Goal: Task Accomplishment & Management: Manage account settings

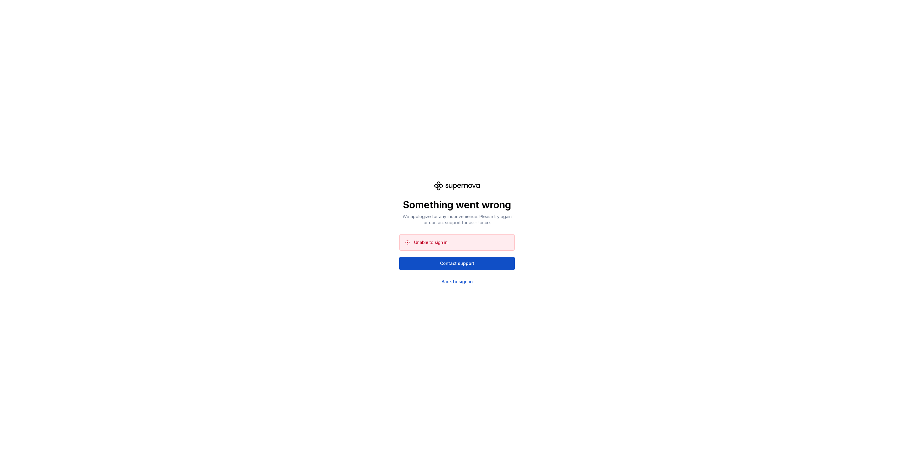
click at [439, 303] on div "Something went wrong We apologize for any inconvenience. Please try again or co…" at bounding box center [457, 233] width 914 height 466
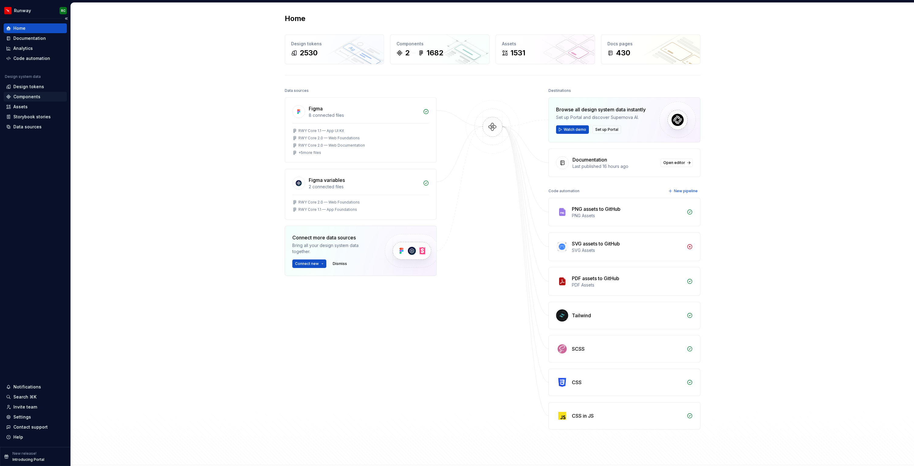
click at [39, 96] on div "Components" at bounding box center [26, 97] width 27 height 6
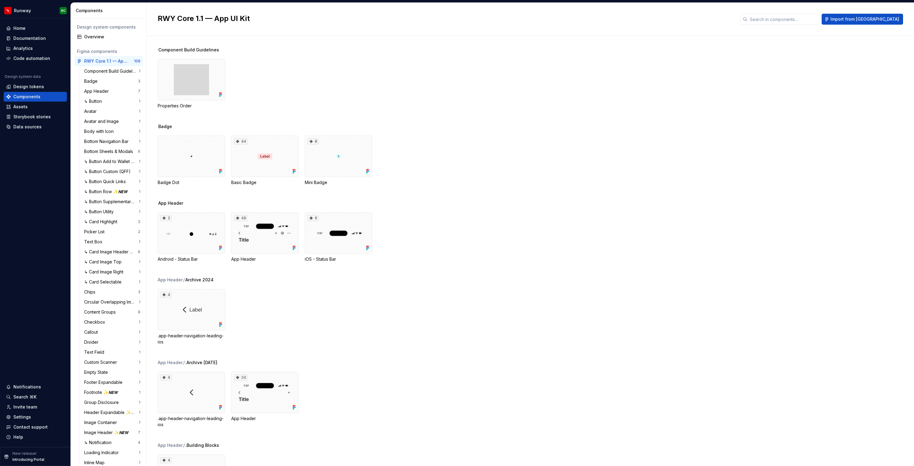
click at [429, 369] on div "App Header / .Archive [DATE] 4 .app-header-navigation-leading-ios 24 App Header" at bounding box center [536, 400] width 757 height 83
click at [39, 39] on div "Documentation" at bounding box center [29, 38] width 33 height 6
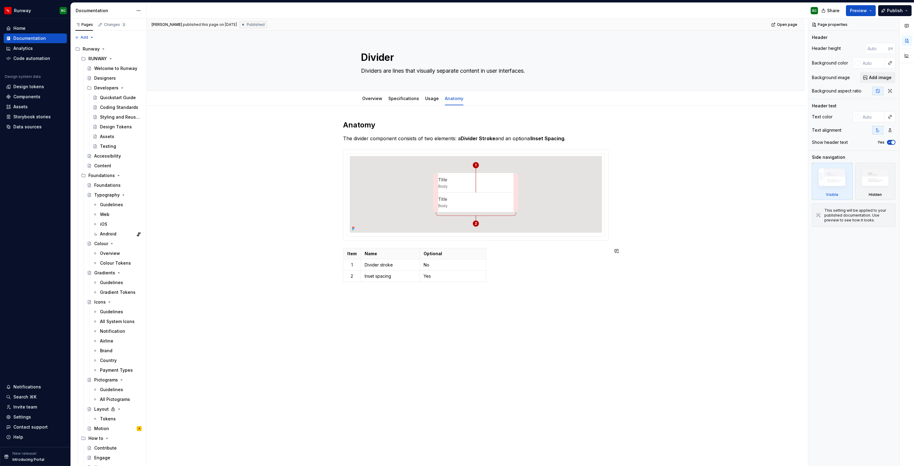
click at [565, 329] on div "Anatomy The divider component consists of two elements: a Divider Stroke and an…" at bounding box center [476, 268] width 658 height 326
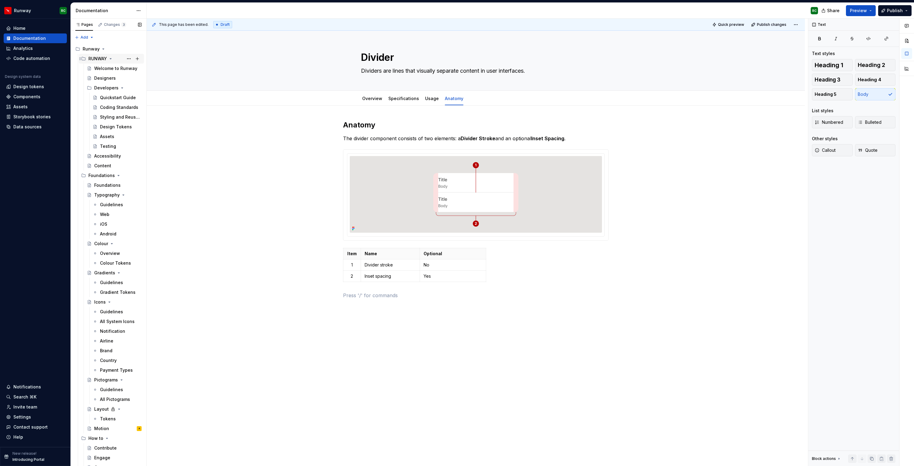
click at [111, 58] on icon "Page tree" at bounding box center [111, 58] width 2 height 1
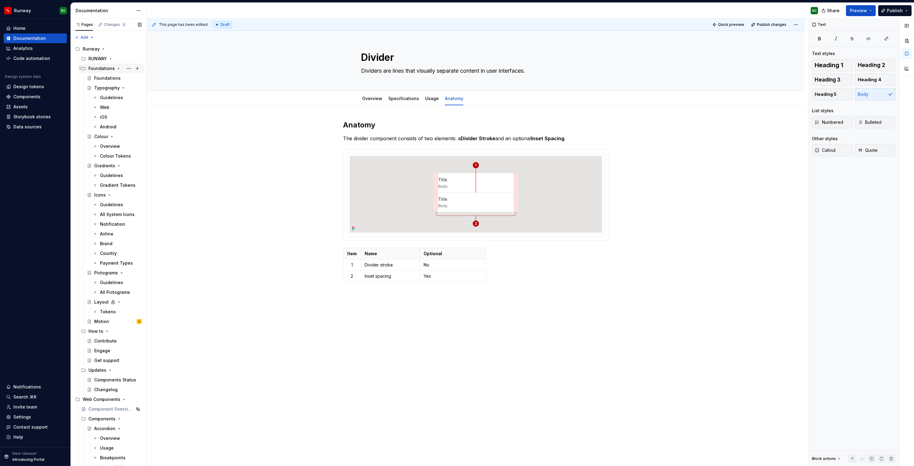
click at [116, 67] on icon "Page tree" at bounding box center [118, 68] width 5 height 5
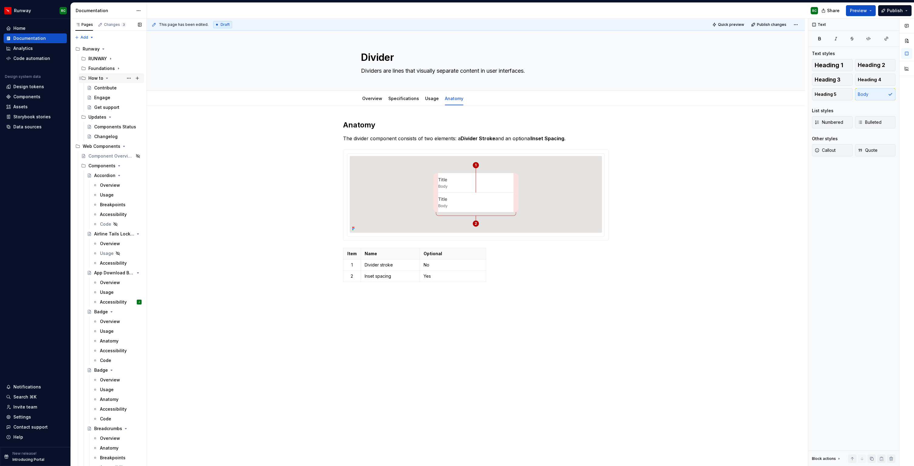
click at [109, 77] on icon "Page tree" at bounding box center [107, 78] width 5 height 5
click at [110, 88] on icon "Page tree" at bounding box center [110, 88] width 2 height 1
click at [120, 98] on icon "Page tree" at bounding box center [121, 97] width 5 height 5
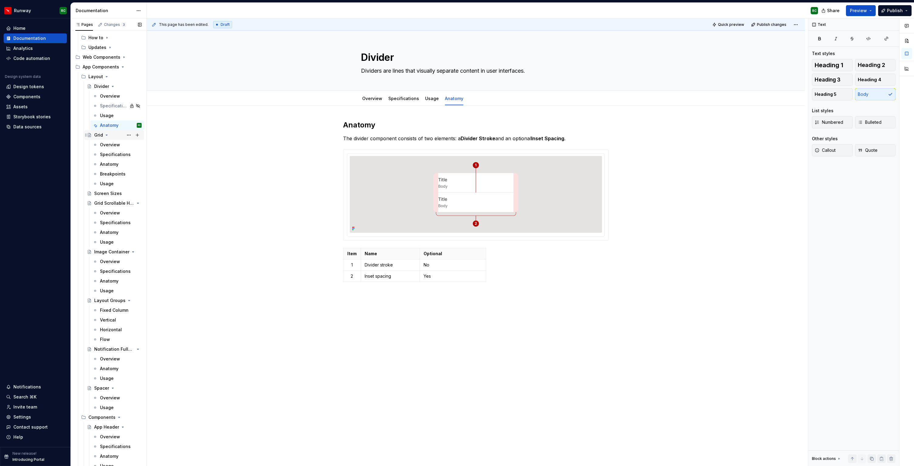
scroll to position [50, 0]
click at [108, 232] on div "Usage" at bounding box center [107, 232] width 14 height 6
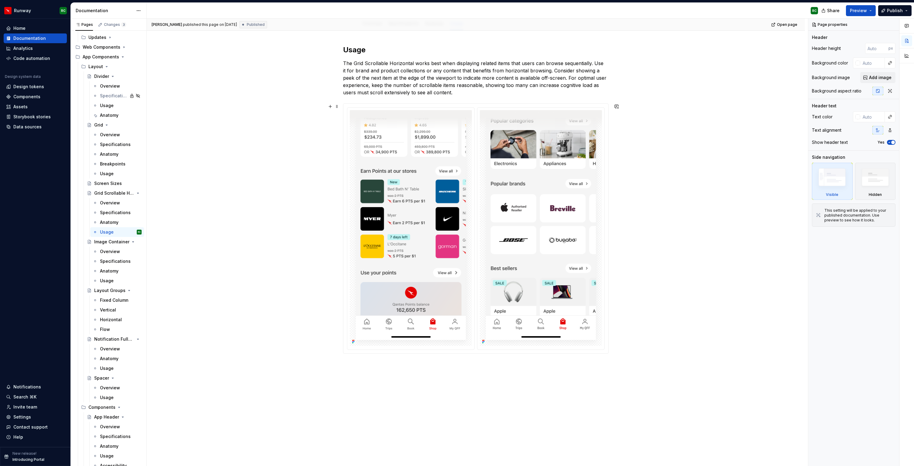
scroll to position [88, 0]
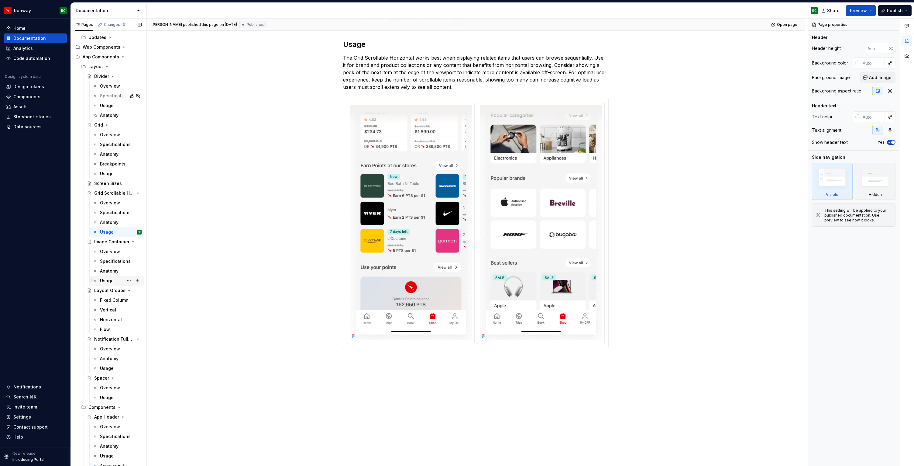
click at [109, 280] on div "Usage" at bounding box center [107, 280] width 14 height 6
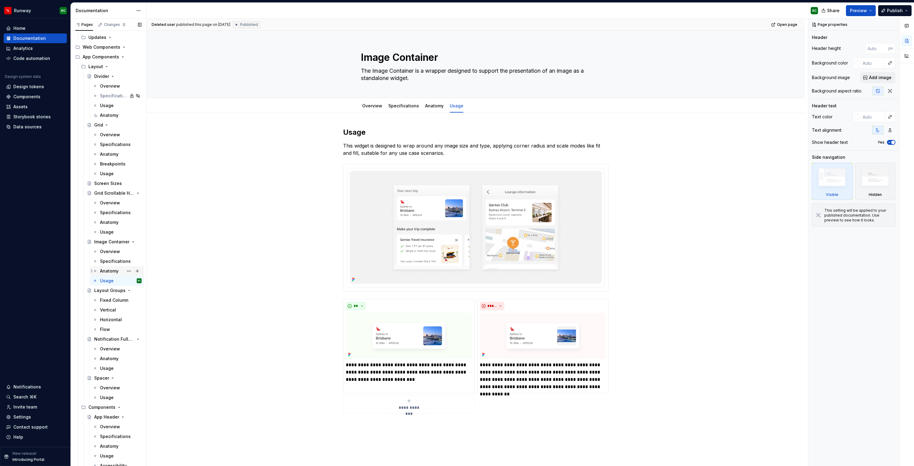
click at [114, 269] on div "Anatomy" at bounding box center [109, 271] width 19 height 6
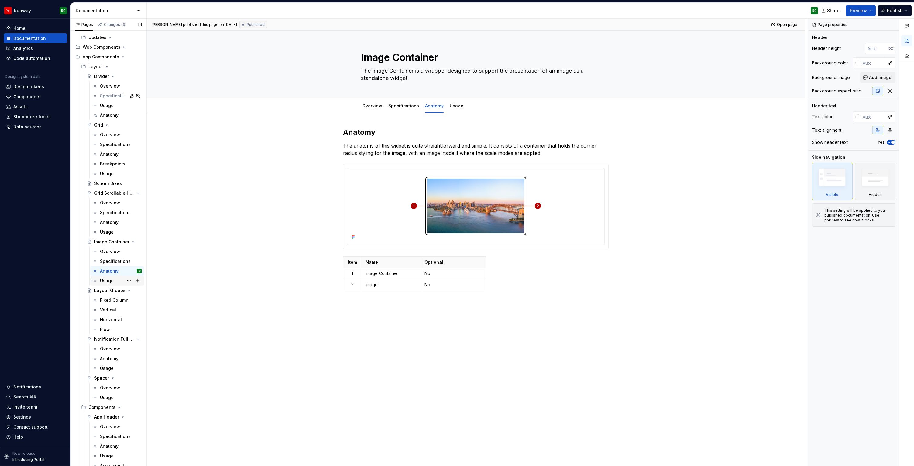
click at [114, 279] on div "Usage" at bounding box center [121, 280] width 42 height 9
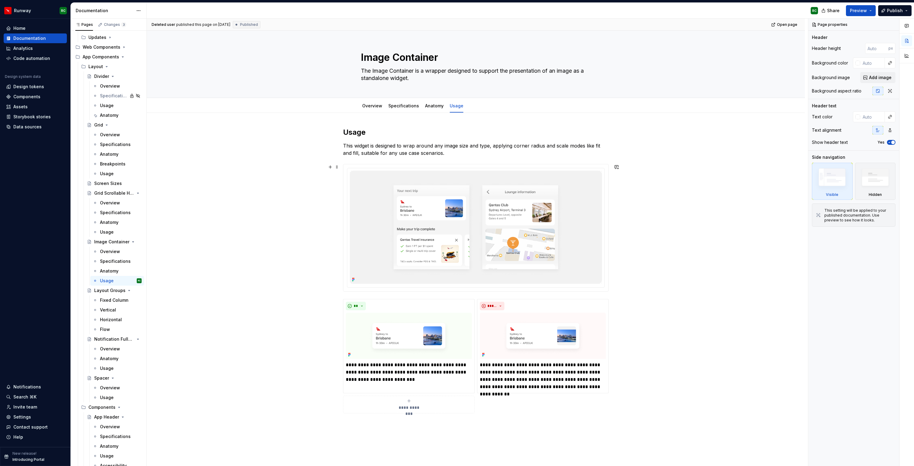
scroll to position [24, 0]
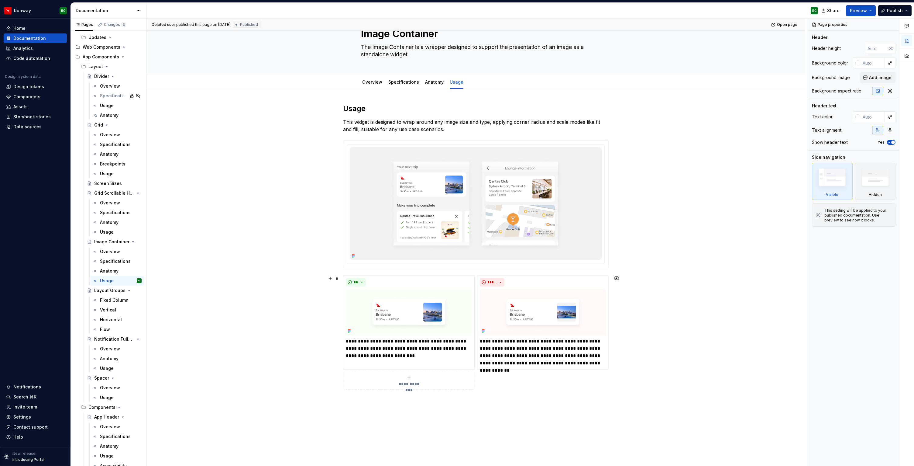
click at [425, 187] on img at bounding box center [476, 203] width 252 height 113
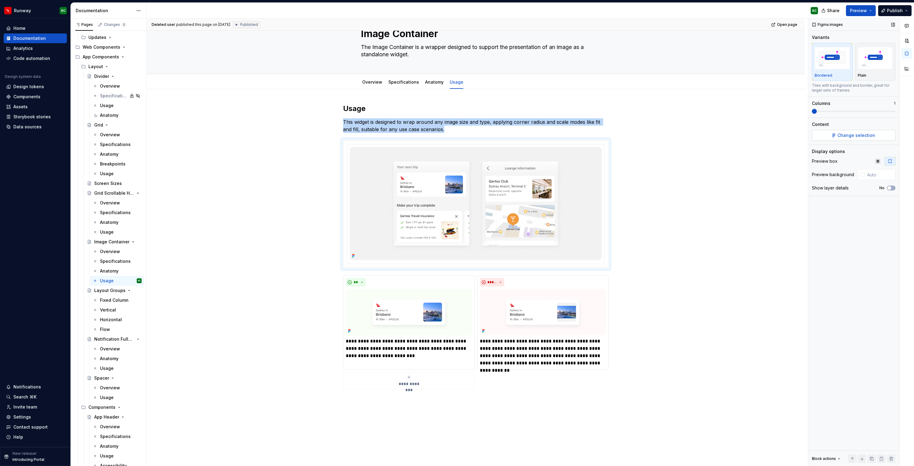
click at [843, 137] on span "Change selection" at bounding box center [857, 135] width 38 height 6
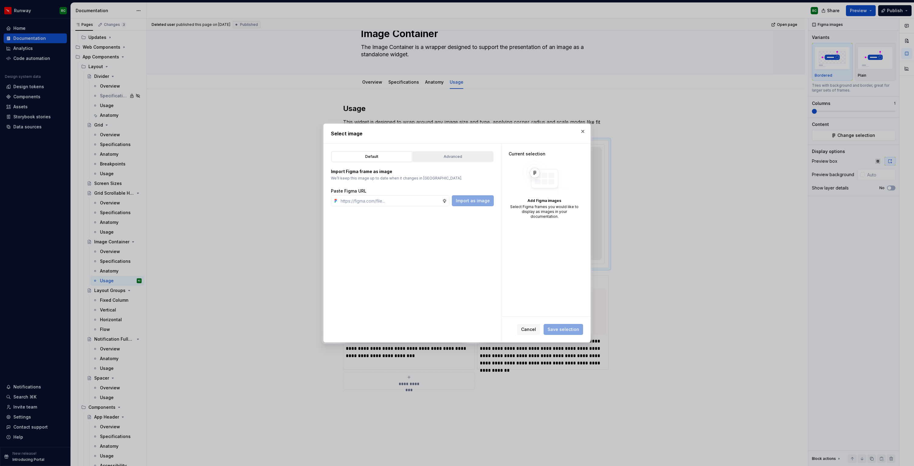
click at [453, 158] on div "Advanced" at bounding box center [453, 156] width 76 height 6
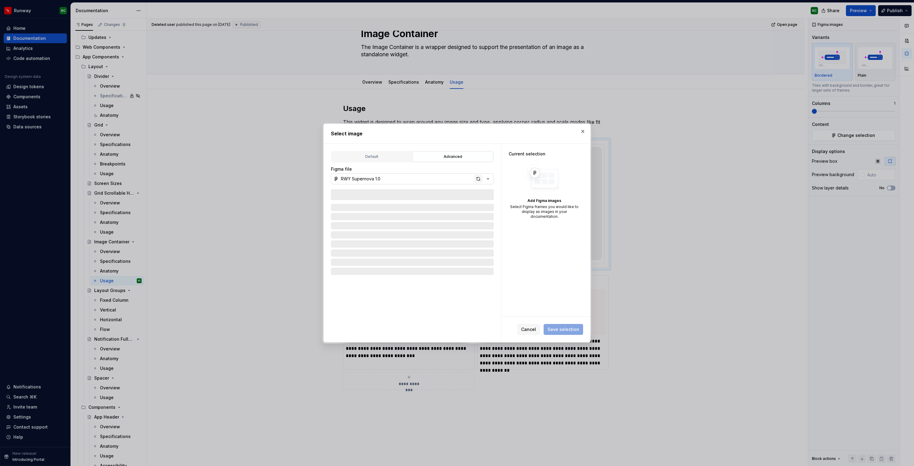
click at [475, 179] on div "button" at bounding box center [478, 178] width 9 height 9
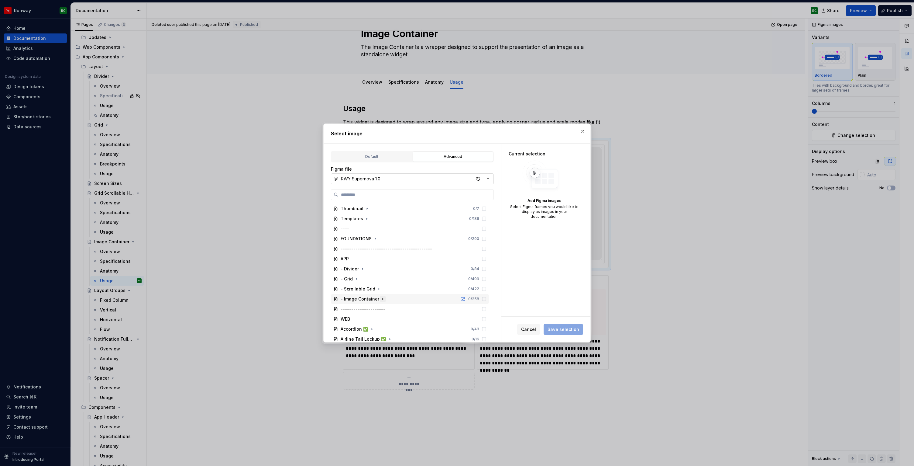
click at [383, 299] on icon "button" at bounding box center [383, 298] width 5 height 5
click at [361, 241] on icon "button" at bounding box center [363, 242] width 5 height 5
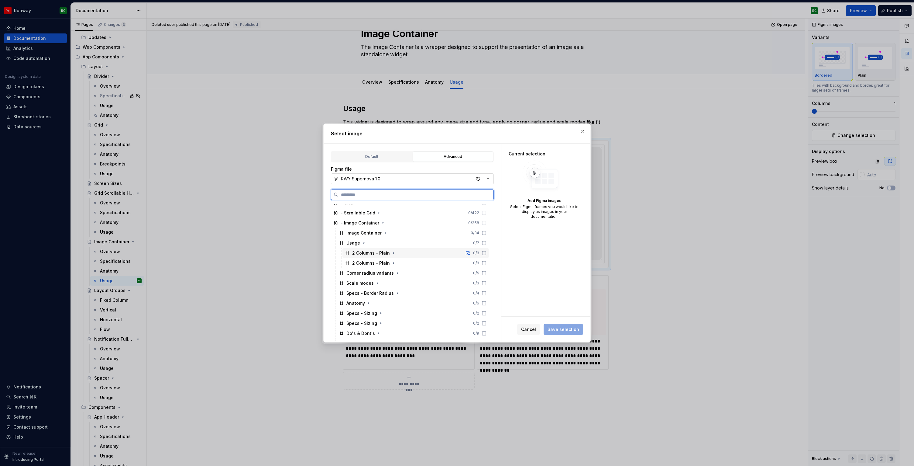
click at [487, 252] on icon at bounding box center [484, 252] width 5 height 5
click at [487, 264] on icon at bounding box center [484, 262] width 5 height 5
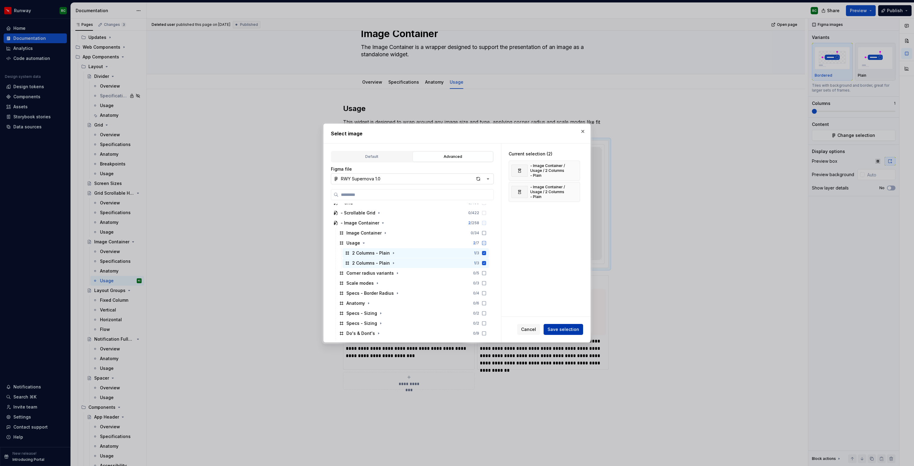
click at [567, 330] on span "Save selection" at bounding box center [564, 329] width 32 height 6
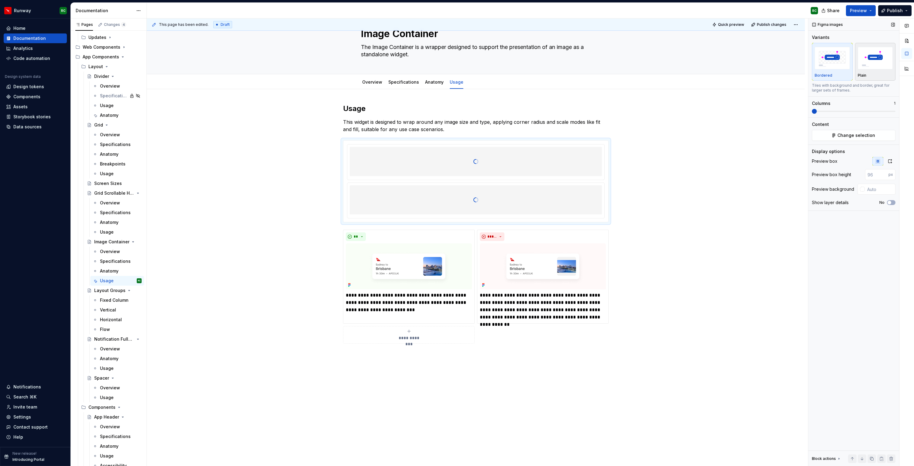
click at [874, 59] on img "button" at bounding box center [875, 58] width 35 height 22
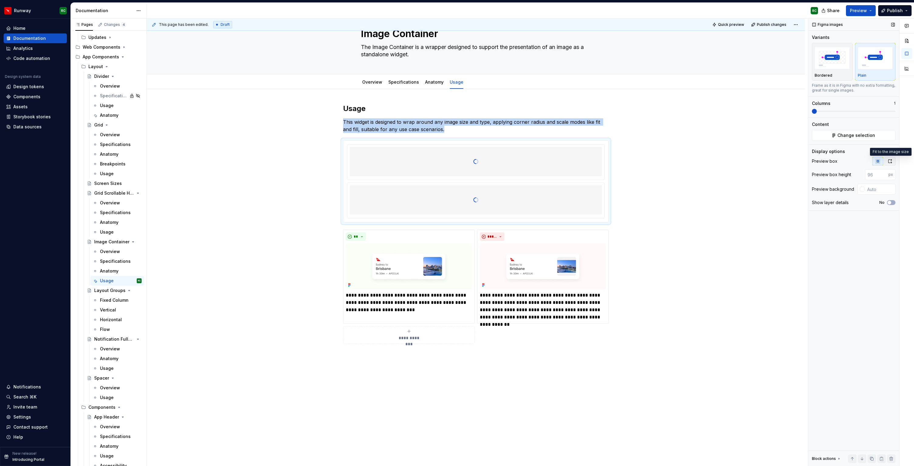
click at [888, 160] on button "button" at bounding box center [890, 161] width 11 height 9
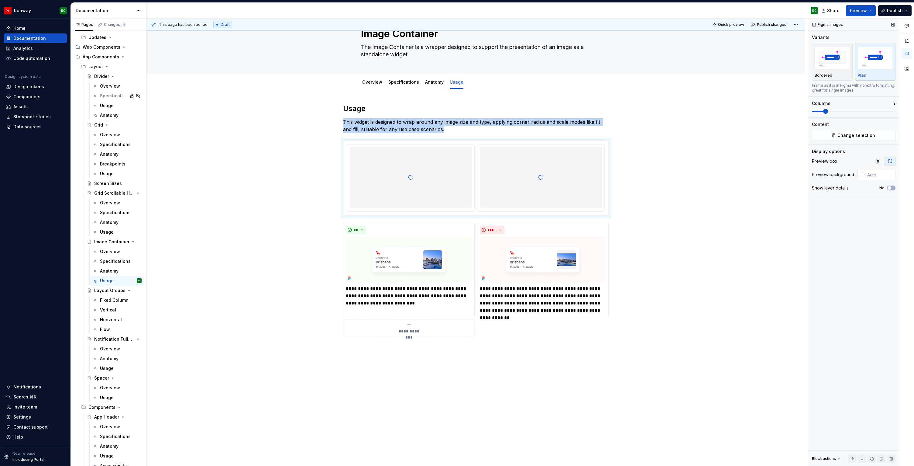
click at [827, 111] on span at bounding box center [825, 111] width 5 height 5
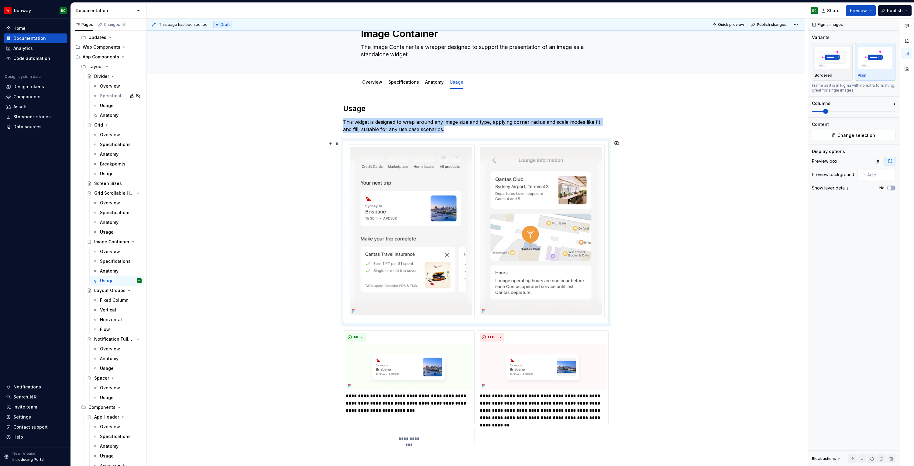
scroll to position [63, 0]
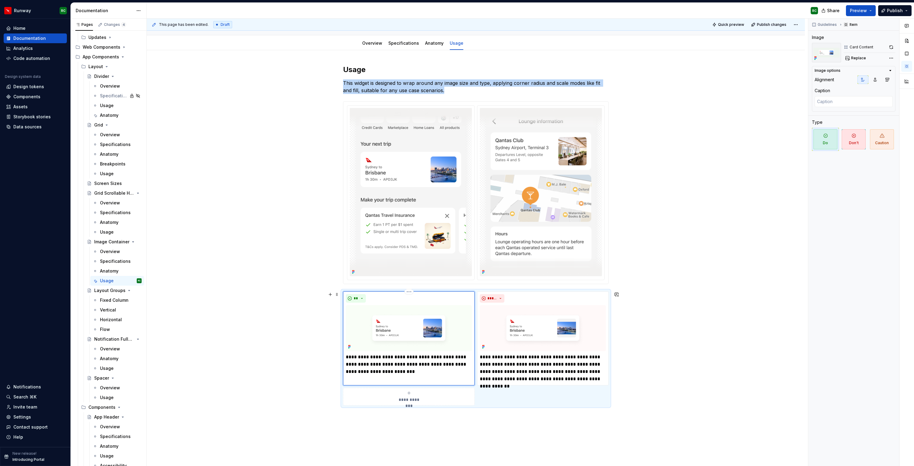
click at [377, 342] on img at bounding box center [409, 328] width 126 height 46
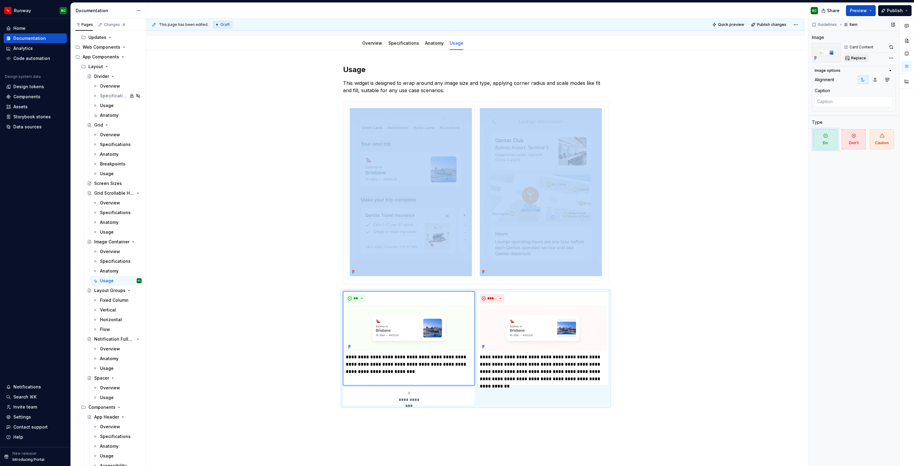
click at [856, 57] on span "Replace" at bounding box center [858, 58] width 15 height 5
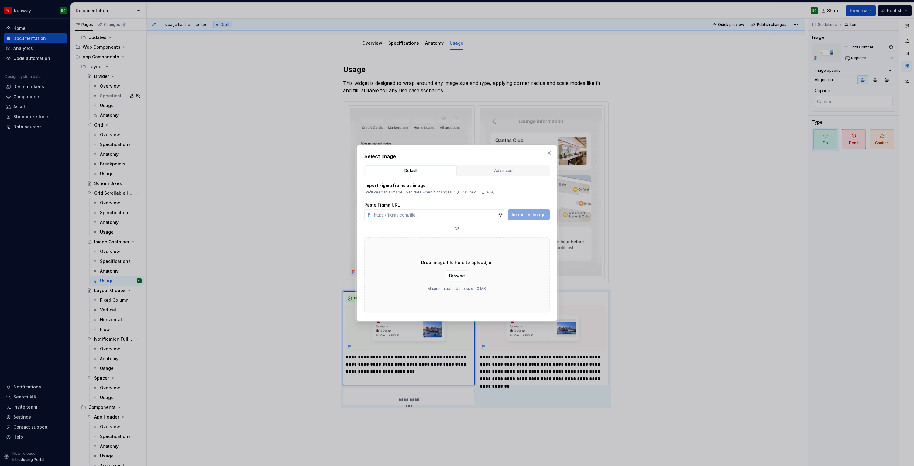
click at [512, 178] on div "Import Figma frame as image We’ll keep this image up to date when it changes in…" at bounding box center [456, 244] width 185 height 137
click at [510, 170] on div "Advanced" at bounding box center [504, 170] width 88 height 6
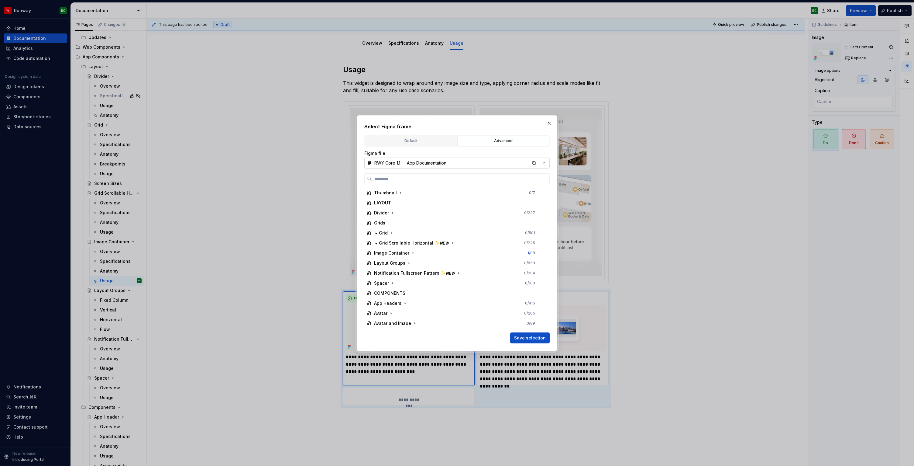
click at [548, 164] on button "RWY Core 1.1 — App Documentation" at bounding box center [456, 162] width 185 height 11
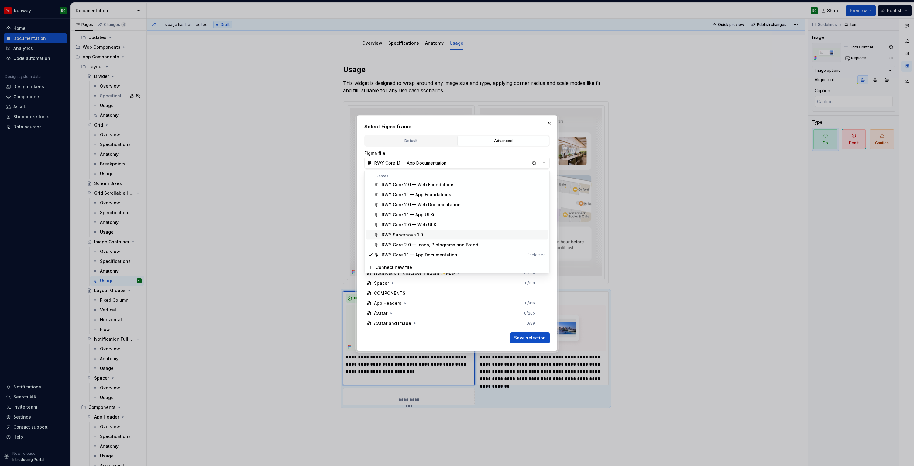
click at [440, 234] on div "RWY Supernova 1.0" at bounding box center [464, 235] width 164 height 6
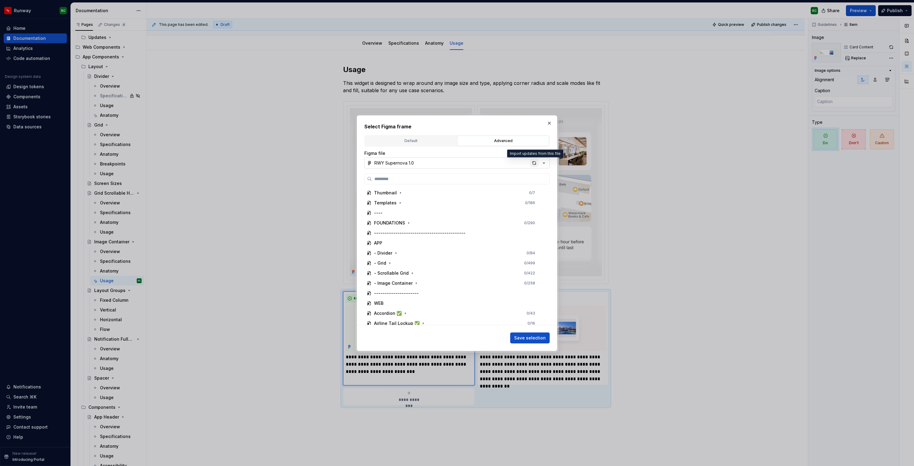
click at [535, 162] on div "button" at bounding box center [534, 163] width 9 height 9
click at [416, 283] on icon "button" at bounding box center [416, 283] width 5 height 5
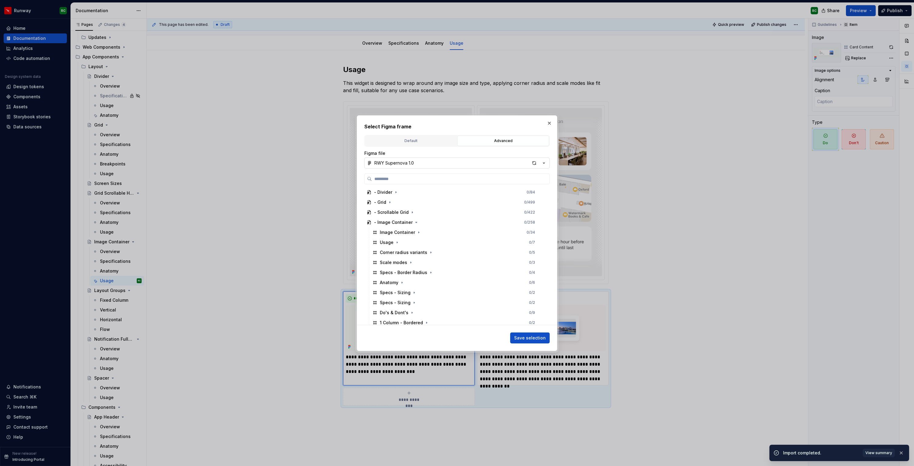
scroll to position [113, 0]
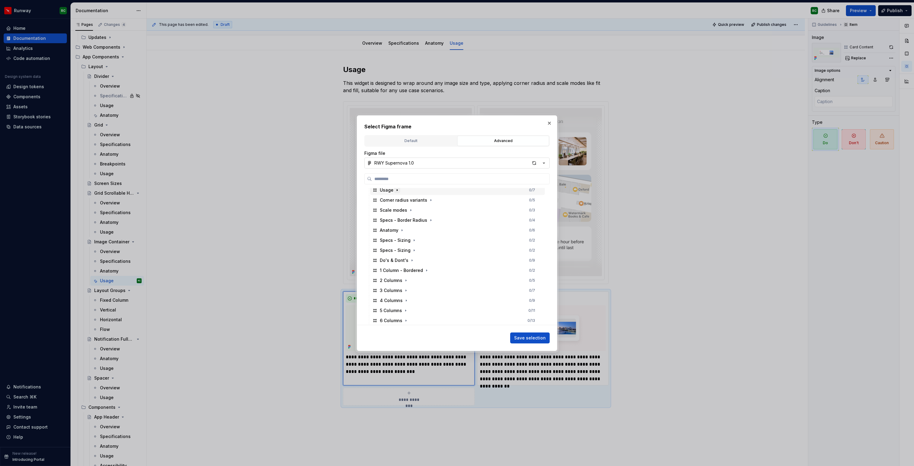
click at [395, 189] on icon "button" at bounding box center [397, 190] width 5 height 5
click at [506, 202] on div "2 Columns - Plain 0 / 3" at bounding box center [460, 200] width 169 height 10
click at [397, 199] on div "2 Columns - Plain" at bounding box center [405, 200] width 38 height 6
click at [397, 191] on icon "button" at bounding box center [397, 190] width 5 height 5
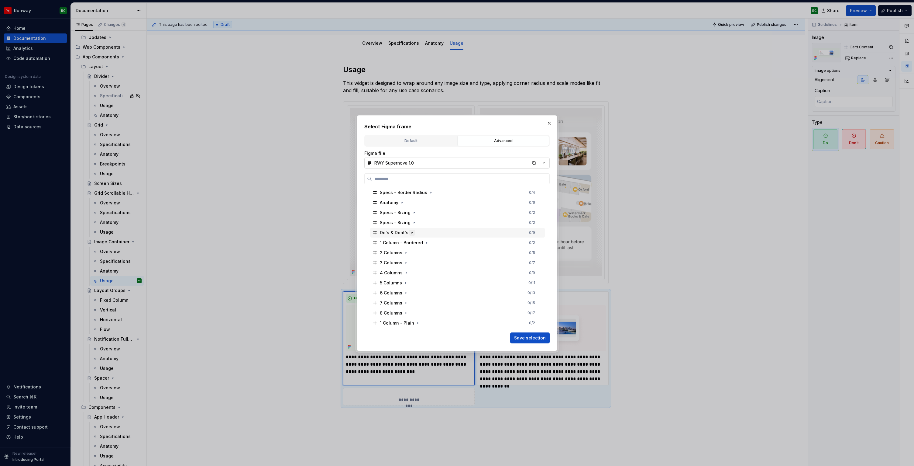
click at [413, 234] on icon "button" at bounding box center [412, 232] width 5 height 5
click at [504, 240] on div "2 Columns / Row 1 - Left 0 / 4" at bounding box center [460, 243] width 169 height 10
click at [524, 341] on button "Save selection" at bounding box center [530, 337] width 40 height 11
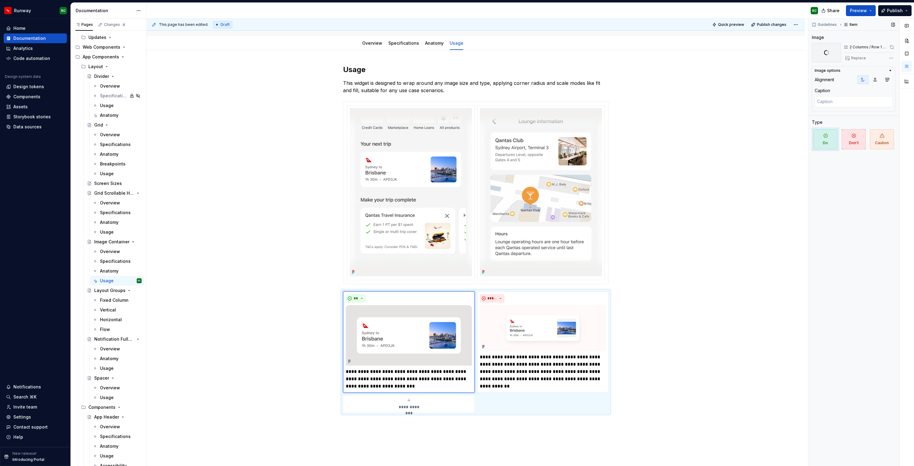
click at [861, 58] on div "Replace" at bounding box center [870, 58] width 52 height 9
click at [547, 319] on img at bounding box center [543, 328] width 126 height 46
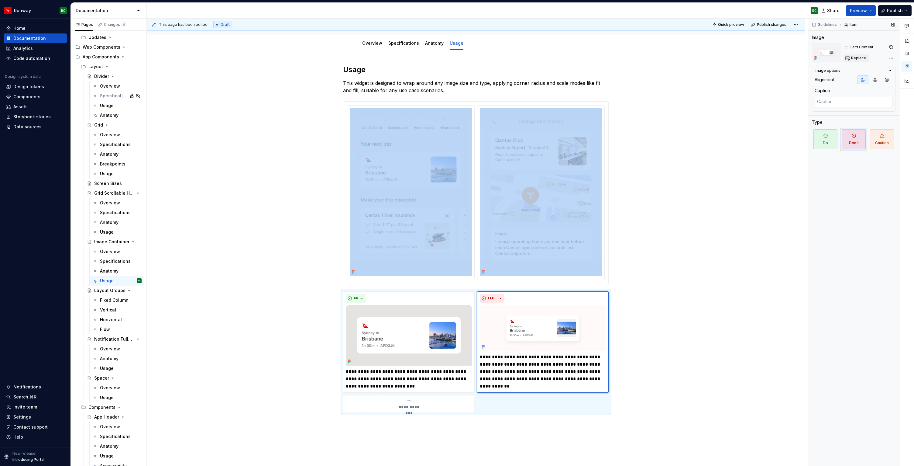
click at [857, 55] on button "Replace" at bounding box center [856, 58] width 25 height 9
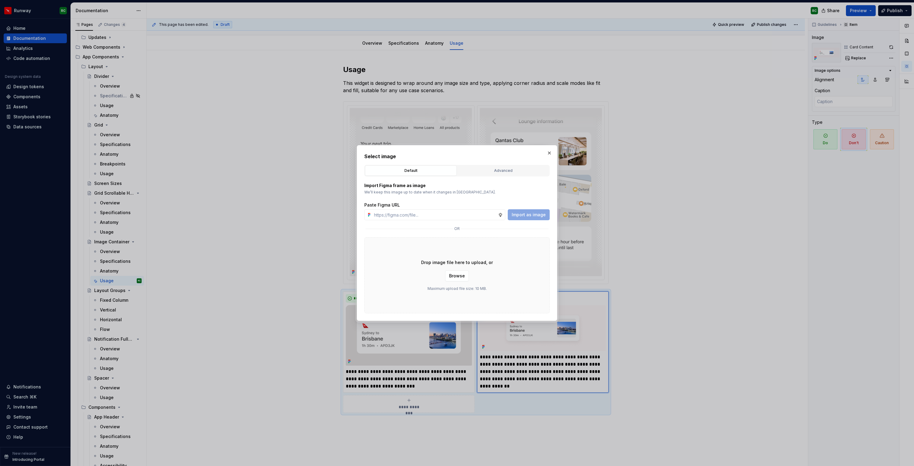
drag, startPoint x: 491, startPoint y: 163, endPoint x: 492, endPoint y: 174, distance: 11.3
click at [491, 167] on div "Select image Default Advanced Import Figma frame as image We’ll keep this image…" at bounding box center [456, 233] width 185 height 160
click at [492, 173] on div "Advanced" at bounding box center [504, 170] width 88 height 6
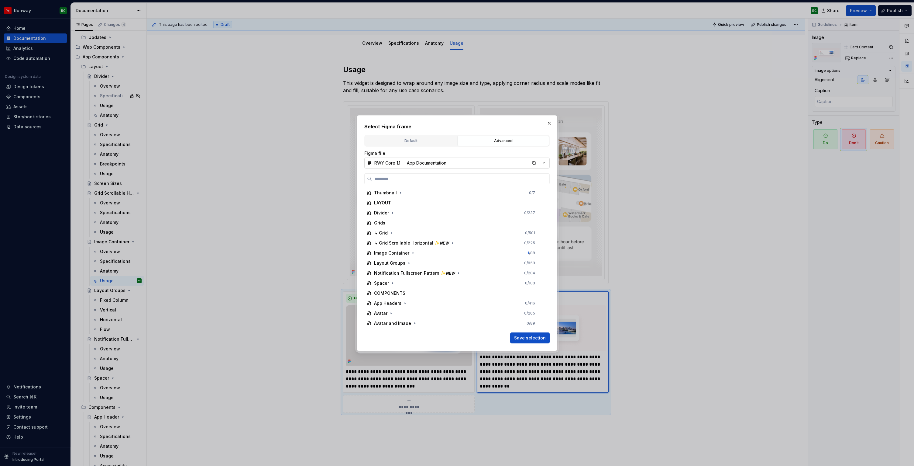
click at [543, 161] on icon "button" at bounding box center [544, 163] width 6 height 6
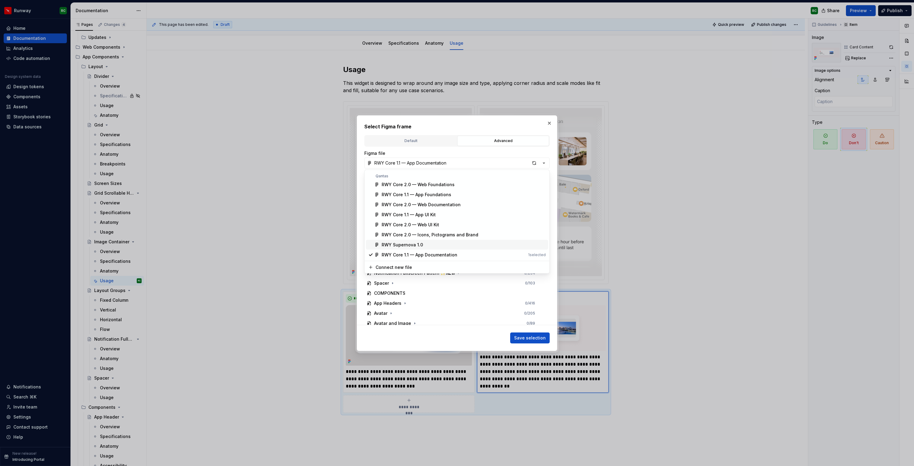
click at [425, 248] on span "RWY Supernova 1.0" at bounding box center [457, 245] width 182 height 10
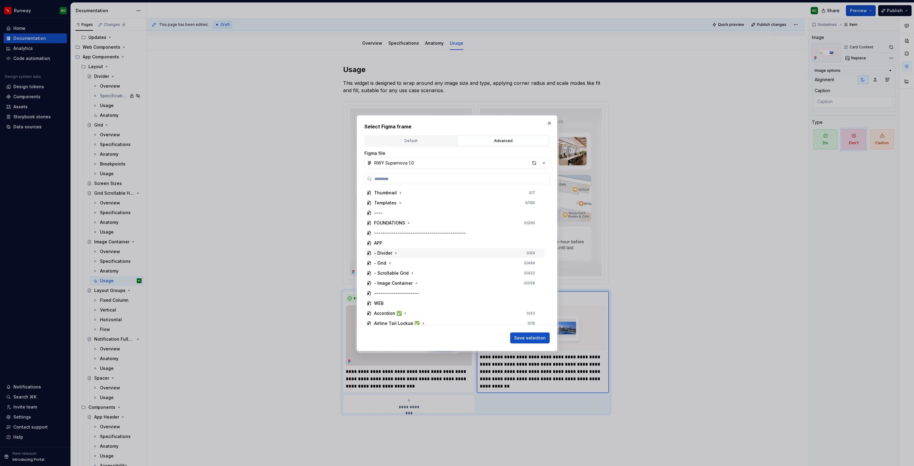
scroll to position [21, 0]
click at [415, 262] on icon "button" at bounding box center [416, 262] width 5 height 5
click at [412, 216] on icon "button" at bounding box center [412, 217] width 5 height 5
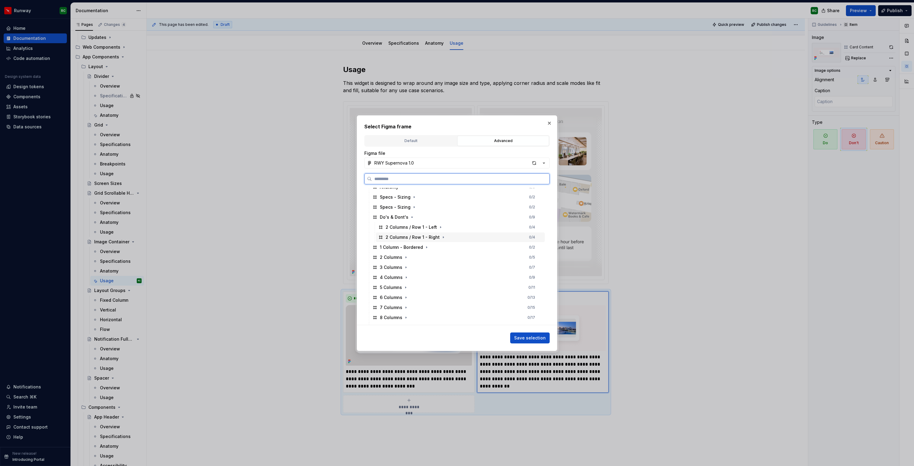
click at [524, 238] on div "2 Columns / Row 1 - Right 0 / 4" at bounding box center [460, 237] width 169 height 10
click at [534, 339] on span "Save selection" at bounding box center [530, 338] width 32 height 6
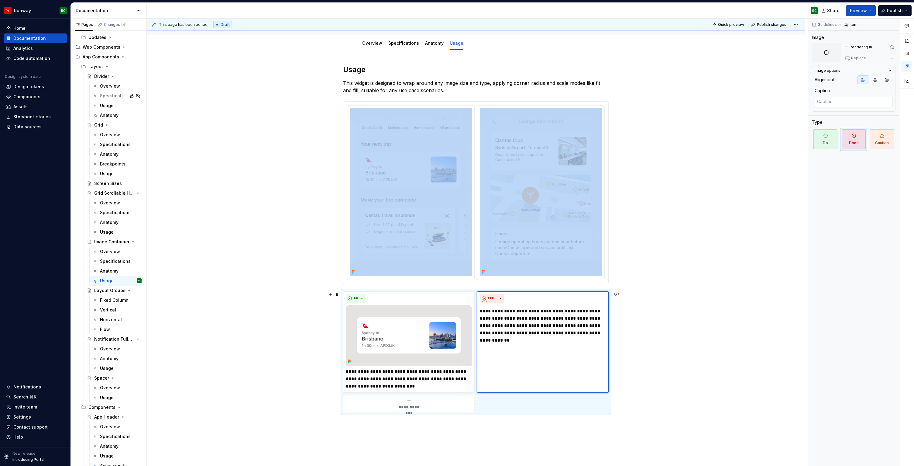
click at [496, 397] on div "**********" at bounding box center [476, 352] width 266 height 122
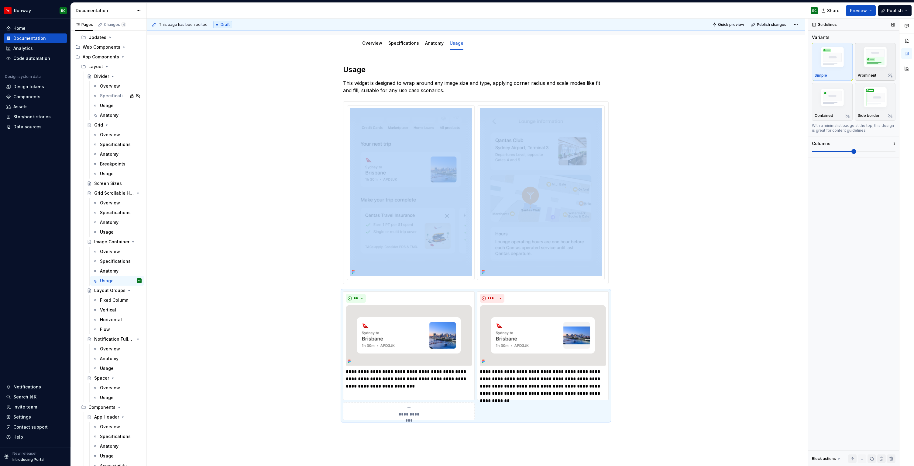
click at [868, 67] on img "button" at bounding box center [875, 58] width 35 height 26
click at [782, 24] on span "Publish changes" at bounding box center [771, 24] width 29 height 5
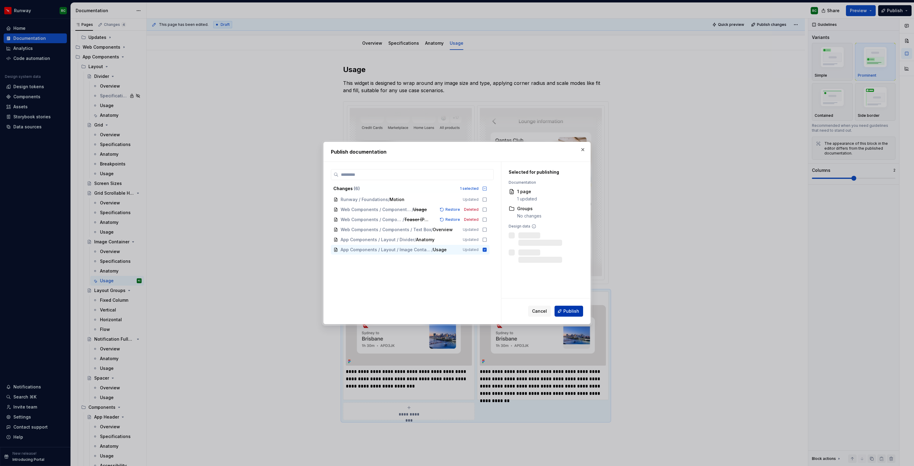
click at [568, 306] on button "Publish" at bounding box center [569, 310] width 29 height 11
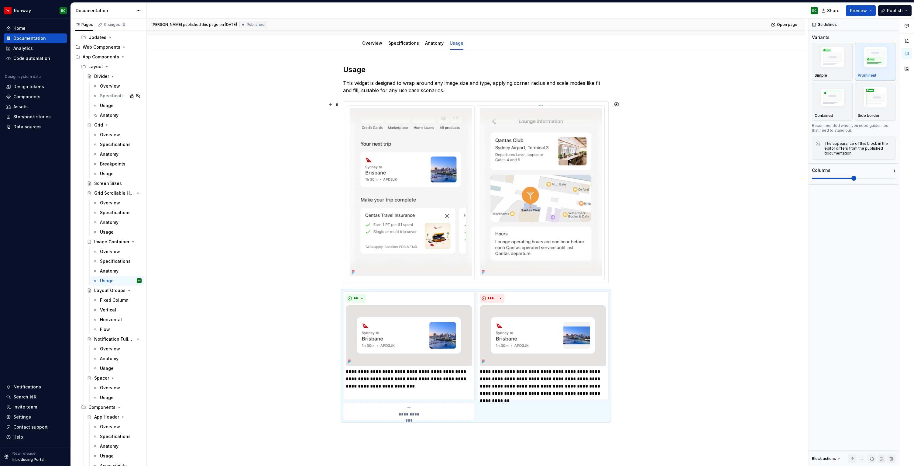
click at [591, 246] on img at bounding box center [541, 192] width 122 height 168
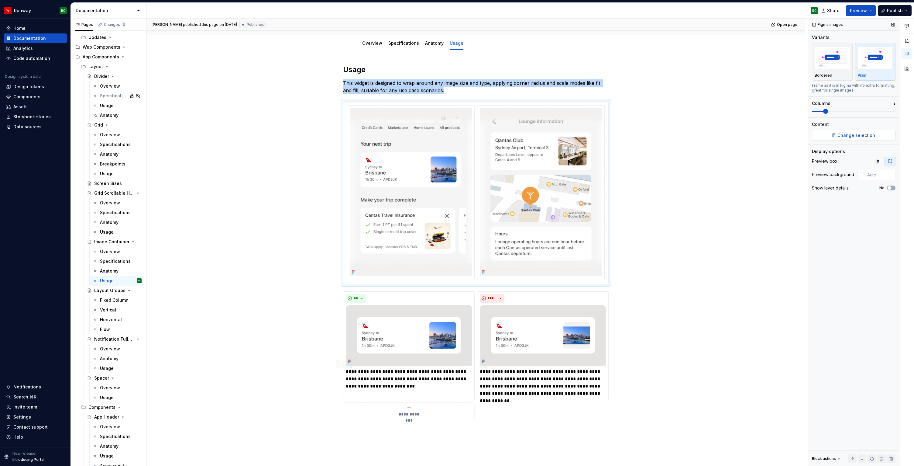
click at [843, 133] on span "Change selection" at bounding box center [857, 135] width 38 height 6
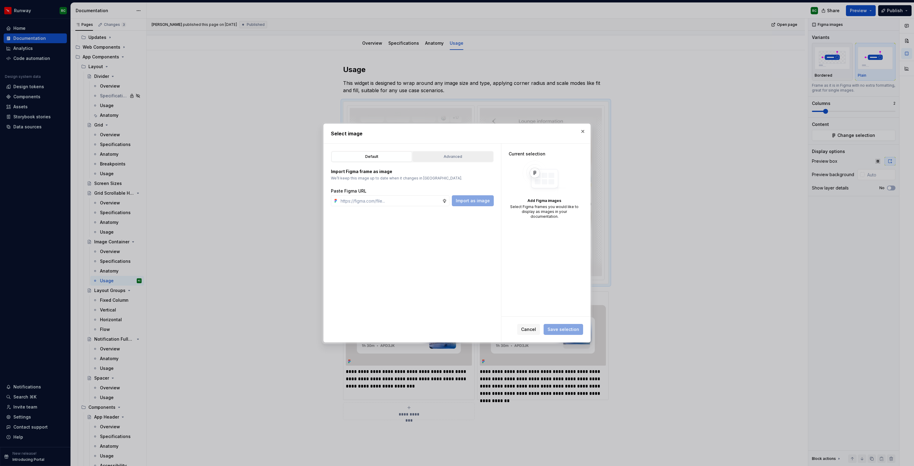
click at [465, 156] on div "Advanced" at bounding box center [453, 156] width 76 height 6
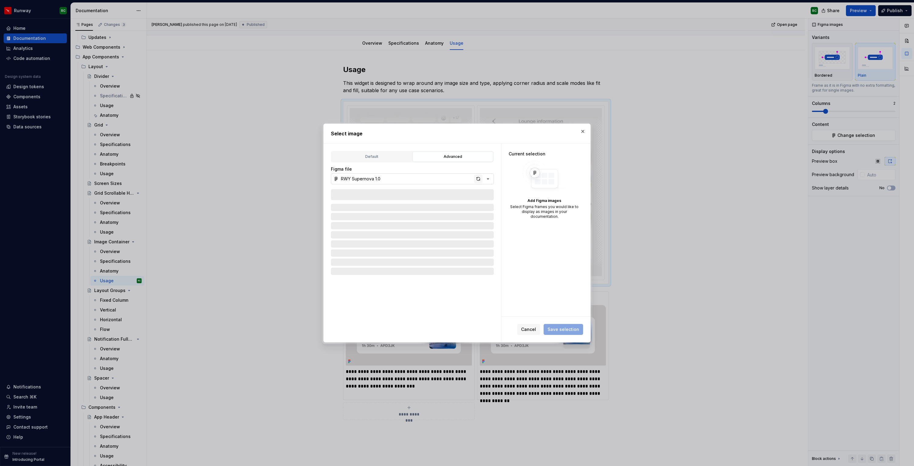
click at [477, 181] on div "button" at bounding box center [478, 178] width 9 height 9
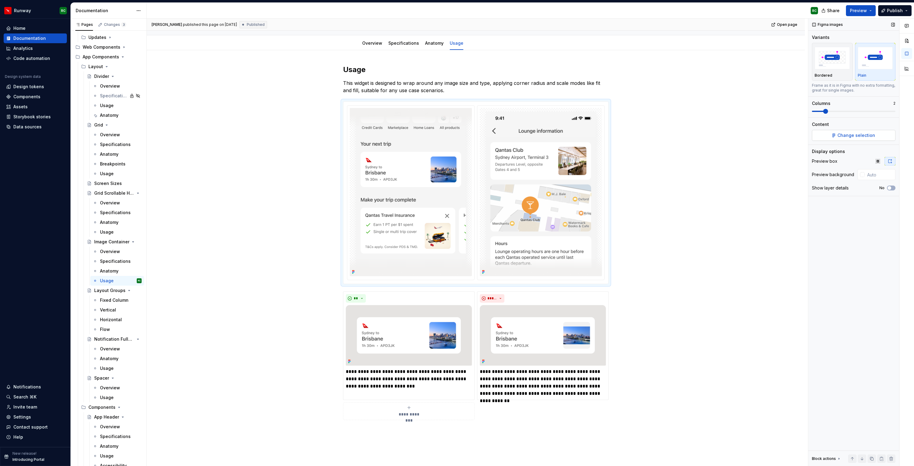
click at [848, 137] on span "Change selection" at bounding box center [857, 135] width 38 height 6
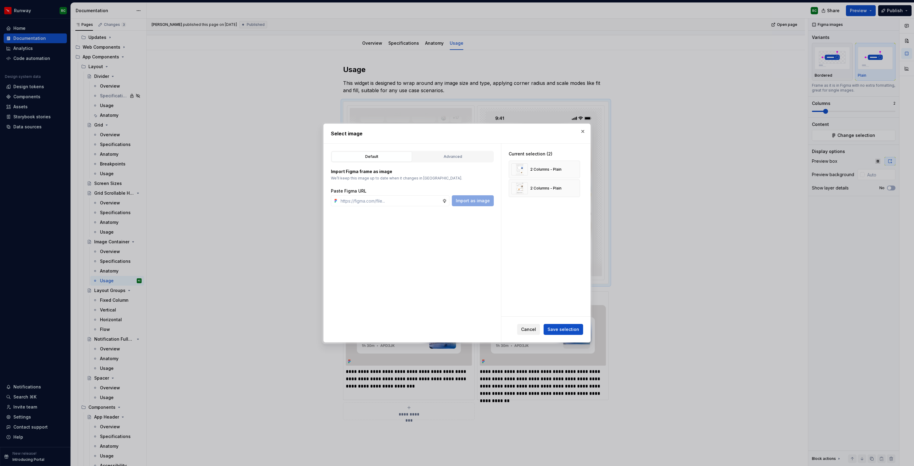
click at [529, 326] on span "Cancel" at bounding box center [528, 329] width 15 height 6
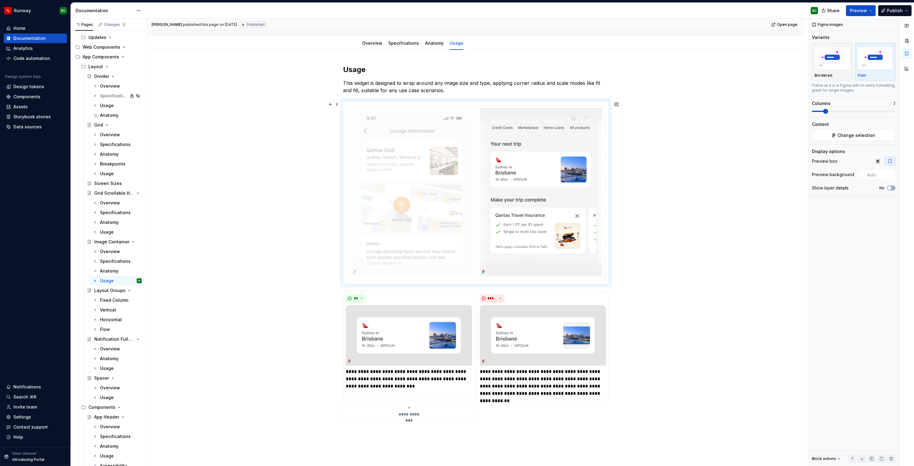
drag, startPoint x: 568, startPoint y: 198, endPoint x: 438, endPoint y: 186, distance: 131.3
click at [438, 186] on body "Runway RC Home Documentation Analytics Code automation Design system data Desig…" at bounding box center [457, 233] width 914 height 466
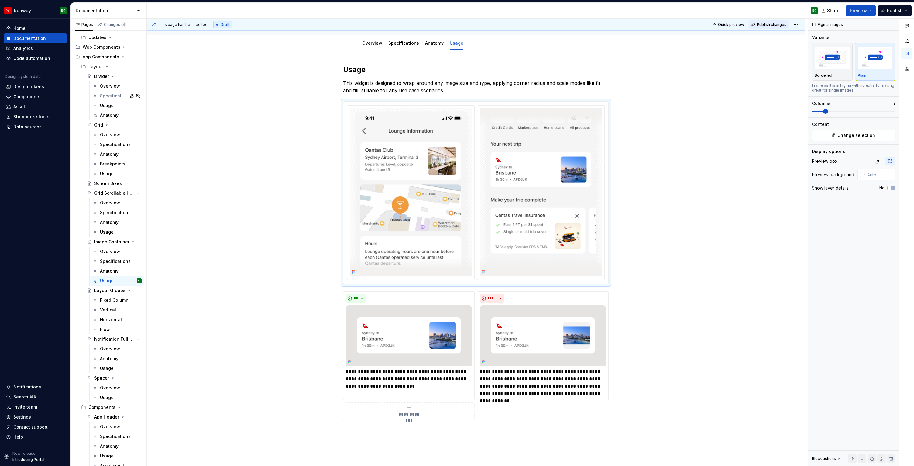
click at [759, 23] on button "Publish changes" at bounding box center [770, 24] width 40 height 9
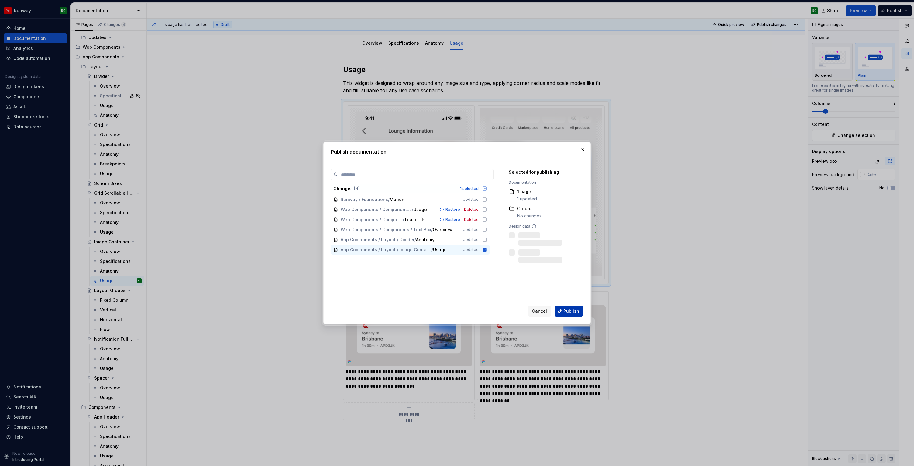
click at [575, 310] on span "Publish" at bounding box center [572, 311] width 16 height 6
click at [162, 299] on div "**********" at bounding box center [476, 308] width 658 height 517
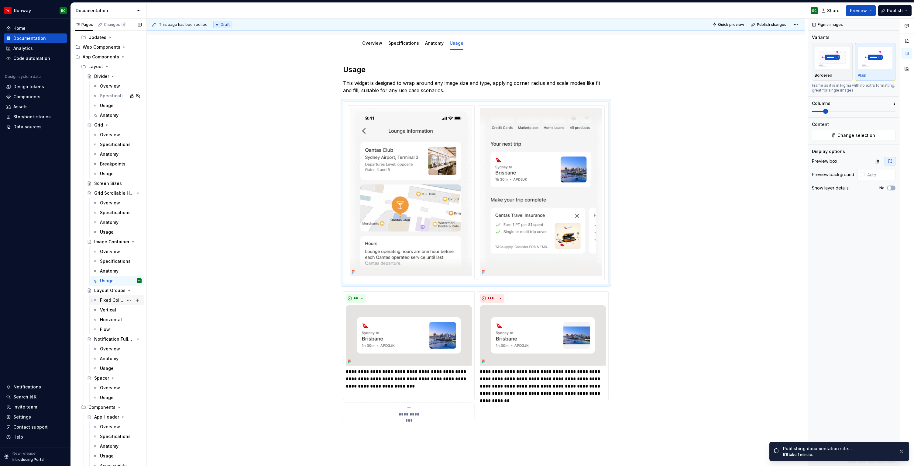
click at [119, 302] on div "Fixed Column" at bounding box center [111, 300] width 23 height 6
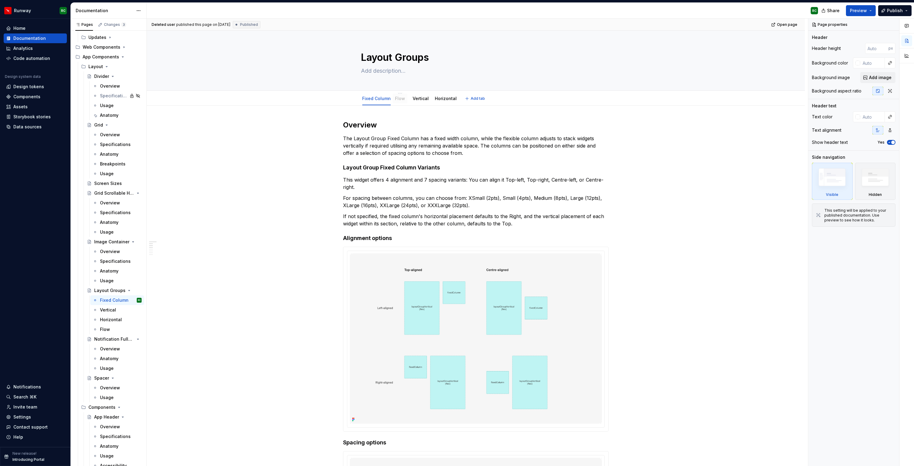
drag, startPoint x: 453, startPoint y: 98, endPoint x: 402, endPoint y: 97, distance: 51.7
drag, startPoint x: 442, startPoint y: 99, endPoint x: 422, endPoint y: 99, distance: 20.4
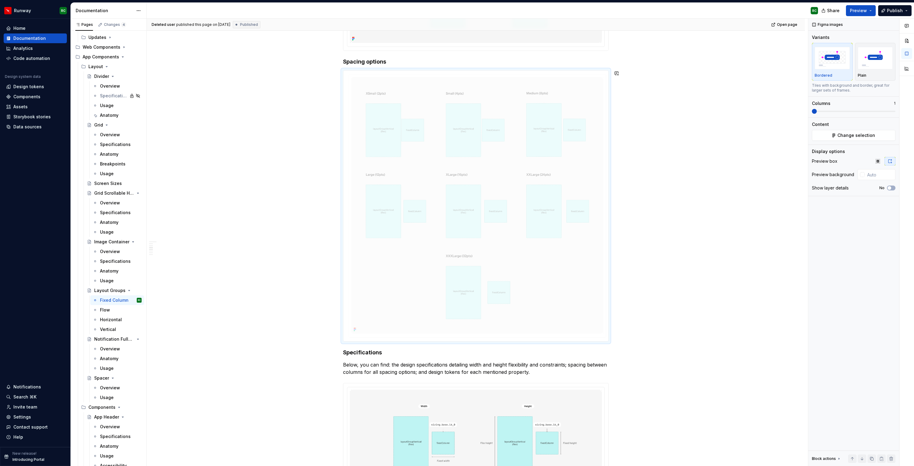
click at [518, 199] on body "Runway RC Home Documentation Analytics Code automation Design system data Desig…" at bounding box center [457, 233] width 914 height 466
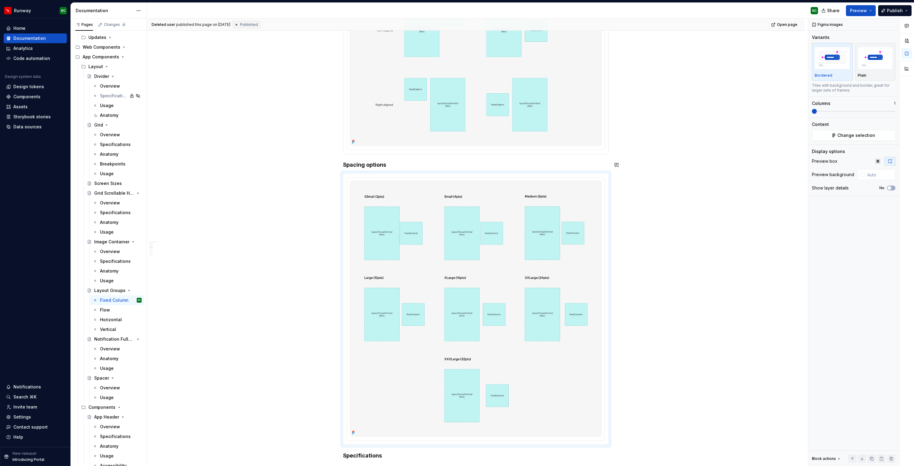
scroll to position [233, 0]
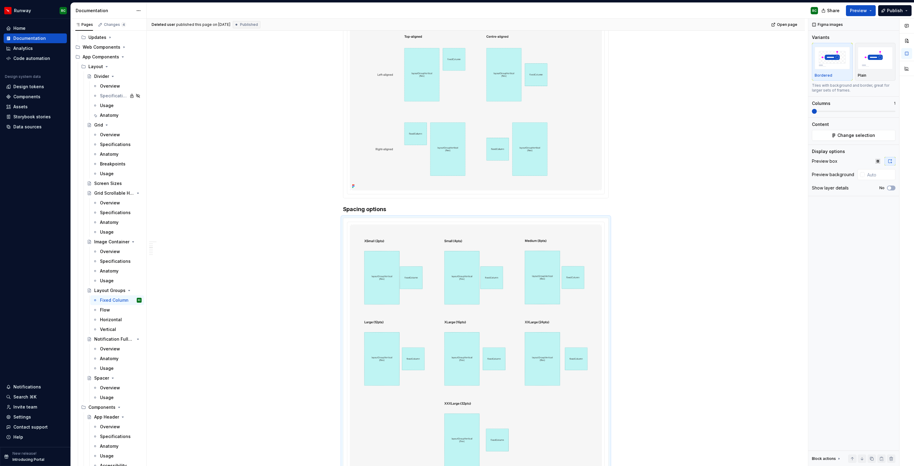
click at [522, 117] on img at bounding box center [476, 105] width 252 height 170
click at [852, 134] on span "Change selection" at bounding box center [857, 135] width 38 height 6
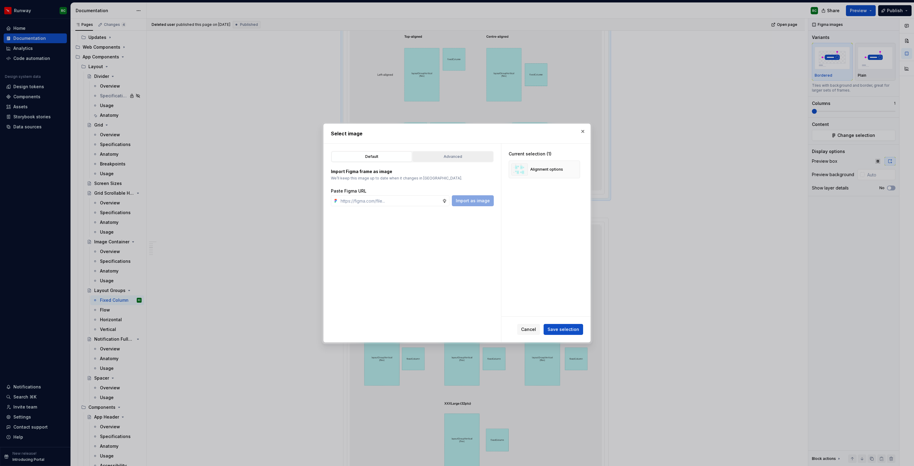
click at [454, 157] on div "Advanced" at bounding box center [453, 156] width 76 height 6
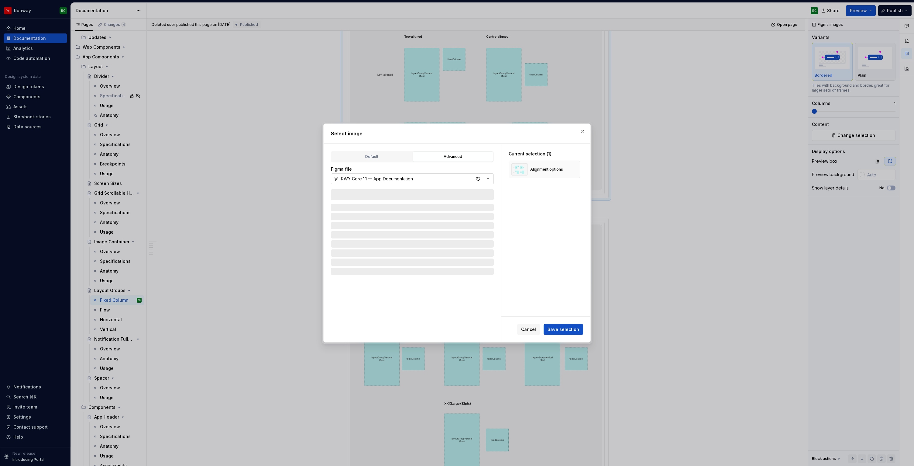
click at [486, 178] on icon "button" at bounding box center [488, 179] width 6 height 6
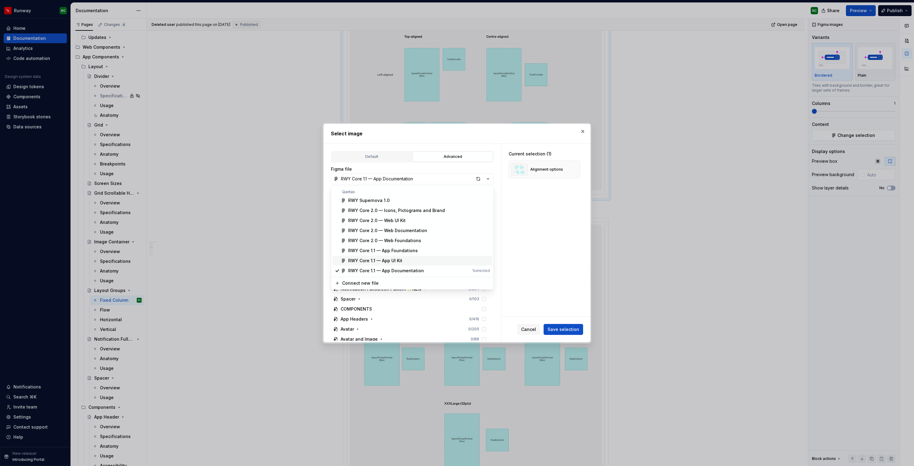
click at [412, 261] on div "RWY Core 1.1 — App UI Kit" at bounding box center [419, 260] width 142 height 6
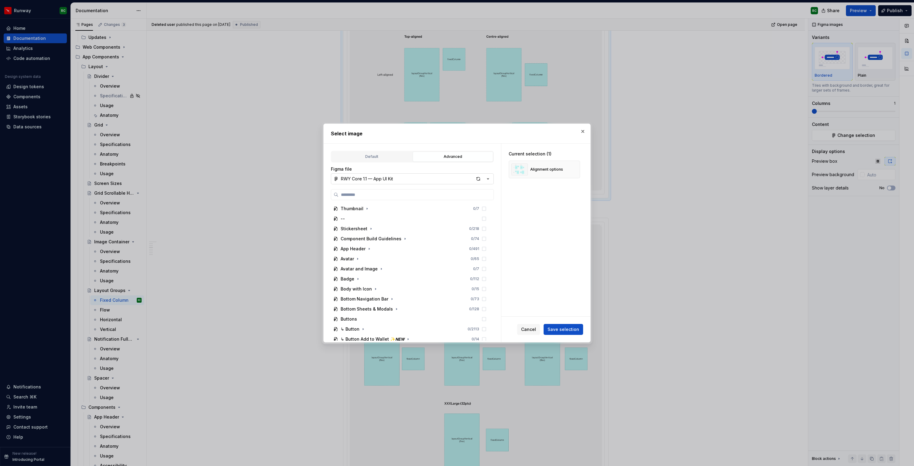
click at [490, 179] on icon "button" at bounding box center [488, 179] width 6 height 6
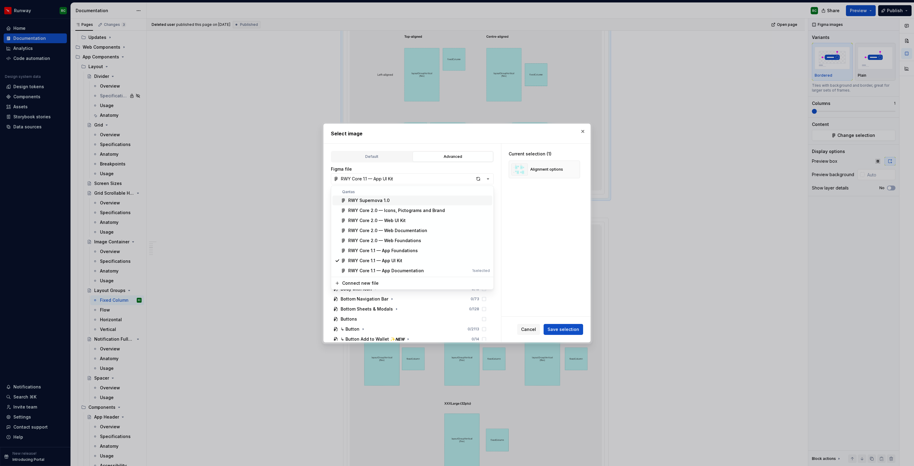
click at [394, 202] on div "RWY Supernova 1.0" at bounding box center [419, 200] width 142 height 6
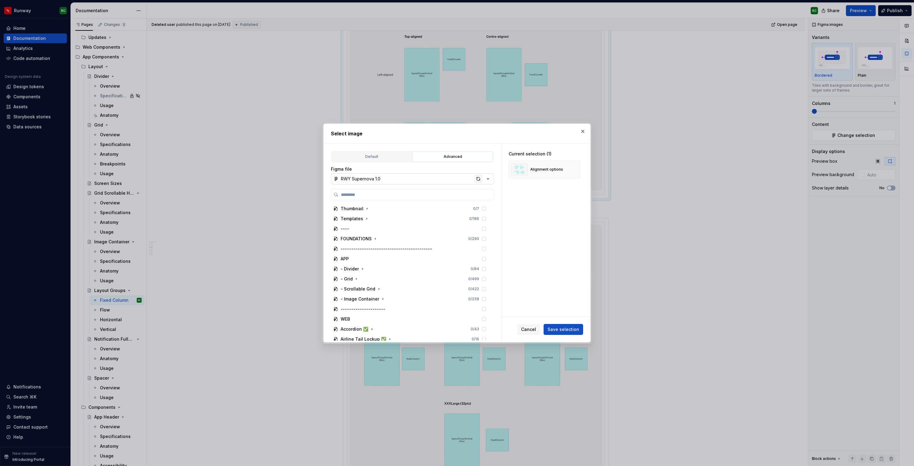
click at [480, 179] on div "button" at bounding box center [478, 178] width 9 height 9
click at [404, 309] on icon "button" at bounding box center [406, 308] width 5 height 5
click at [389, 239] on icon "button" at bounding box center [389, 240] width 1 height 2
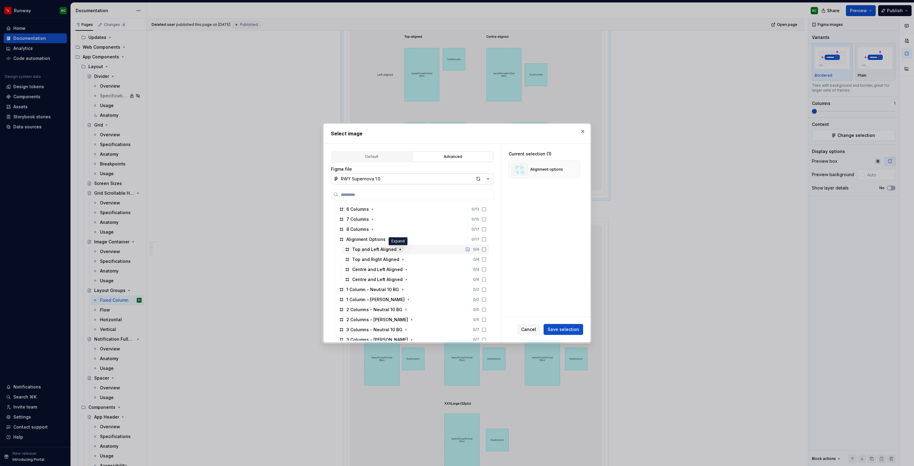
click at [398, 247] on icon "button" at bounding box center [400, 249] width 5 height 5
click at [401, 268] on icon "button" at bounding box center [403, 269] width 5 height 5
click at [487, 250] on icon at bounding box center [484, 249] width 5 height 5
click at [487, 268] on icon at bounding box center [484, 269] width 5 height 5
click at [577, 170] on button "button" at bounding box center [573, 169] width 9 height 9
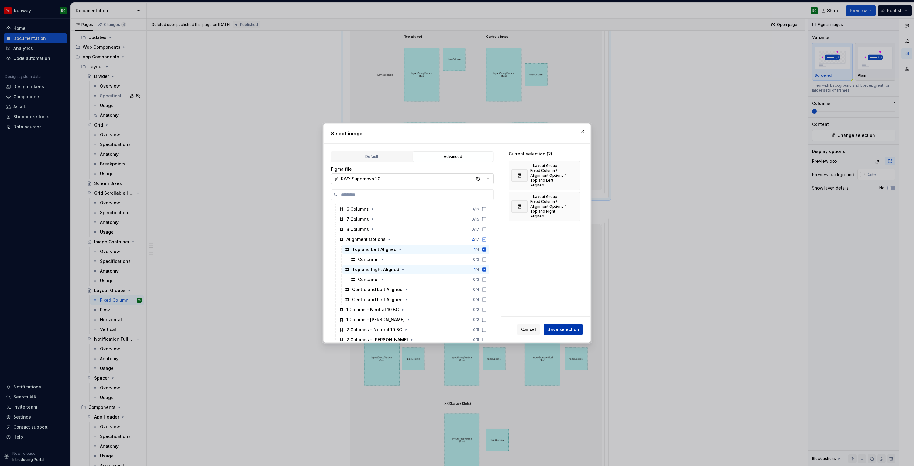
click at [570, 329] on span "Save selection" at bounding box center [564, 329] width 32 height 6
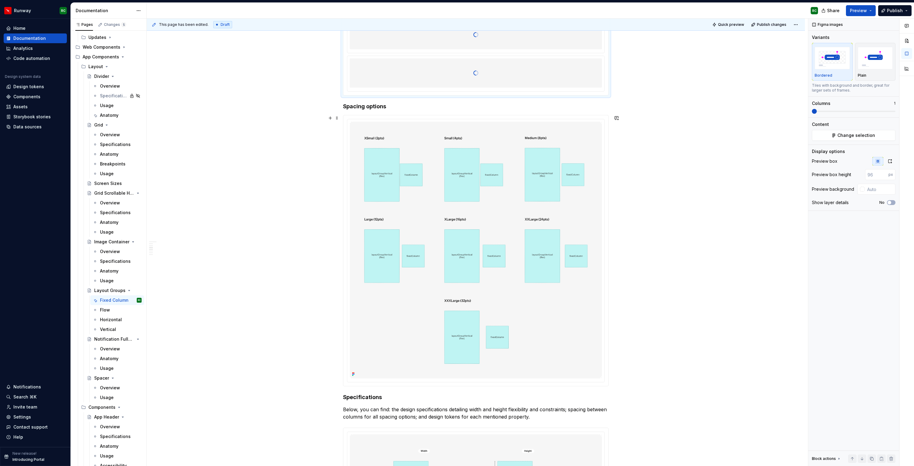
type textarea "*"
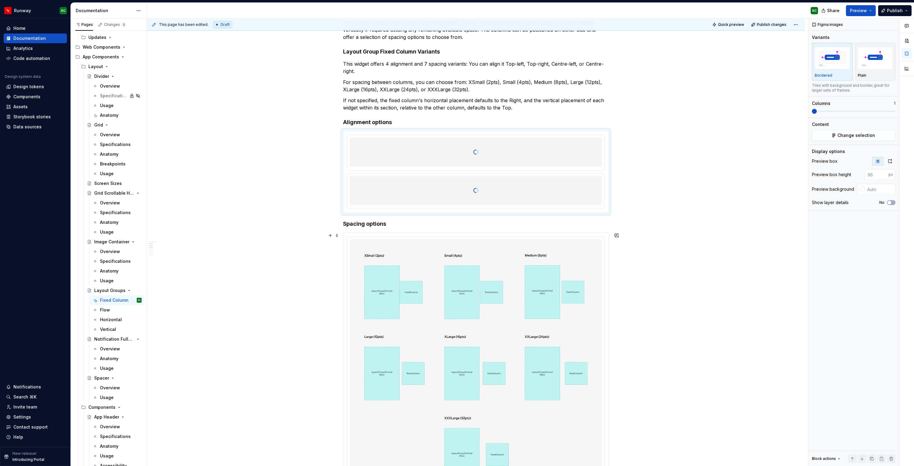
scroll to position [104, 0]
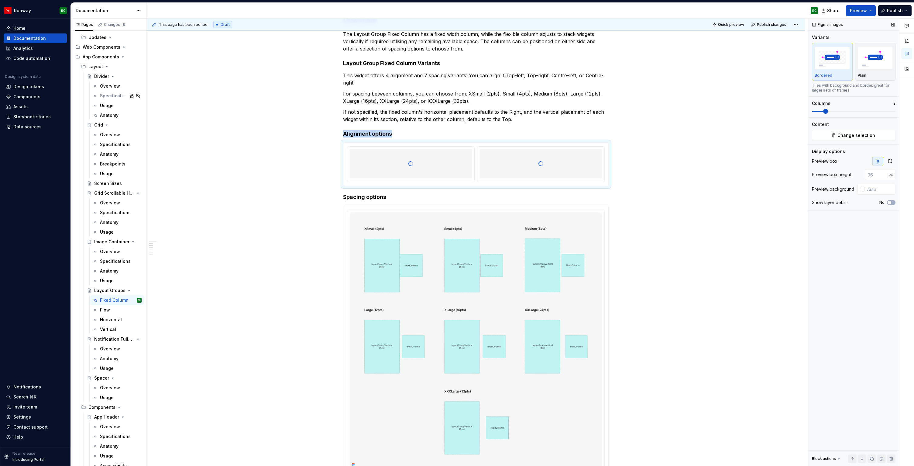
click at [825, 111] on span at bounding box center [854, 111] width 84 height 1
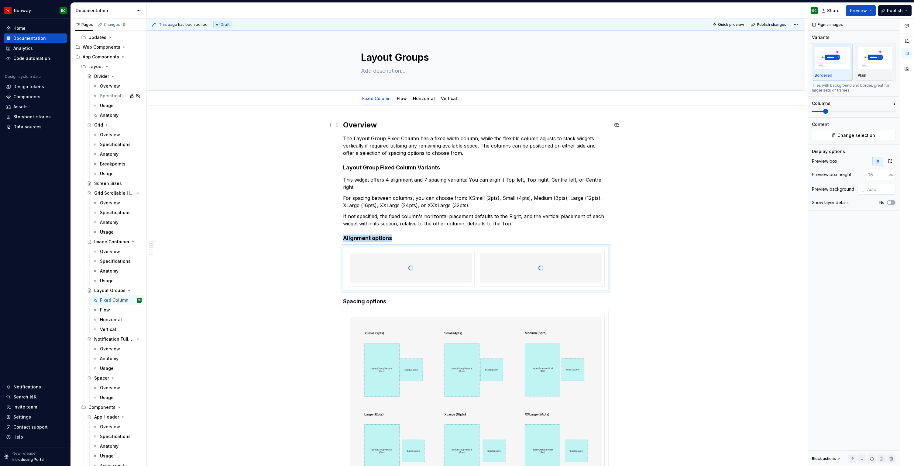
click at [363, 125] on h2 "Overview" at bounding box center [476, 125] width 266 height 10
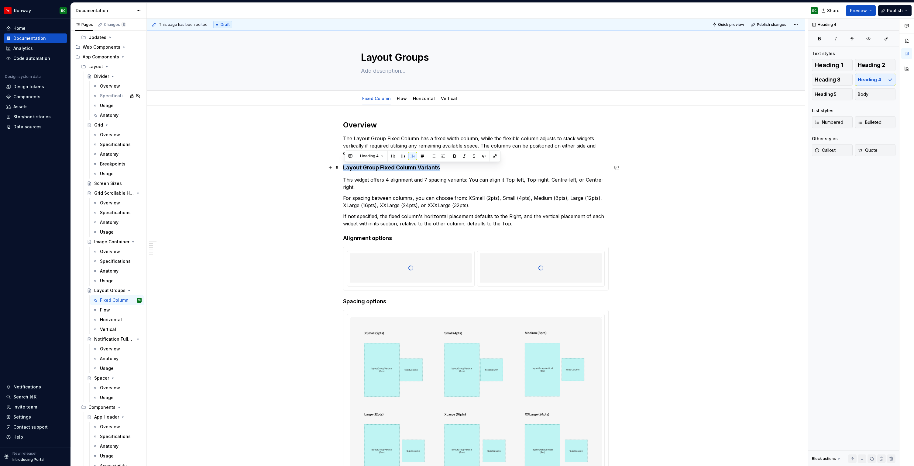
drag, startPoint x: 453, startPoint y: 167, endPoint x: 343, endPoint y: 168, distance: 109.4
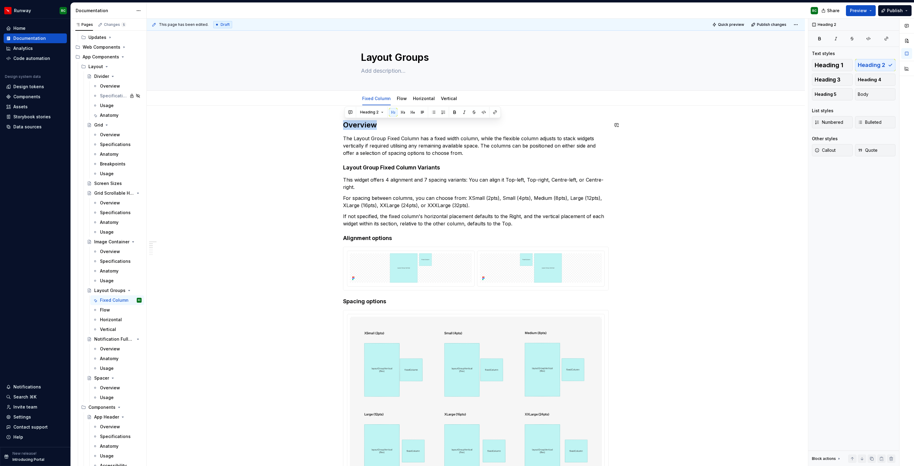
drag, startPoint x: 398, startPoint y: 123, endPoint x: 314, endPoint y: 119, distance: 84.3
drag, startPoint x: 379, startPoint y: 164, endPoint x: 319, endPoint y: 164, distance: 60.8
click at [840, 80] on span "Heading 3" at bounding box center [828, 80] width 26 height 6
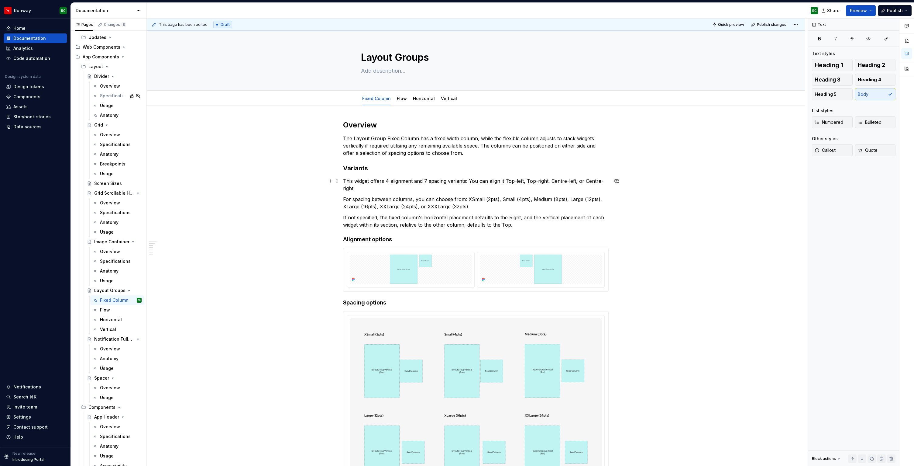
click at [394, 187] on p "This widget offers 4 alignment and 7 spacing variants: You can align it Top-lef…" at bounding box center [476, 184] width 266 height 15
click at [468, 180] on p "This widget offers 4 alignment and 7 spacing variants: You can align it Top-lef…" at bounding box center [476, 184] width 266 height 15
click at [506, 181] on p "This widget offers 4 alignment and 7 spacing variants; you can align it Top-lef…" at bounding box center [476, 184] width 266 height 15
click at [526, 180] on p "This widget offers 4 alignment and 7 spacing variants; you can align it Top-lef…" at bounding box center [476, 184] width 266 height 15
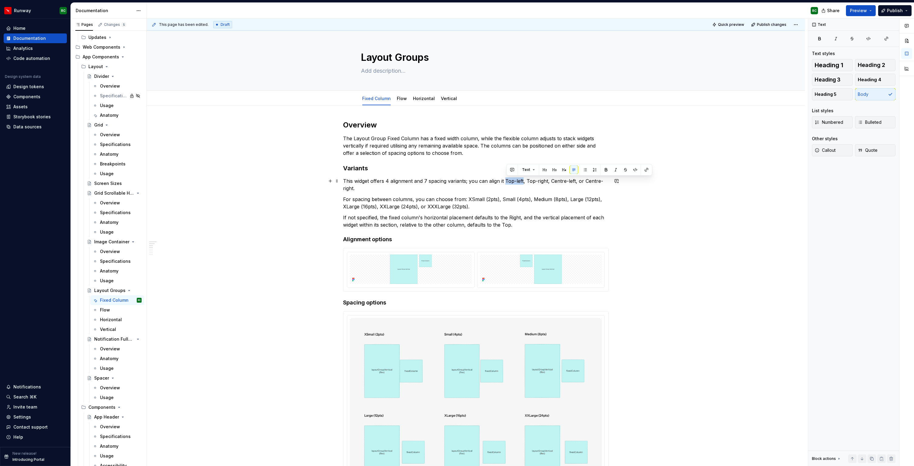
drag, startPoint x: 525, startPoint y: 180, endPoint x: 507, endPoint y: 179, distance: 18.0
click at [507, 179] on p "This widget offers 4 alignment and 7 spacing variants; you can align it Top-lef…" at bounding box center [476, 184] width 266 height 15
drag, startPoint x: 549, startPoint y: 181, endPoint x: 527, endPoint y: 181, distance: 21.9
click at [527, 181] on p "This widget offers 4 alignment and 7 spacing variants; you can align it Top-lef…" at bounding box center [476, 184] width 266 height 15
type textarea "*"
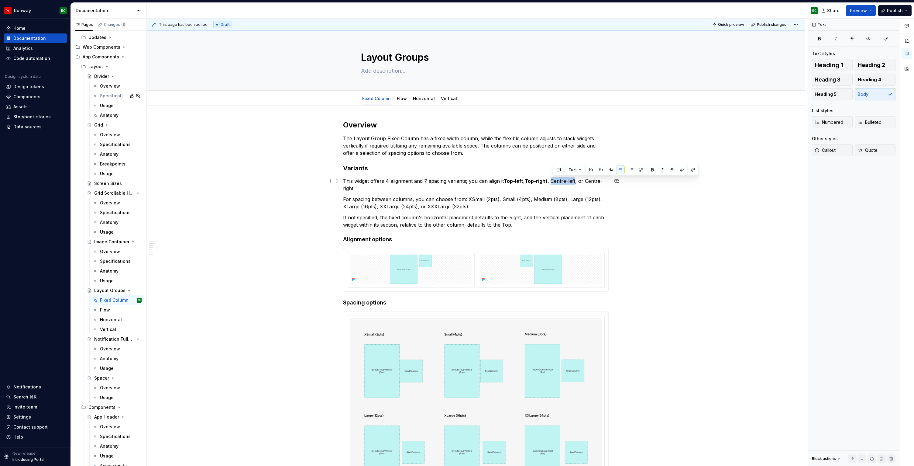
drag, startPoint x: 577, startPoint y: 181, endPoint x: 554, endPoint y: 182, distance: 23.1
click at [554, 182] on p "This widget offers 4 alignment and 7 spacing variants; you can align it Top-lef…" at bounding box center [476, 184] width 266 height 15
drag, startPoint x: 588, startPoint y: 180, endPoint x: 355, endPoint y: 189, distance: 233.3
click at [355, 189] on p "This widget offers 4 alignment and 7 spacing variants; you can align it Top-lef…" at bounding box center [476, 184] width 266 height 15
drag, startPoint x: 349, startPoint y: 198, endPoint x: 414, endPoint y: 193, distance: 65.2
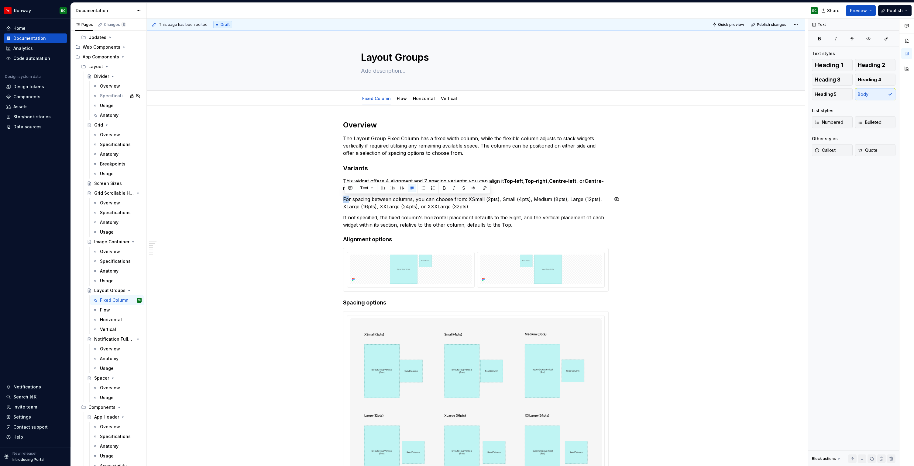
click at [452, 203] on p "For spacing between columns, you can choose from: XSmall (2pts), Small (4pts), …" at bounding box center [476, 202] width 266 height 15
drag, startPoint x: 468, startPoint y: 198, endPoint x: 484, endPoint y: 199, distance: 16.1
click at [484, 199] on p "For spacing between columns, you can choose from: XSmall (2pts), Small (4pts), …" at bounding box center [476, 202] width 266 height 15
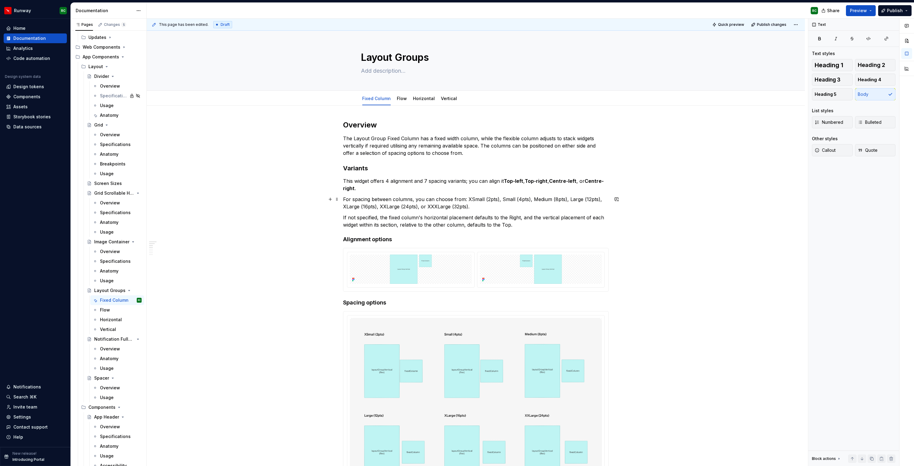
click at [481, 198] on p "For spacing between columns, you can choose from: XSmall (2pts), Small (4pts), …" at bounding box center [476, 202] width 266 height 15
click at [512, 199] on p "For spacing between columns, you can choose from:  XSmall (2pts), Small (4pts),…" at bounding box center [476, 202] width 266 height 15
click at [548, 199] on p "For spacing between columns, you can choose from:  XSmall (2pts), Small (4pts),…" at bounding box center [476, 202] width 266 height 15
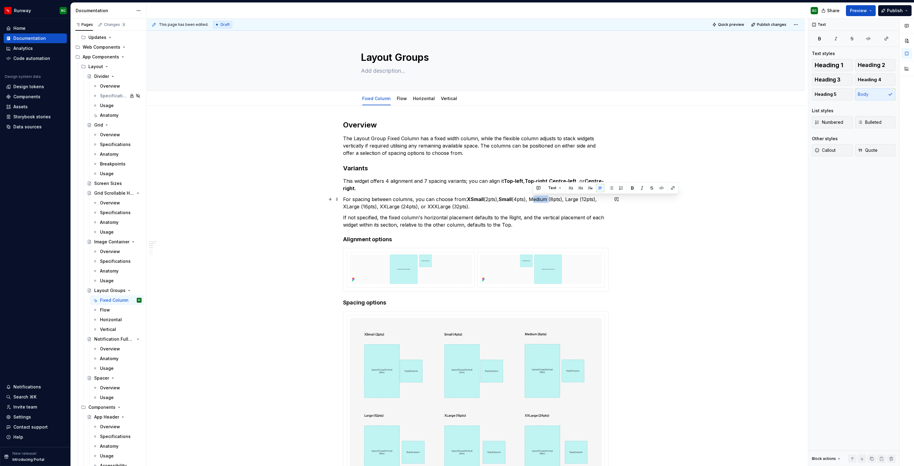
click at [548, 199] on p "For spacing between columns, you can choose from:  XSmall (2pts), Small (4pts),…" at bounding box center [476, 202] width 266 height 15
click at [576, 200] on p "For spacing between columns, you can choose from:  XSmall (2pts), Small (4pts),…" at bounding box center [476, 202] width 266 height 15
click at [348, 205] on p "For spacing between columns, you can choose from:  XSmall (2pts), Small (4pts),…" at bounding box center [476, 202] width 266 height 15
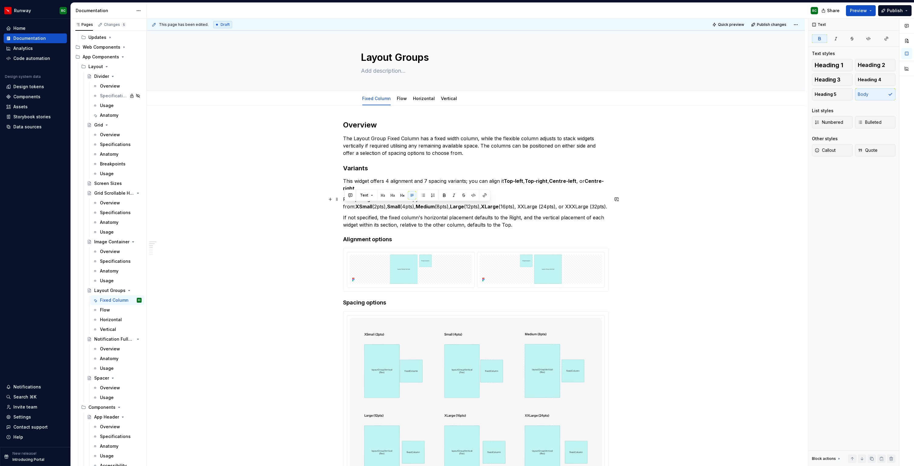
click at [395, 206] on p "For spacing between columns, you can choose from:  XSmall (2pts), Small (4pts),…" at bounding box center [476, 202] width 266 height 15
click at [441, 207] on p "For spacing between columns, you can choose from:  XSmall (2pts), Small (4pts),…" at bounding box center [476, 202] width 266 height 15
click at [621, 217] on button "button" at bounding box center [616, 217] width 9 height 9
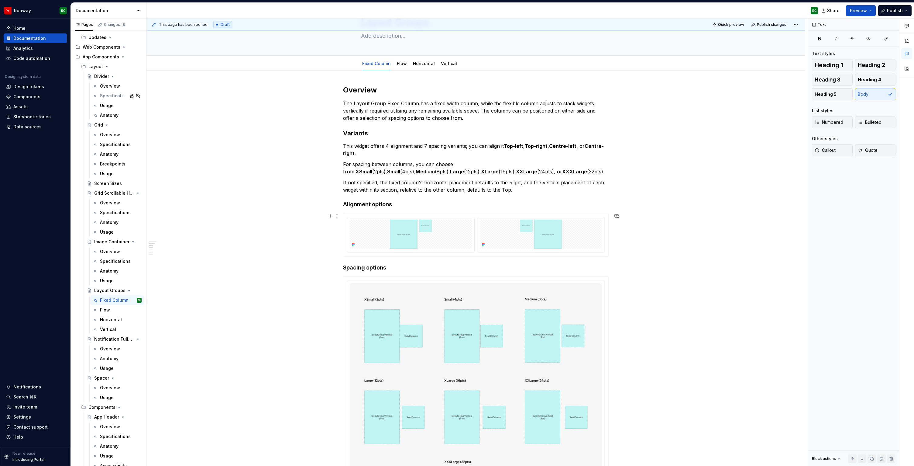
scroll to position [52, 0]
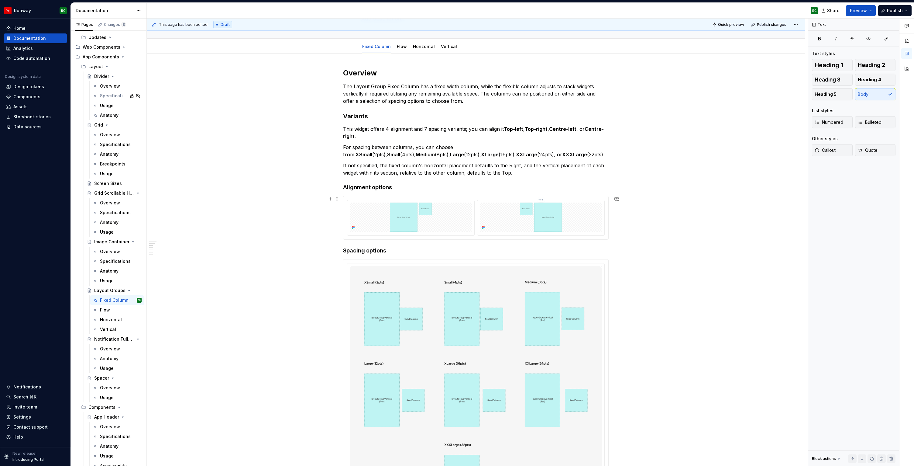
click at [514, 223] on img at bounding box center [541, 216] width 122 height 29
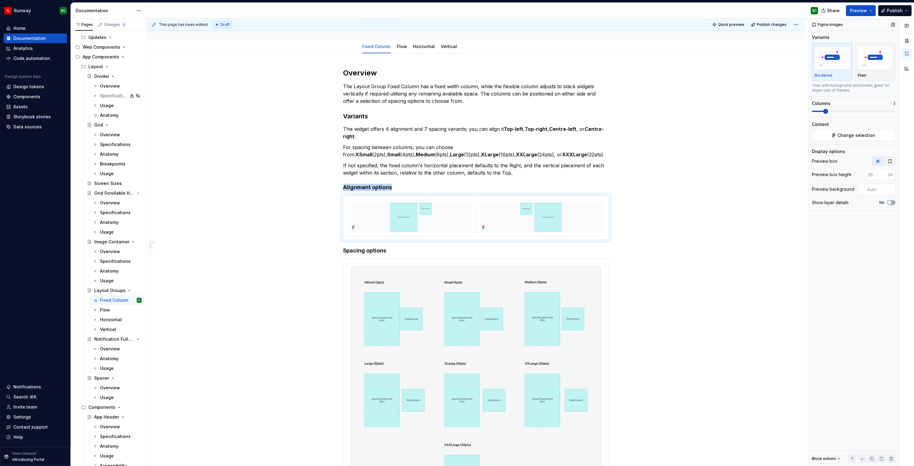
click at [889, 162] on icon "button" at bounding box center [890, 161] width 5 height 5
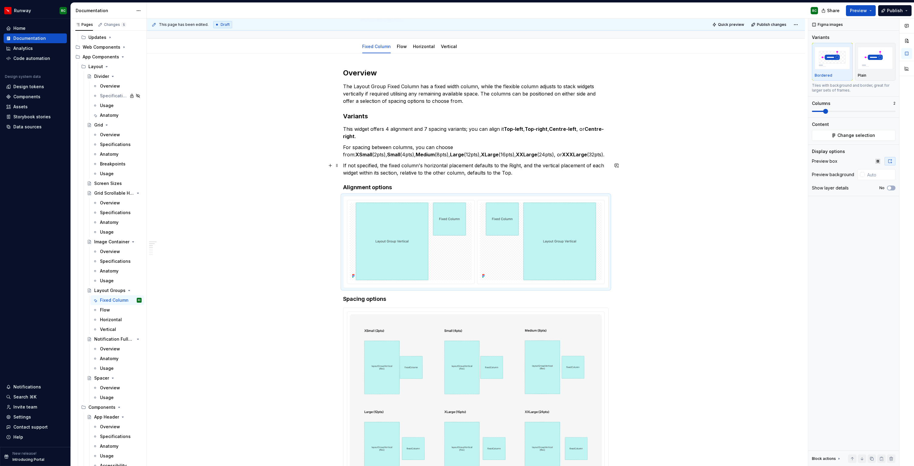
click at [515, 164] on p "If not specified, the fixed column's horizontal placement defaults to the Right…" at bounding box center [476, 169] width 266 height 15
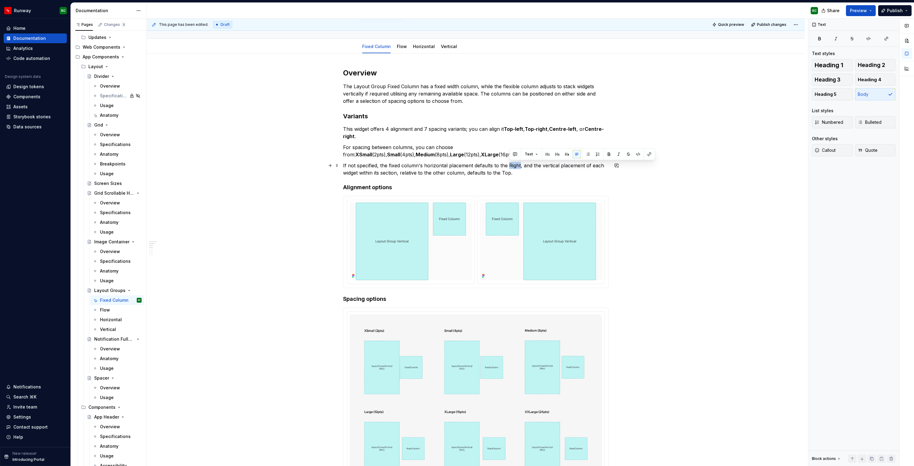
click at [512, 164] on p "If not specified, the fixed column's horizontal placement defaults to the Right…" at bounding box center [476, 169] width 266 height 15
click at [509, 167] on p "If not specified, the fixed column's horizontal placement defaults to the Right…" at bounding box center [476, 169] width 266 height 15
click at [509, 173] on p "If not specified, the fixed column's horizontal placement defaults to the Right…" at bounding box center [476, 169] width 266 height 15
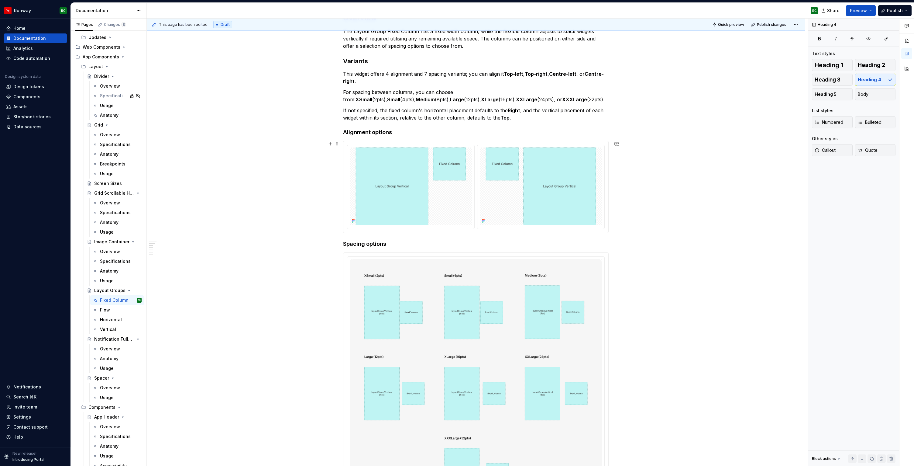
scroll to position [115, 0]
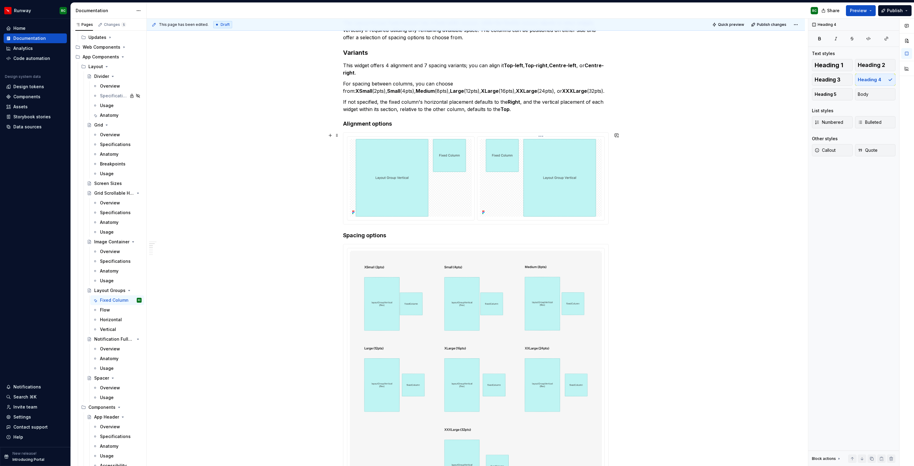
click at [537, 207] on img at bounding box center [541, 178] width 122 height 78
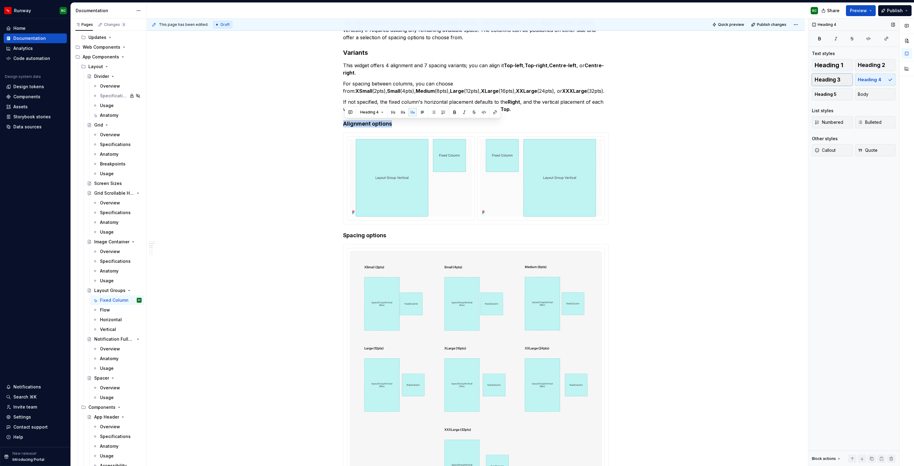
click at [826, 80] on span "Heading 3" at bounding box center [828, 80] width 26 height 6
click at [478, 120] on h3 "Alignment options" at bounding box center [476, 124] width 266 height 9
click at [464, 122] on h3 "Alignment options" at bounding box center [476, 124] width 266 height 9
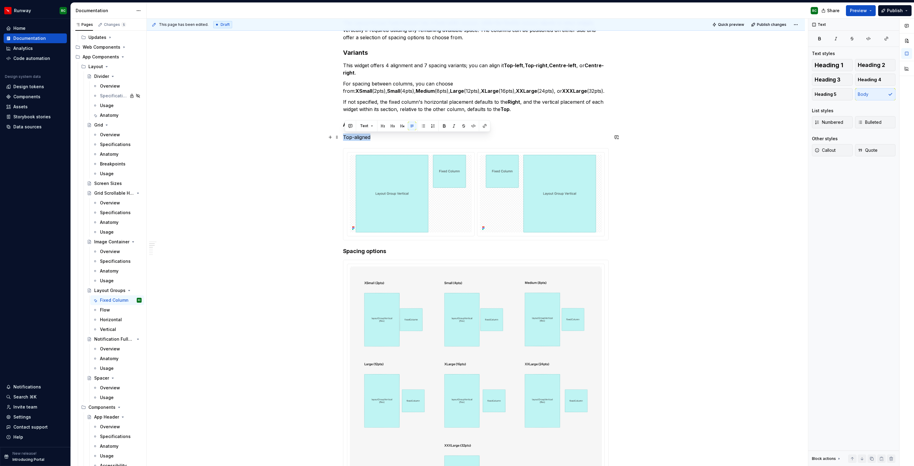
drag, startPoint x: 381, startPoint y: 136, endPoint x: 317, endPoint y: 134, distance: 63.8
click at [402, 126] on button "button" at bounding box center [402, 126] width 9 height 9
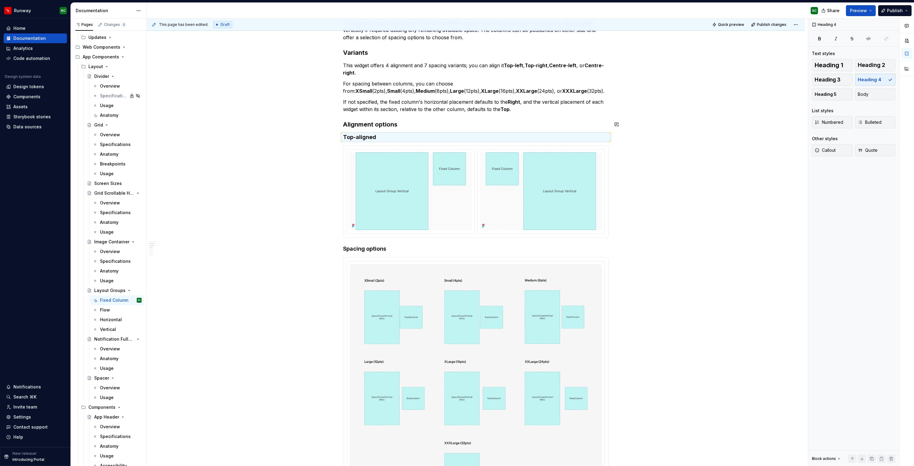
click at [373, 126] on h3 "Alignment options" at bounding box center [476, 124] width 266 height 9
click at [360, 135] on h4 "Top-aligned" at bounding box center [476, 136] width 266 height 7
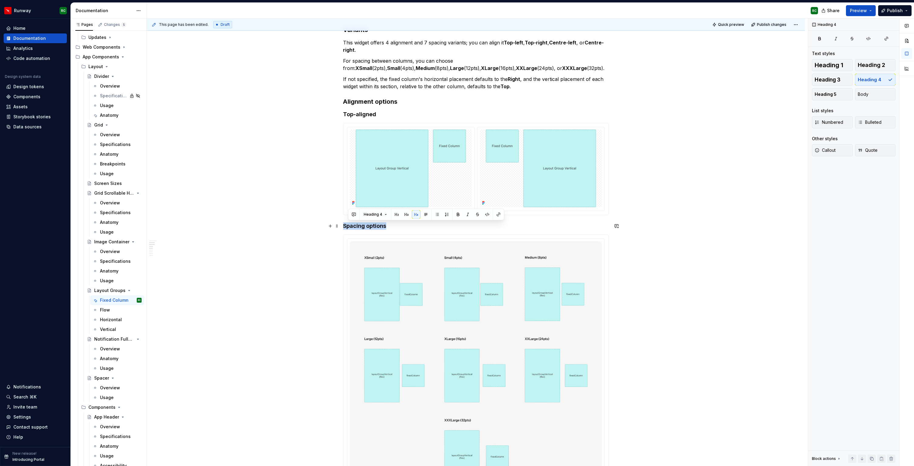
drag, startPoint x: 397, startPoint y: 227, endPoint x: 349, endPoint y: 226, distance: 48.3
click at [403, 113] on h4 "Top-aligned" at bounding box center [476, 114] width 266 height 7
click at [420, 180] on img at bounding box center [411, 168] width 122 height 78
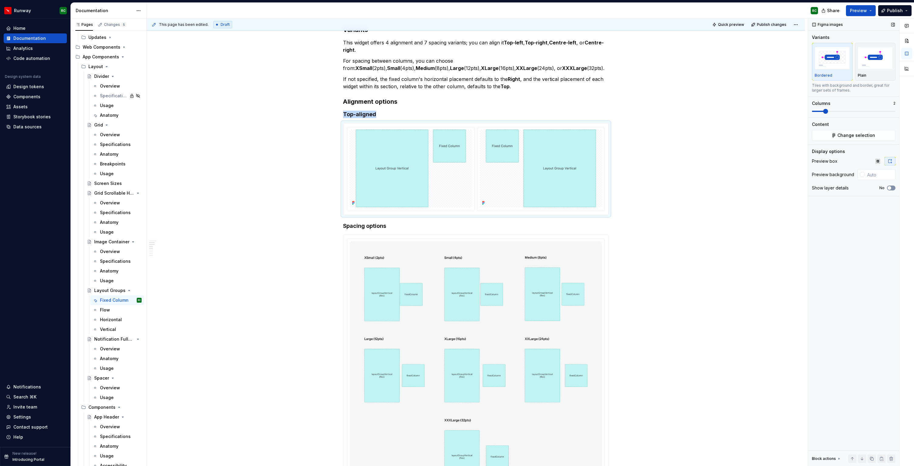
click at [892, 187] on button "No" at bounding box center [891, 187] width 9 height 5
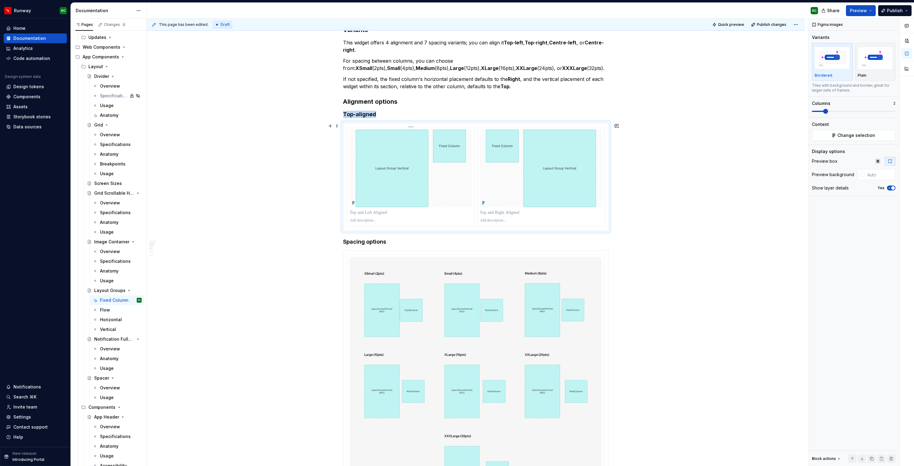
click at [412, 215] on p at bounding box center [411, 212] width 122 height 6
drag, startPoint x: 501, startPoint y: 214, endPoint x: 479, endPoint y: 215, distance: 22.5
click at [502, 214] on p at bounding box center [541, 212] width 122 height 6
paste div
click at [496, 212] on p "**********" at bounding box center [541, 212] width 122 height 6
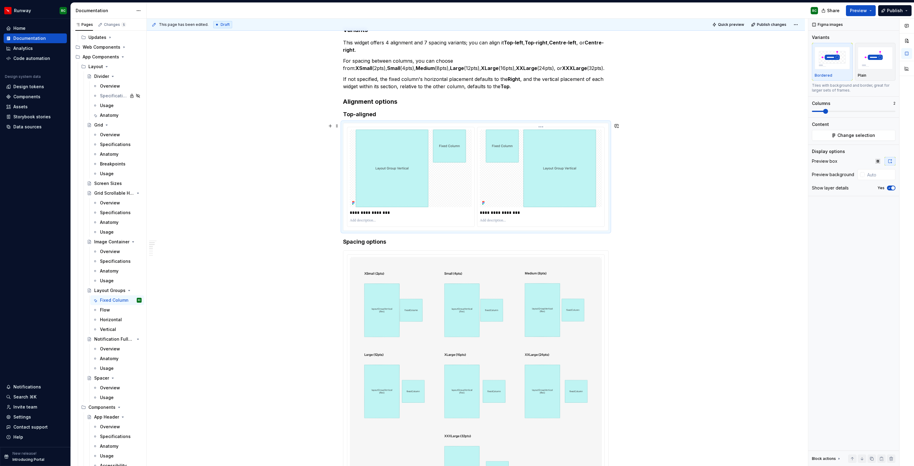
click at [496, 213] on p "**********" at bounding box center [541, 212] width 122 height 6
click at [370, 220] on p at bounding box center [411, 220] width 122 height 5
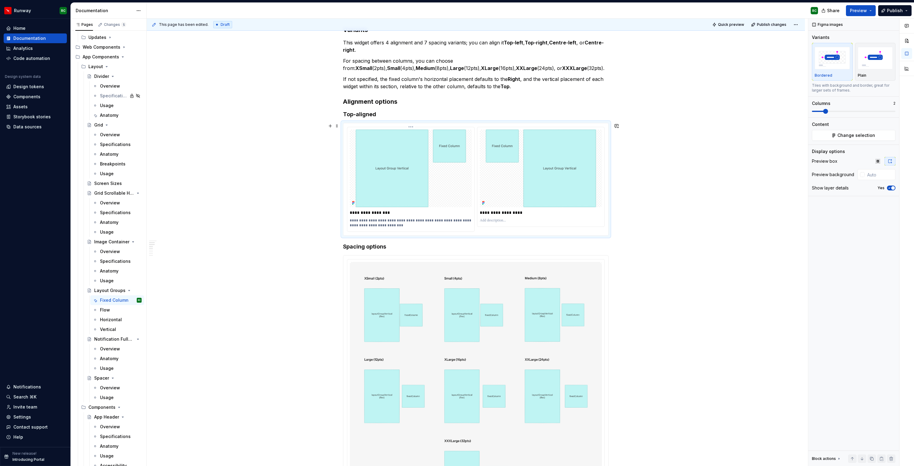
click at [360, 226] on p "**********" at bounding box center [411, 223] width 122 height 10
click at [403, 226] on p "**********" at bounding box center [411, 223] width 122 height 10
click at [511, 222] on p at bounding box center [541, 220] width 122 height 5
click at [515, 226] on p "**********" at bounding box center [541, 223] width 122 height 10
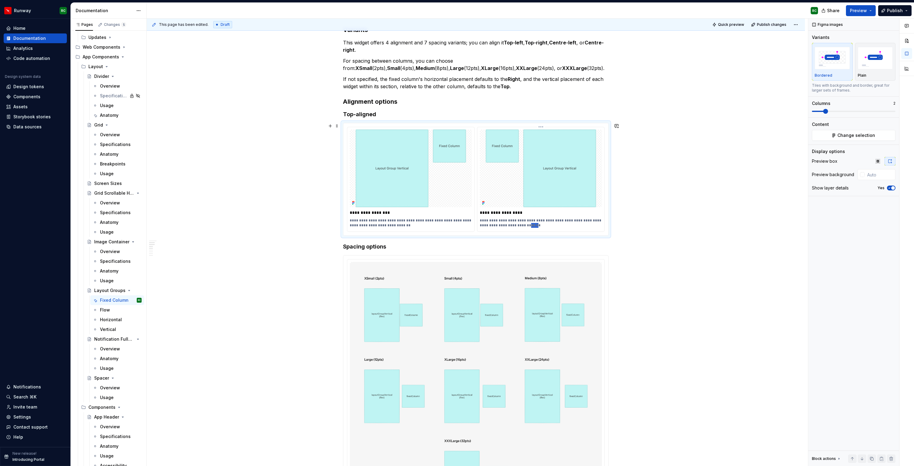
click at [515, 226] on p "**********" at bounding box center [541, 223] width 122 height 10
click at [546, 221] on p "**********" at bounding box center [541, 223] width 122 height 10
click at [516, 218] on p "**********" at bounding box center [541, 223] width 122 height 10
drag, startPoint x: 550, startPoint y: 219, endPoint x: 581, endPoint y: 219, distance: 31.0
click at [581, 219] on p "**********" at bounding box center [541, 223] width 122 height 10
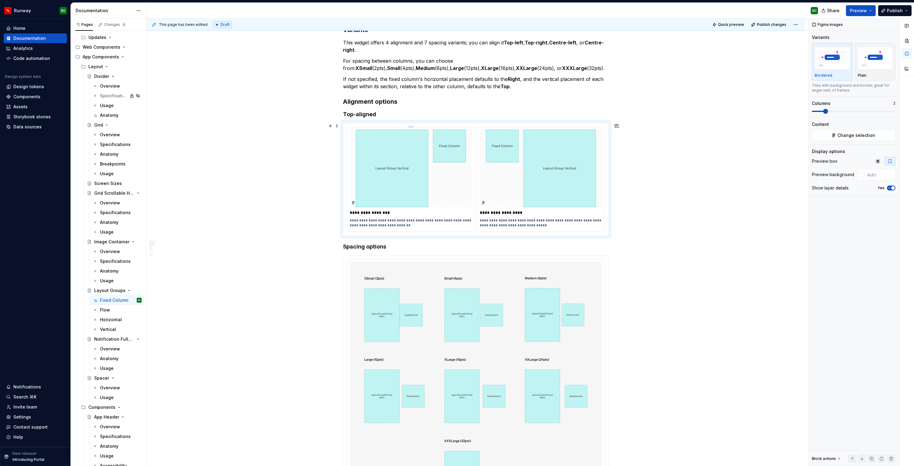
click at [385, 220] on p "**********" at bounding box center [411, 223] width 122 height 10
drag, startPoint x: 422, startPoint y: 221, endPoint x: 405, endPoint y: 221, distance: 16.7
click at [405, 221] on p "**********" at bounding box center [411, 223] width 122 height 10
click at [406, 220] on p "**********" at bounding box center [411, 223] width 122 height 10
click at [550, 221] on p "**********" at bounding box center [541, 223] width 122 height 10
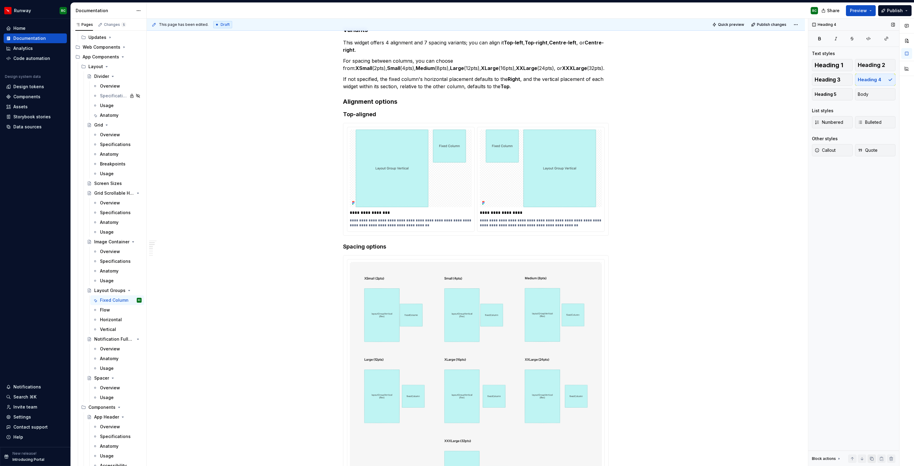
click at [874, 458] on button "button" at bounding box center [872, 458] width 9 height 9
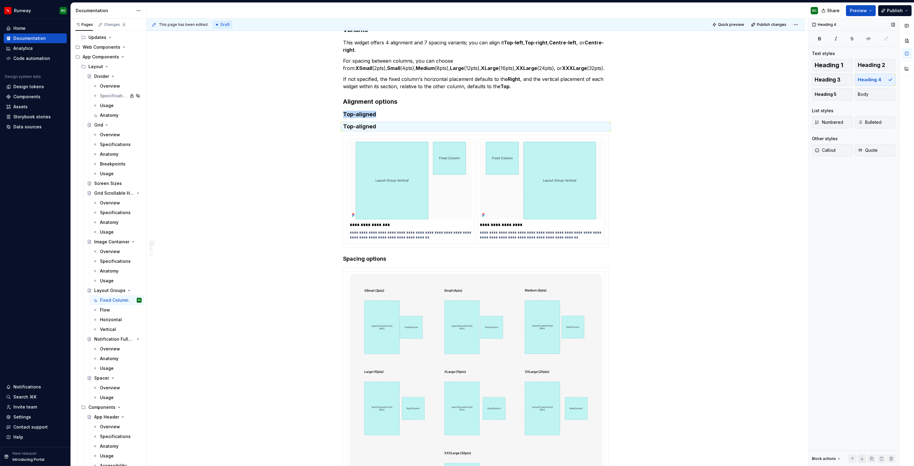
click at [866, 458] on button "button" at bounding box center [862, 458] width 9 height 9
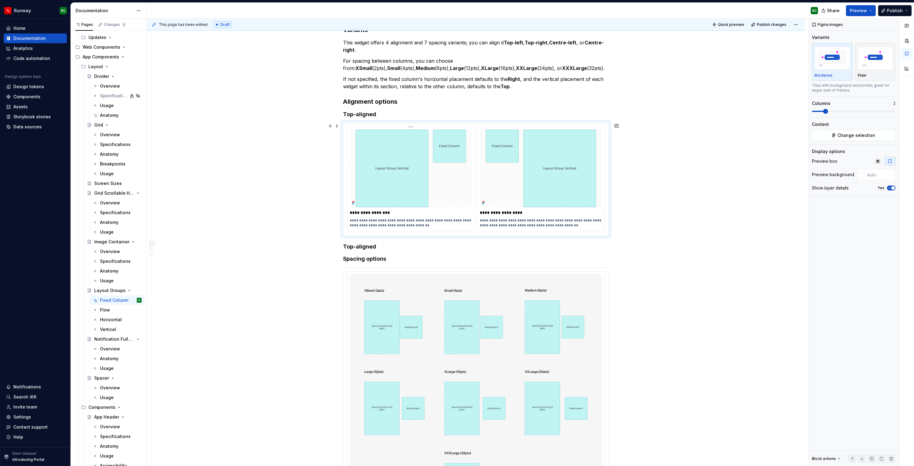
click at [421, 182] on img at bounding box center [411, 168] width 122 height 78
click at [873, 460] on button "button" at bounding box center [872, 458] width 9 height 9
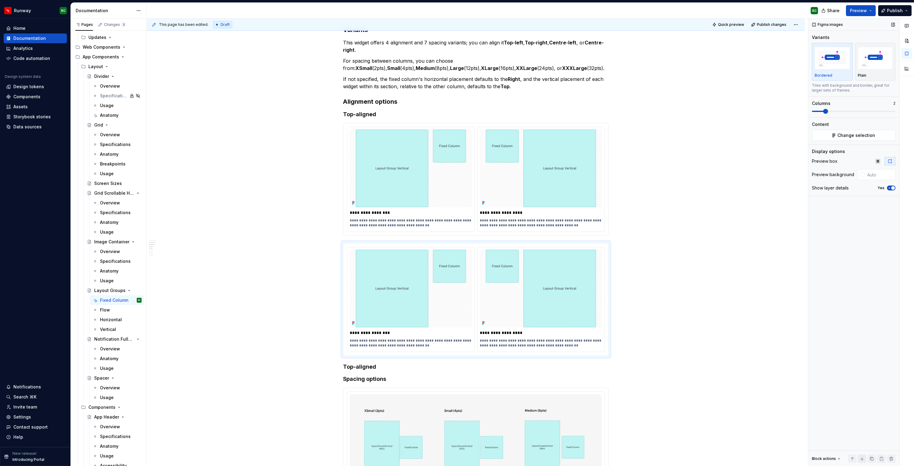
click at [862, 458] on button "button" at bounding box center [862, 458] width 9 height 9
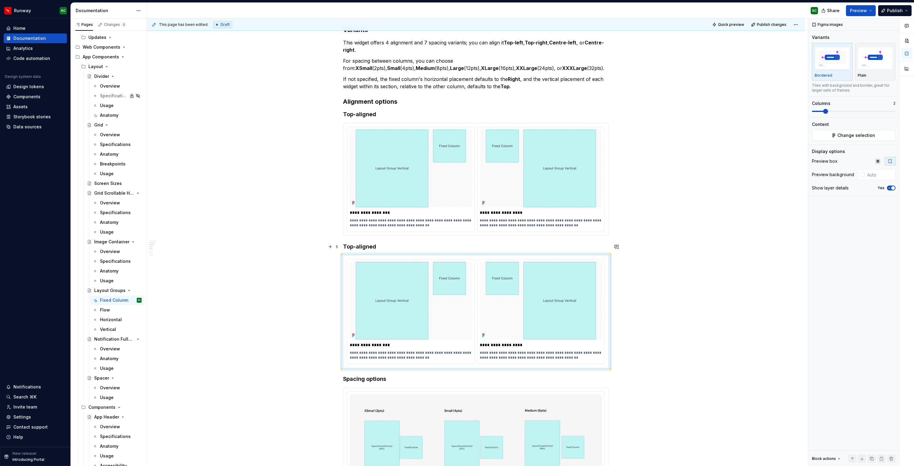
click at [349, 245] on h4 "Top-aligned" at bounding box center [476, 246] width 266 height 7
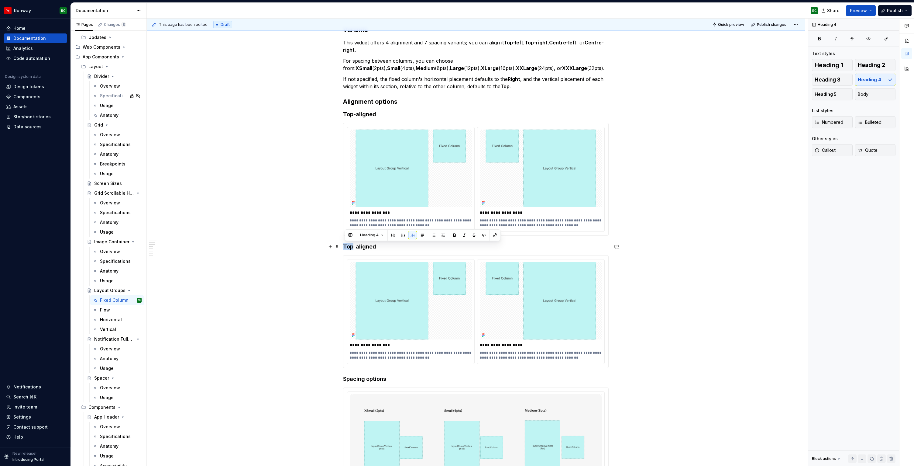
click at [349, 245] on h4 "Top-aligned" at bounding box center [476, 246] width 266 height 7
click at [358, 114] on h4 "Top-aligned" at bounding box center [476, 114] width 266 height 7
click at [434, 308] on img at bounding box center [411, 301] width 122 height 78
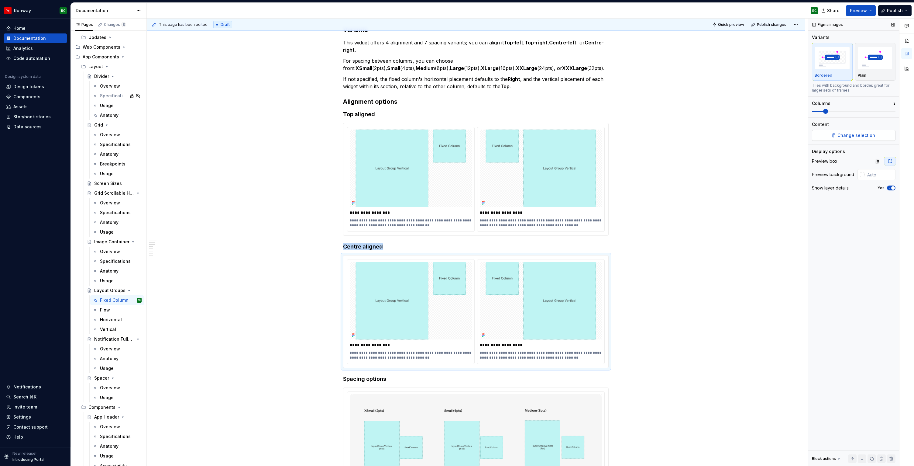
click at [869, 132] on button "Change selection" at bounding box center [854, 135] width 84 height 11
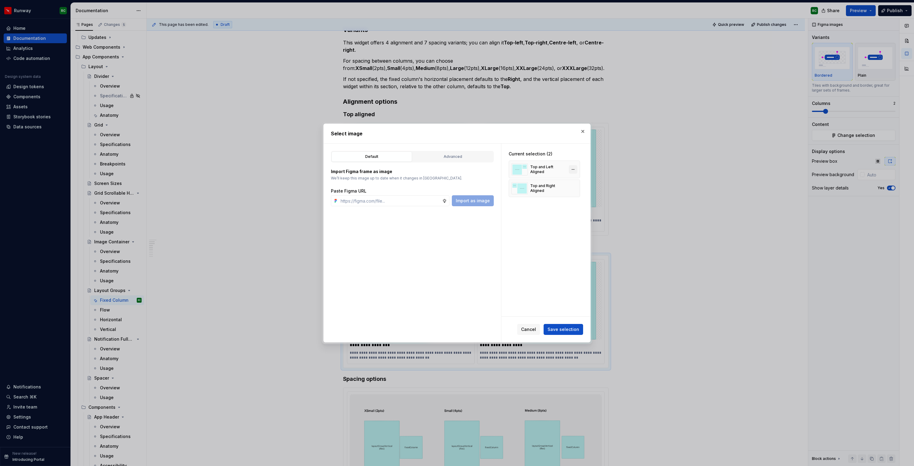
type textarea "*"
click at [576, 169] on button "button" at bounding box center [573, 169] width 9 height 9
click at [478, 159] on div "Advanced" at bounding box center [453, 156] width 76 height 6
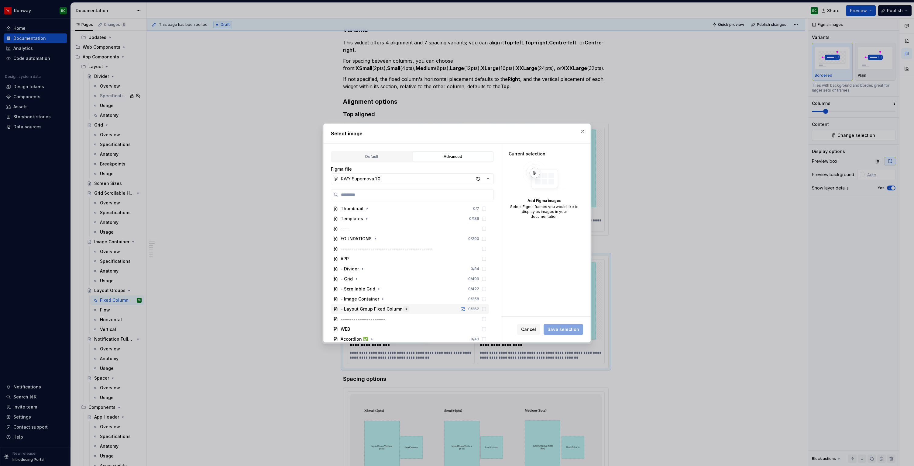
click at [405, 309] on icon "button" at bounding box center [406, 308] width 5 height 5
click at [388, 255] on icon "button" at bounding box center [389, 254] width 5 height 5
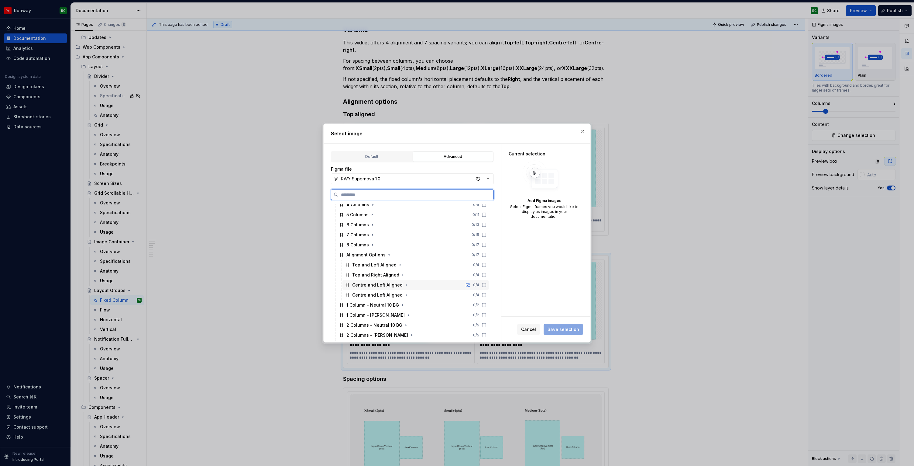
click at [487, 284] on icon at bounding box center [484, 284] width 5 height 5
drag, startPoint x: 489, startPoint y: 293, endPoint x: 519, endPoint y: 312, distance: 35.8
click at [487, 293] on icon at bounding box center [484, 294] width 5 height 5
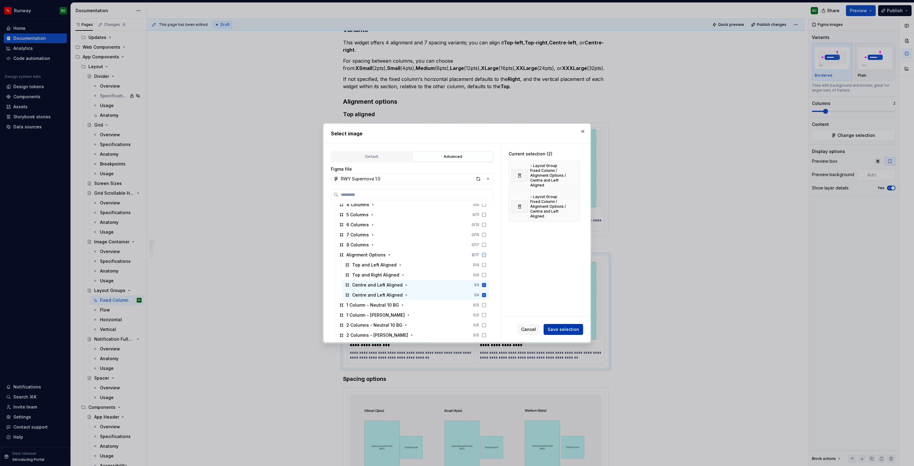
click at [570, 330] on span "Save selection" at bounding box center [564, 329] width 32 height 6
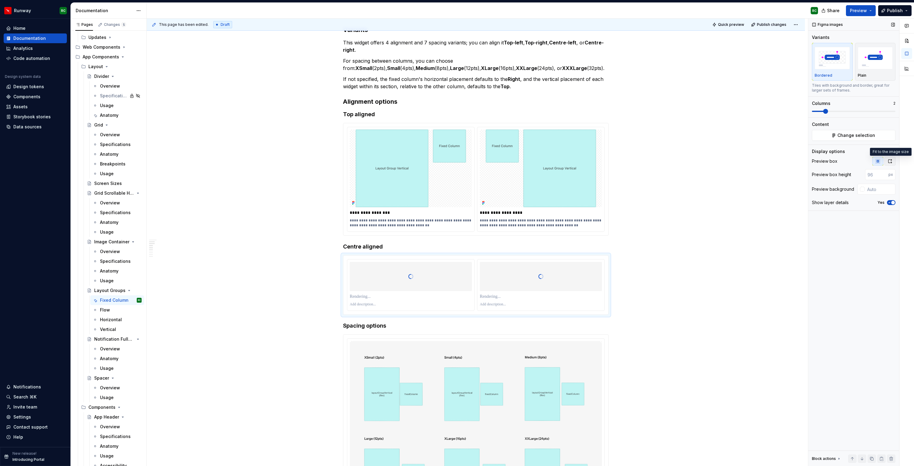
click at [891, 159] on icon "button" at bounding box center [890, 161] width 3 height 4
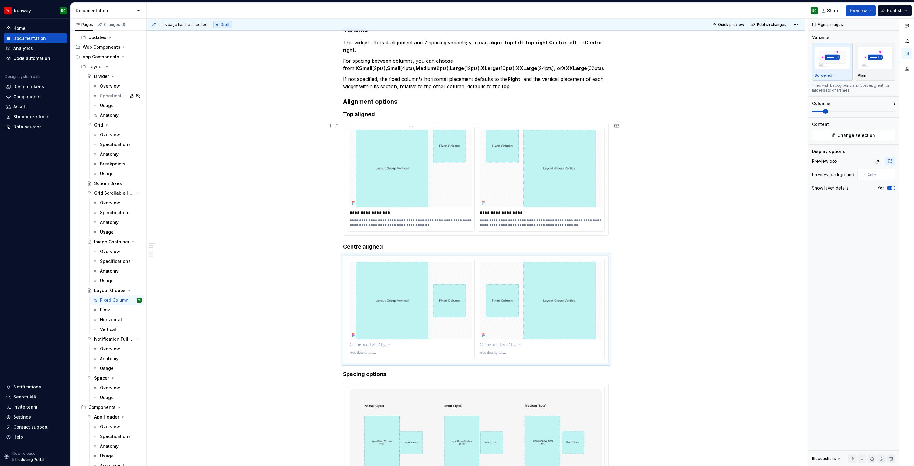
click at [398, 211] on p "**********" at bounding box center [411, 212] width 122 height 6
click at [381, 344] on p at bounding box center [411, 345] width 122 height 6
click at [357, 345] on p "**********" at bounding box center [411, 345] width 122 height 6
drag, startPoint x: 414, startPoint y: 223, endPoint x: 346, endPoint y: 221, distance: 67.5
click at [346, 221] on div "**********" at bounding box center [475, 179] width 265 height 112
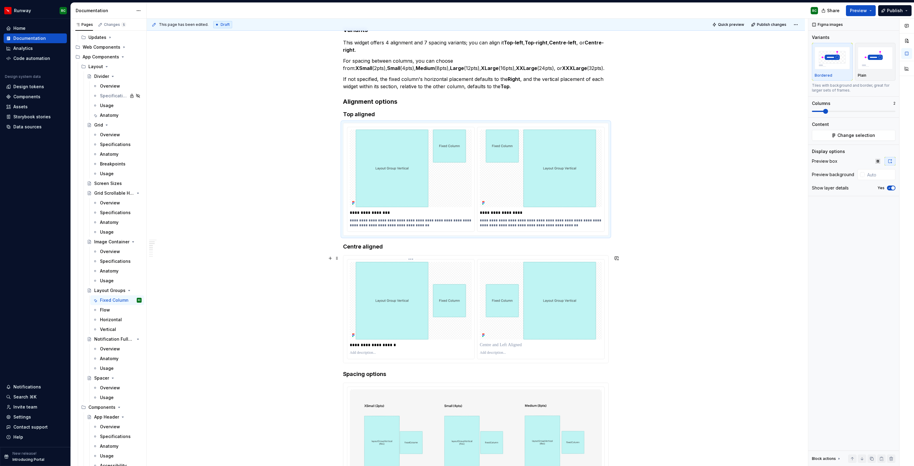
click at [364, 353] on p at bounding box center [411, 352] width 122 height 5
click at [387, 352] on p "**********" at bounding box center [411, 355] width 122 height 10
click at [408, 220] on p "**********" at bounding box center [411, 223] width 122 height 10
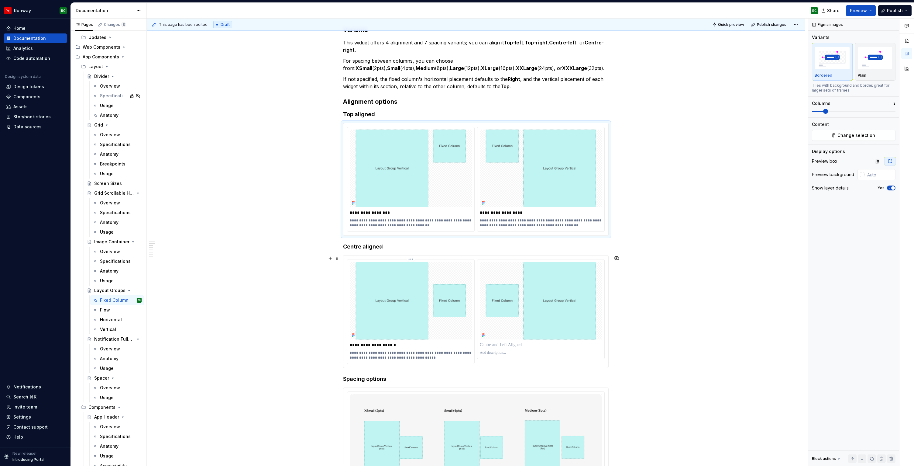
click at [414, 352] on p "**********" at bounding box center [411, 355] width 122 height 10
drag, startPoint x: 439, startPoint y: 352, endPoint x: 412, endPoint y: 351, distance: 26.5
click at [412, 351] on p "**********" at bounding box center [411, 355] width 122 height 10
click at [394, 357] on p "**********" at bounding box center [411, 355] width 122 height 10
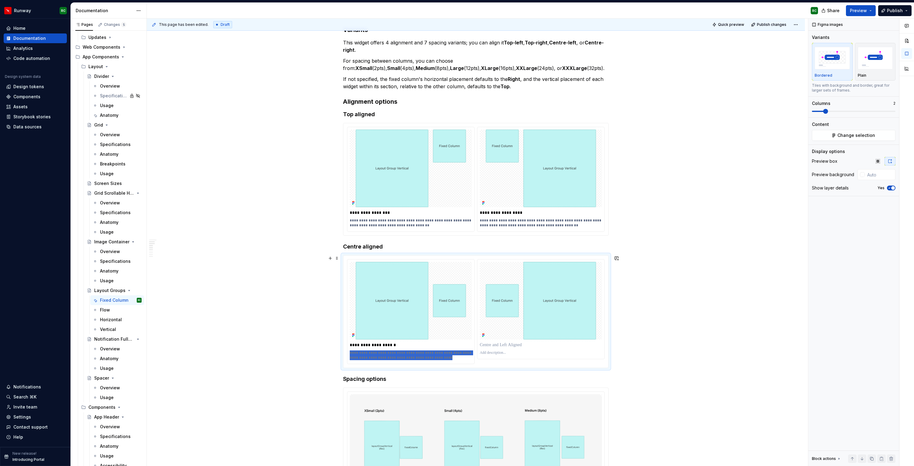
drag, startPoint x: 440, startPoint y: 358, endPoint x: 343, endPoint y: 346, distance: 98.0
click at [343, 346] on div "**********" at bounding box center [476, 311] width 266 height 113
copy h4 "Centre aligned"
drag, startPoint x: 440, startPoint y: 358, endPoint x: 340, endPoint y: 350, distance: 100.0
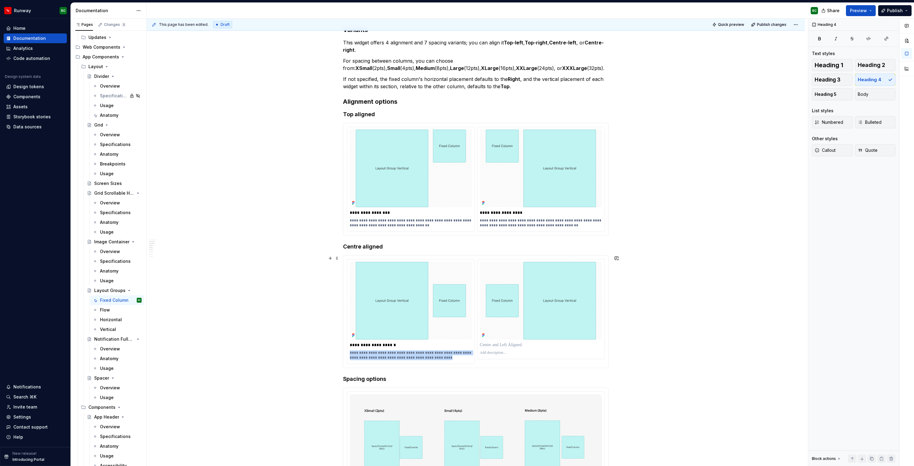
drag, startPoint x: 435, startPoint y: 357, endPoint x: 344, endPoint y: 350, distance: 91.5
click at [344, 350] on div "**********" at bounding box center [476, 311] width 266 height 113
click at [360, 351] on p "**********" at bounding box center [411, 355] width 122 height 10
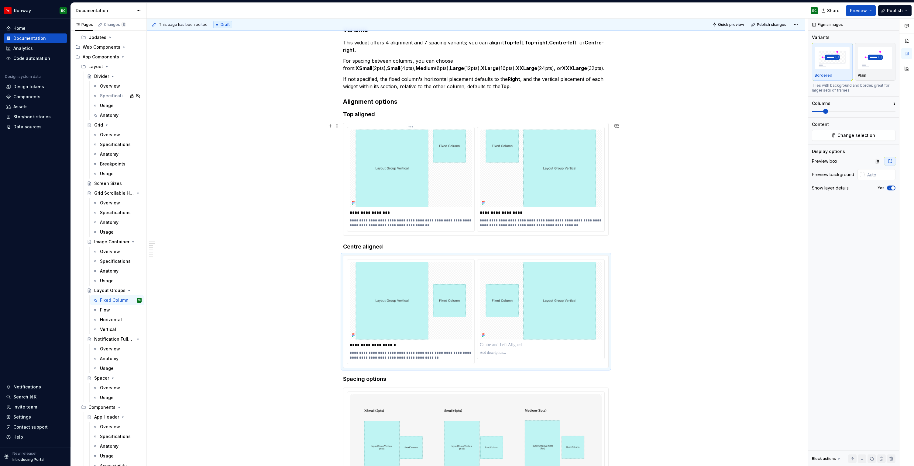
click at [416, 227] on p "**********" at bounding box center [411, 223] width 122 height 10
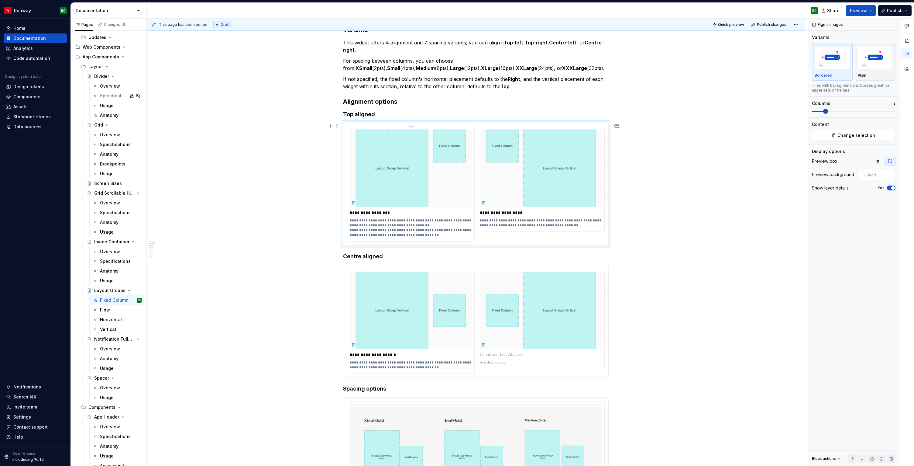
click at [392, 230] on p "**********" at bounding box center [411, 227] width 122 height 19
click at [410, 226] on p "**********" at bounding box center [411, 227] width 122 height 19
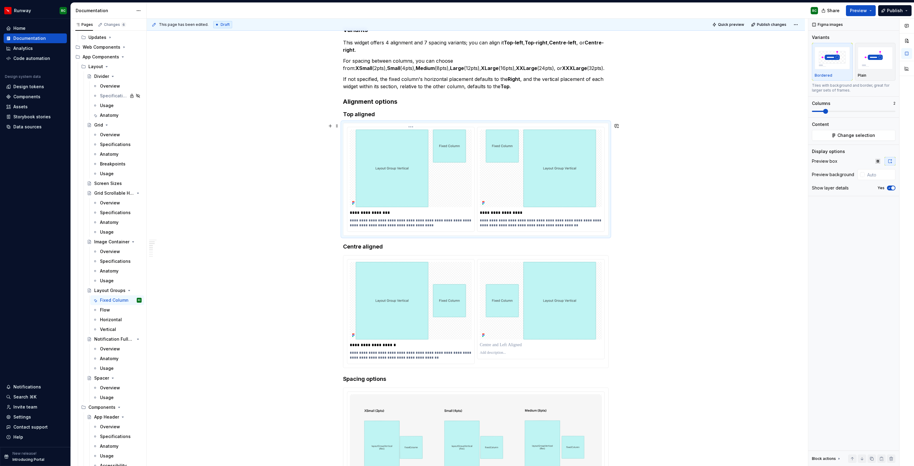
click at [386, 225] on p "**********" at bounding box center [411, 223] width 122 height 10
click at [385, 225] on p "**********" at bounding box center [411, 223] width 122 height 10
click at [385, 356] on p "**********" at bounding box center [411, 355] width 122 height 10
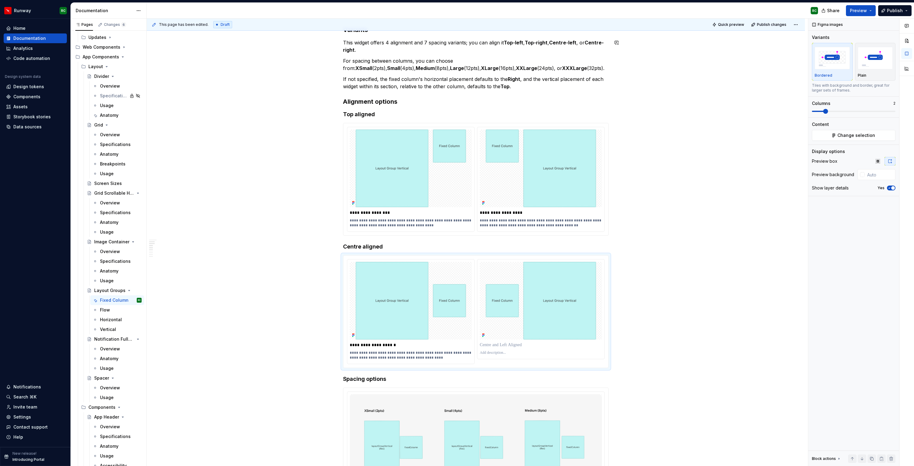
type textarea "*"
click at [429, 357] on p "**********" at bounding box center [411, 355] width 122 height 10
click at [415, 353] on p "**********" at bounding box center [411, 355] width 122 height 10
click at [421, 353] on p "**********" at bounding box center [411, 355] width 122 height 10
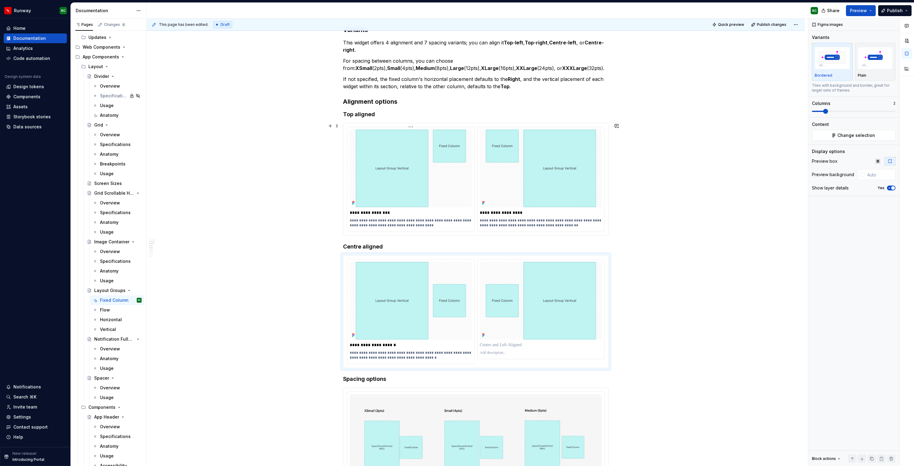
click at [419, 225] on p "**********" at bounding box center [411, 223] width 122 height 10
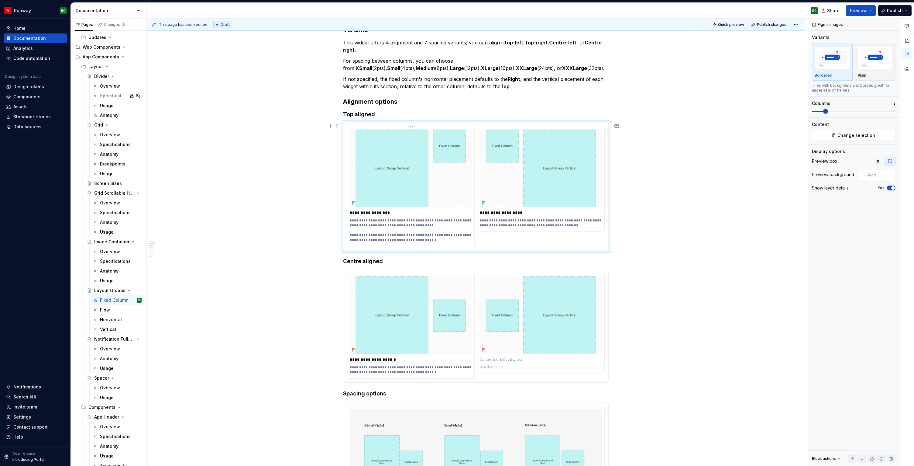
click at [389, 236] on p "**********" at bounding box center [411, 230] width 122 height 24
drag, startPoint x: 431, startPoint y: 226, endPoint x: 315, endPoint y: 218, distance: 116.4
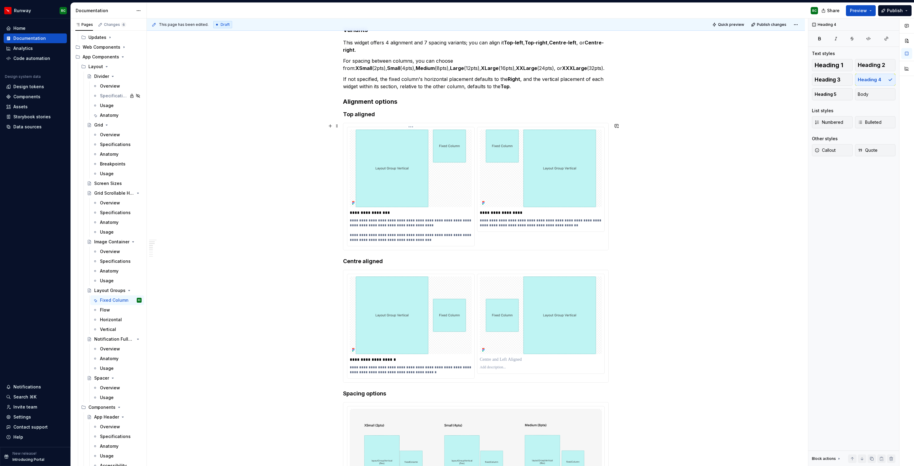
click at [351, 234] on p "**********" at bounding box center [411, 230] width 122 height 24
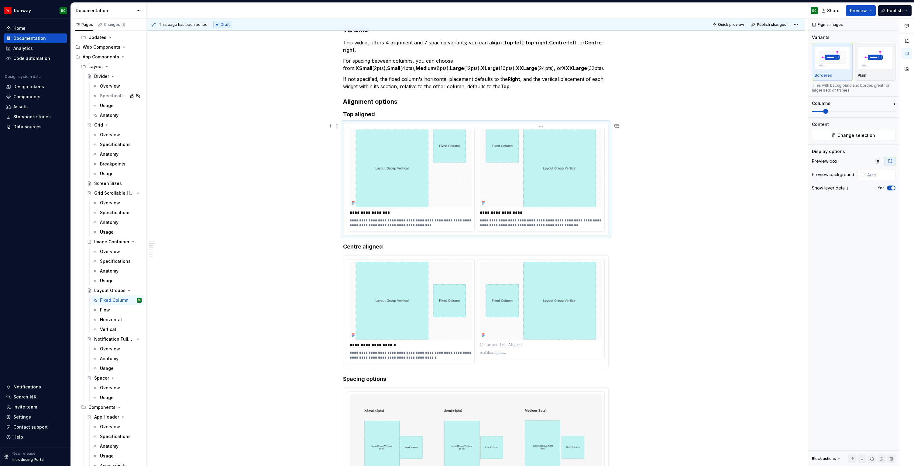
click at [575, 226] on p "**********" at bounding box center [541, 223] width 122 height 10
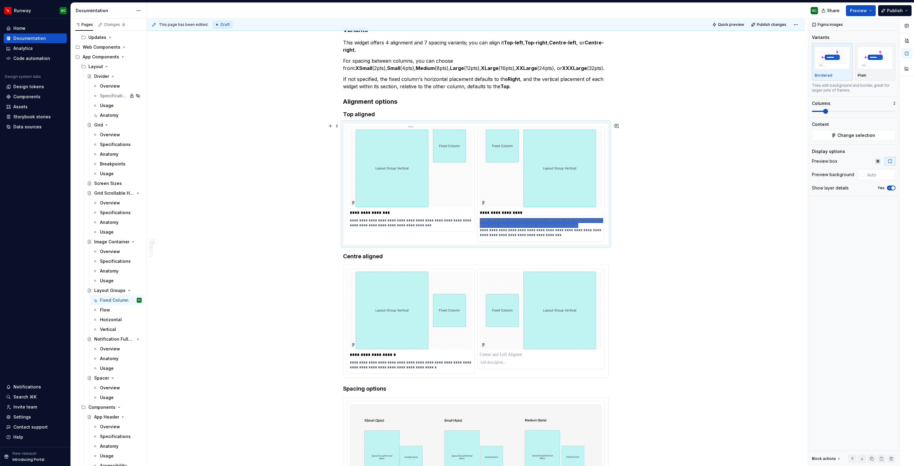
drag, startPoint x: 569, startPoint y: 226, endPoint x: 470, endPoint y: 213, distance: 100.4
click at [470, 213] on div "**********" at bounding box center [476, 184] width 258 height 115
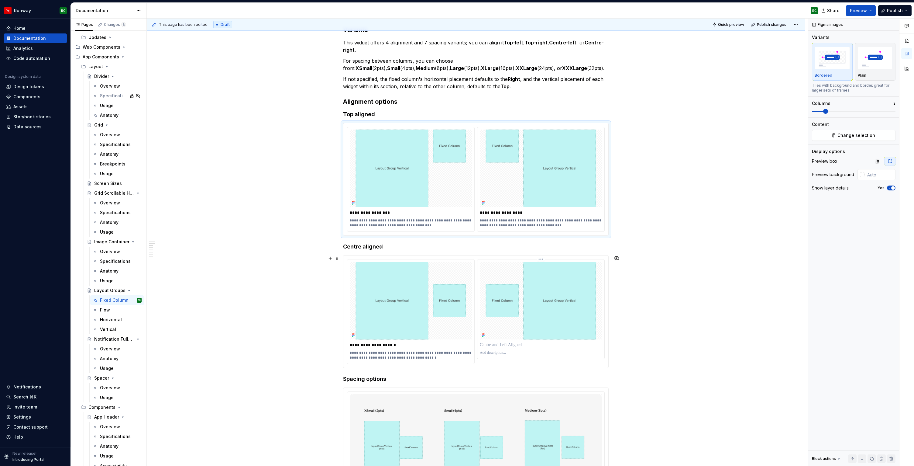
click at [499, 353] on p at bounding box center [541, 352] width 122 height 5
click at [521, 353] on p "**********" at bounding box center [541, 355] width 122 height 10
click at [485, 358] on p "**********" at bounding box center [541, 355] width 122 height 10
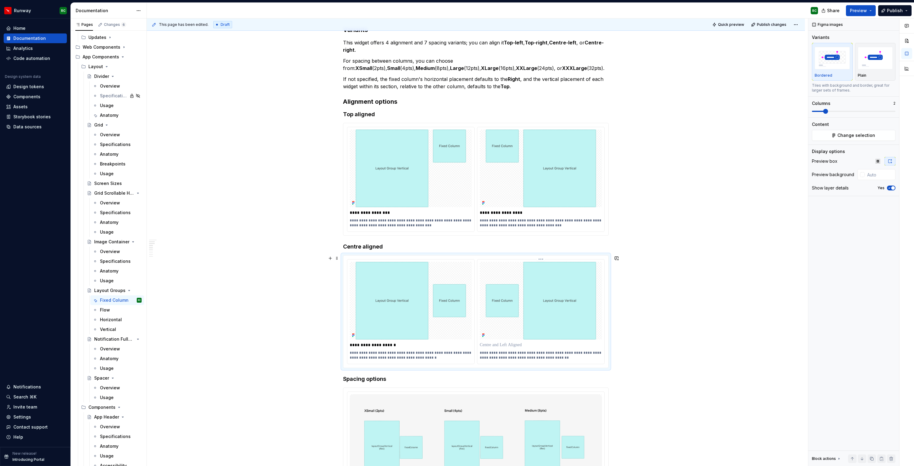
click at [515, 344] on p at bounding box center [541, 345] width 122 height 6
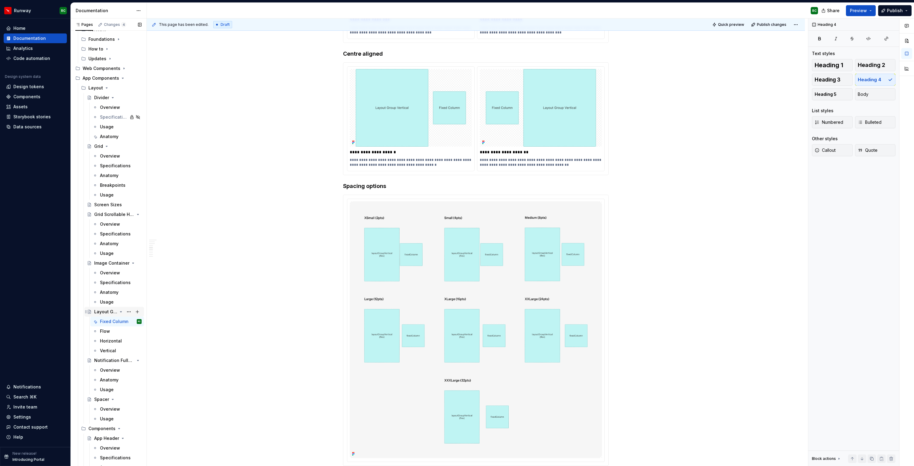
scroll to position [0, 0]
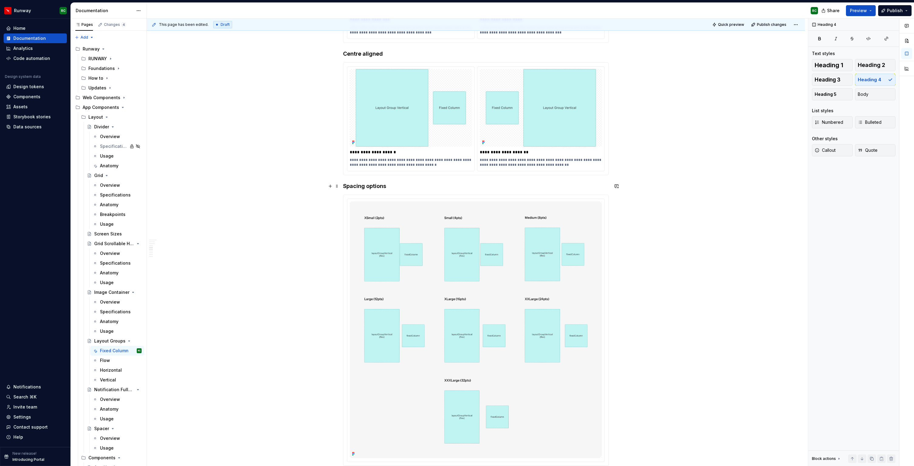
click at [385, 185] on h4 "Spacing options" at bounding box center [476, 185] width 266 height 7
click at [453, 349] on img at bounding box center [476, 329] width 252 height 257
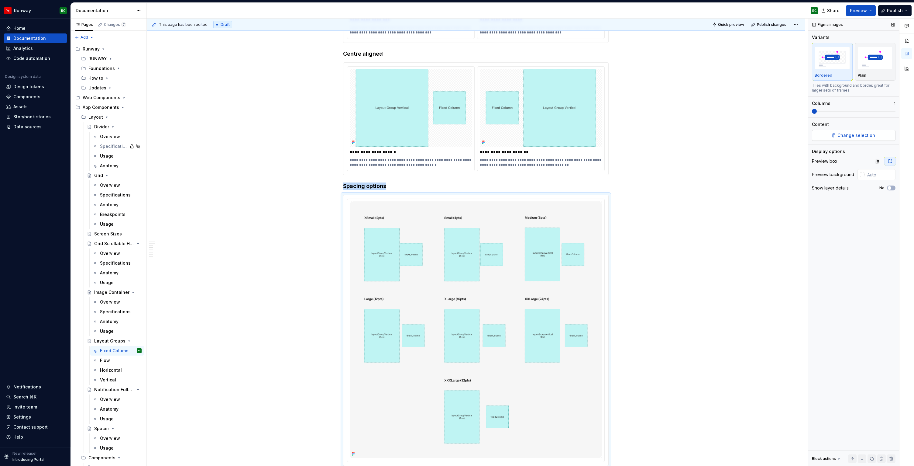
click at [835, 134] on button "Change selection" at bounding box center [854, 135] width 84 height 11
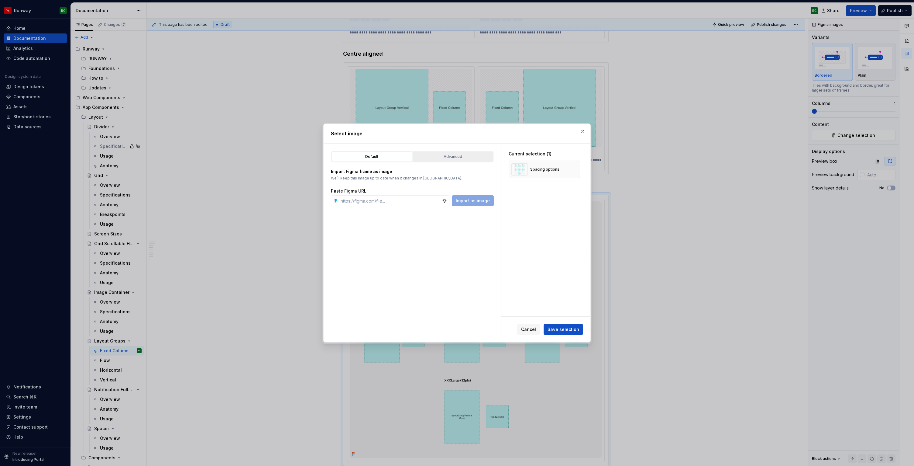
click at [476, 152] on button "Advanced" at bounding box center [453, 156] width 81 height 10
click at [486, 177] on icon "button" at bounding box center [488, 179] width 6 height 6
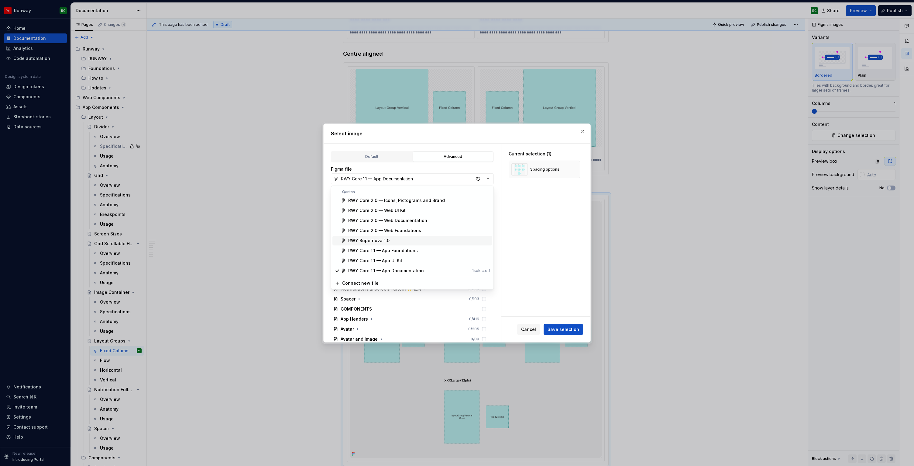
click at [398, 243] on div "RWY Supernova 1.0" at bounding box center [419, 240] width 142 height 6
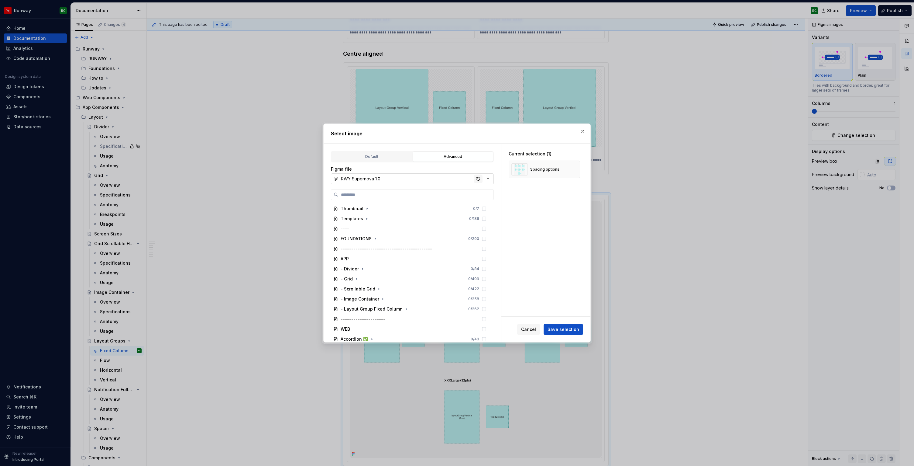
click at [475, 180] on div "button" at bounding box center [478, 178] width 9 height 9
click at [406, 309] on icon "button" at bounding box center [406, 309] width 1 height 2
click at [385, 295] on icon "button" at bounding box center [385, 295] width 5 height 5
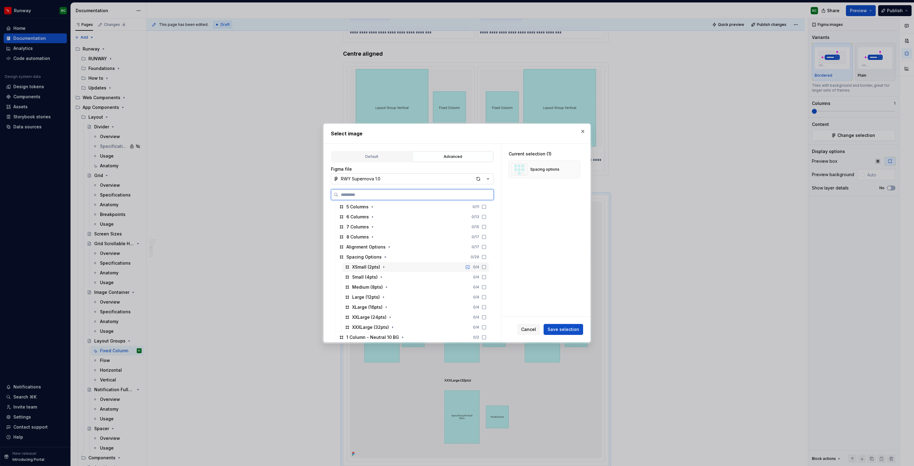
click at [487, 267] on icon at bounding box center [484, 266] width 5 height 5
click at [489, 279] on div "Small (4pts) 0 / 4" at bounding box center [416, 277] width 146 height 10
click at [487, 287] on icon at bounding box center [484, 286] width 5 height 5
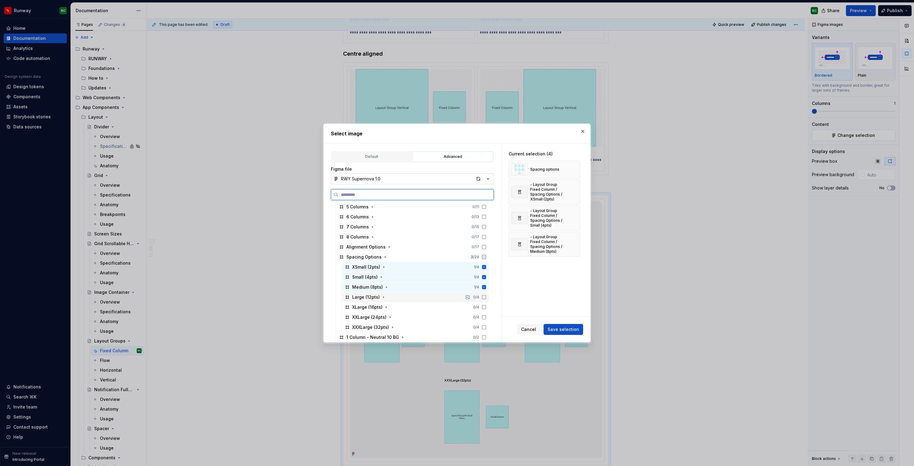
drag, startPoint x: 490, startPoint y: 297, endPoint x: 489, endPoint y: 302, distance: 4.9
click at [487, 297] on icon at bounding box center [484, 297] width 5 height 5
click at [487, 306] on icon at bounding box center [484, 307] width 5 height 5
click at [487, 315] on icon at bounding box center [484, 317] width 5 height 5
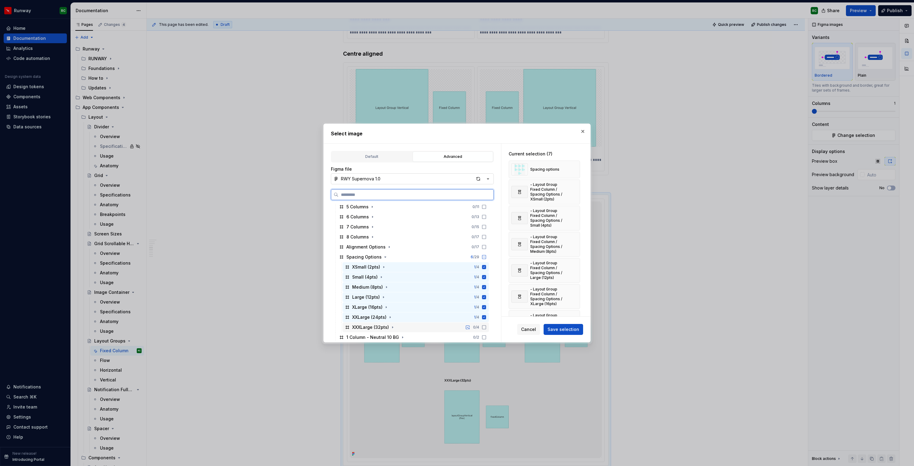
click at [487, 327] on icon at bounding box center [484, 327] width 5 height 5
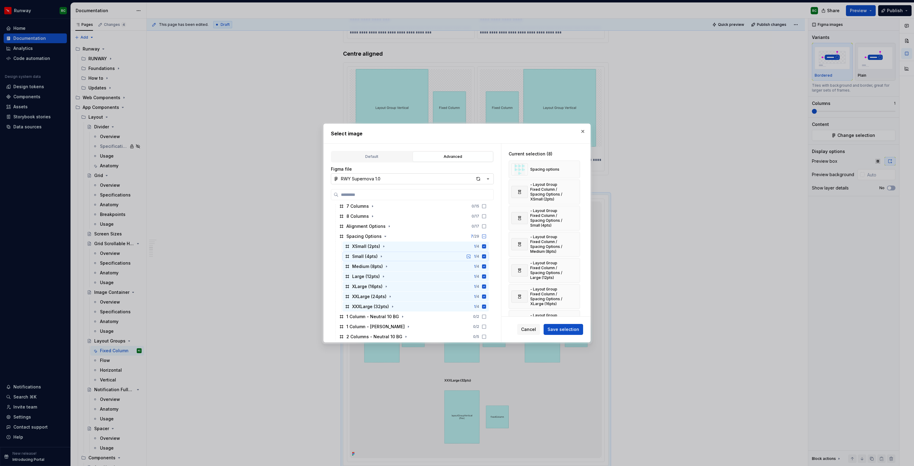
scroll to position [264, 0]
click at [574, 167] on button "button" at bounding box center [573, 169] width 9 height 9
click at [555, 329] on span "Save selection" at bounding box center [564, 329] width 32 height 6
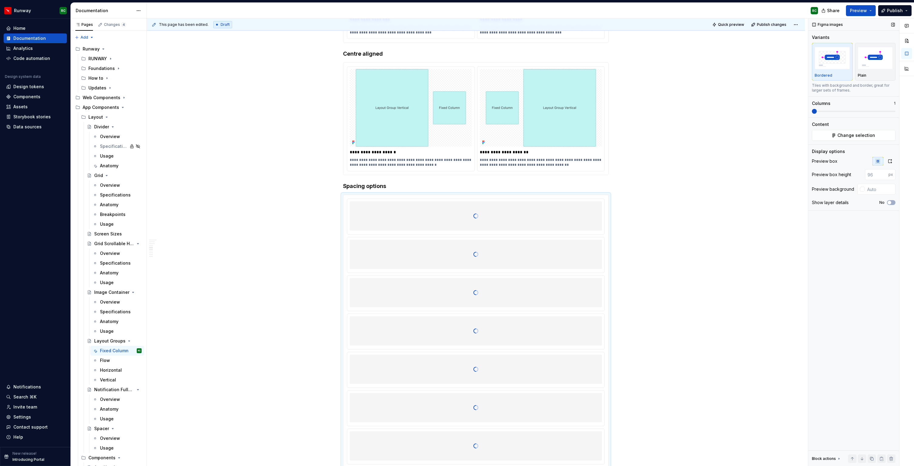
click at [828, 112] on span at bounding box center [854, 111] width 84 height 1
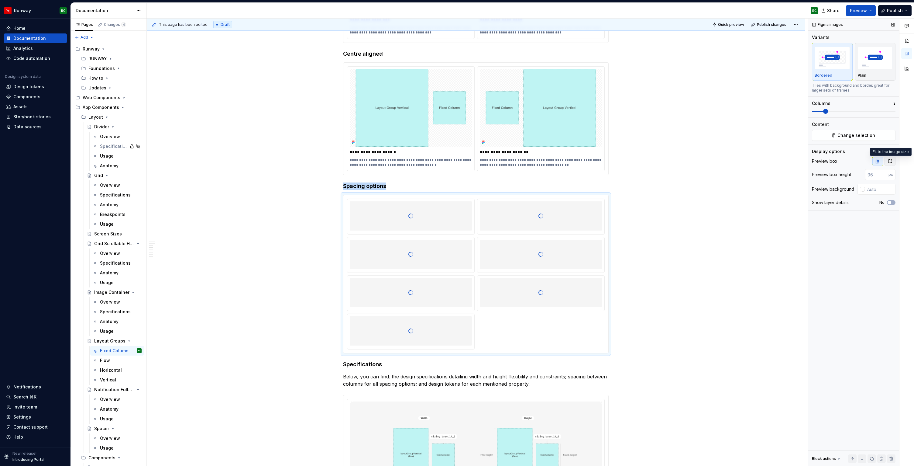
click at [891, 161] on icon "button" at bounding box center [890, 161] width 5 height 5
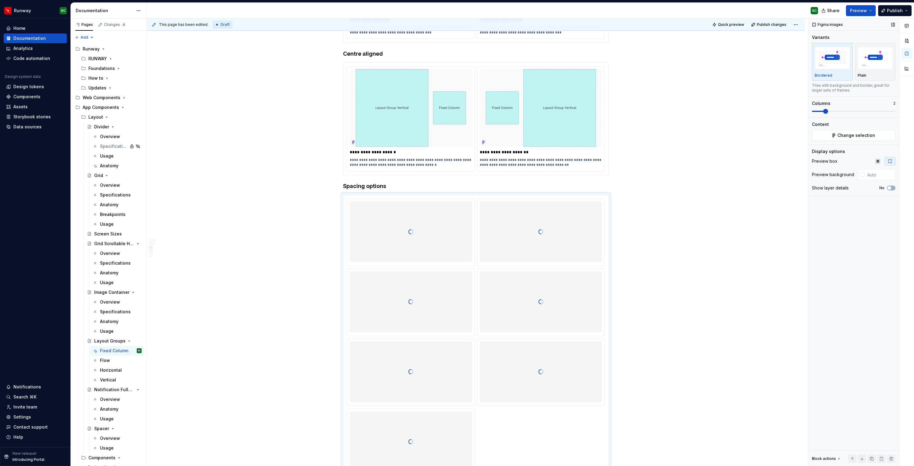
click at [896, 187] on div "Figma images Variants Bordered Plain Tiles with background and border, great fo…" at bounding box center [853, 242] width 91 height 447
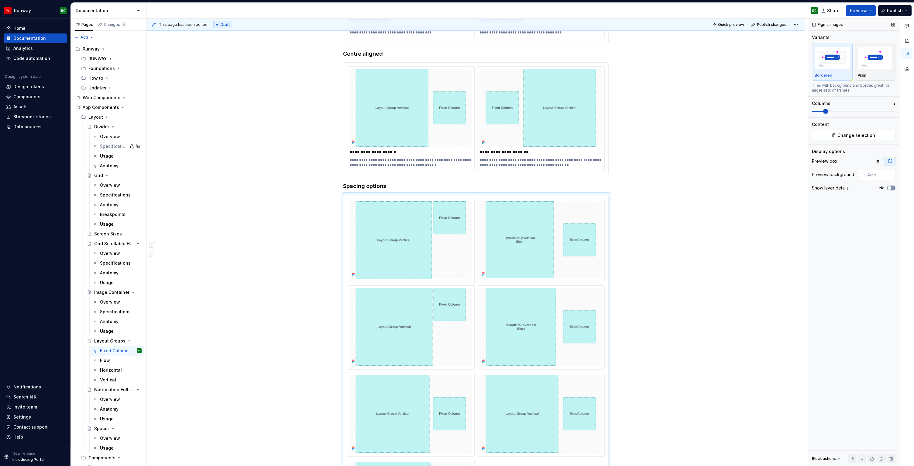
click at [893, 186] on button "No" at bounding box center [891, 187] width 9 height 5
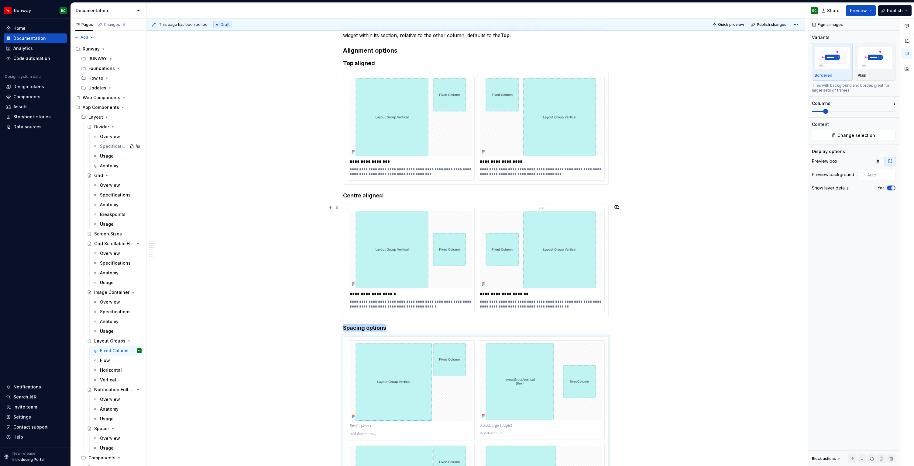
scroll to position [121, 0]
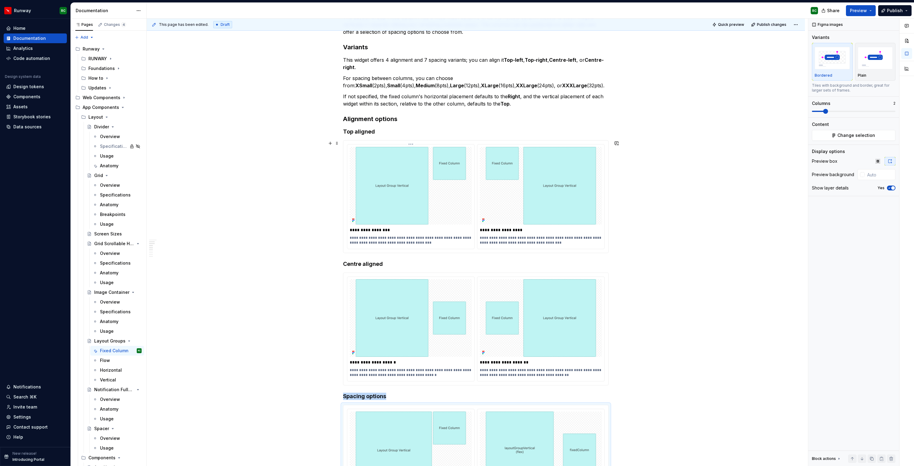
click at [427, 198] on img at bounding box center [411, 186] width 122 height 78
click at [854, 130] on button "Change selection" at bounding box center [854, 135] width 84 height 11
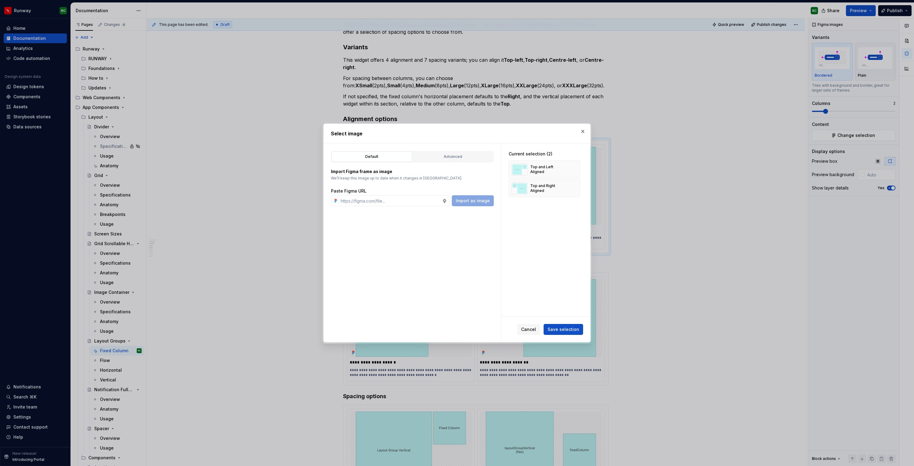
click at [433, 149] on div "Default Advanced Import Figma frame as image We’ll keep this image up to date w…" at bounding box center [413, 242] width 178 height 198
click at [435, 160] on button "Advanced" at bounding box center [453, 156] width 81 height 10
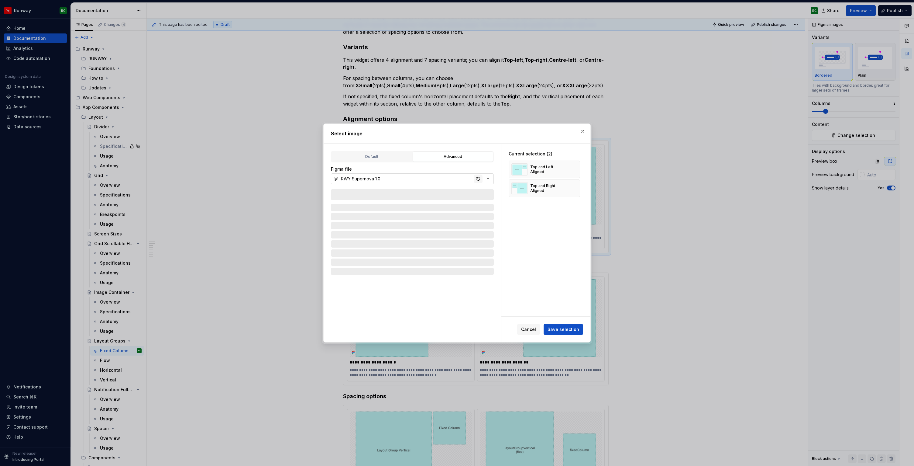
click at [475, 179] on div "button" at bounding box center [478, 178] width 9 height 9
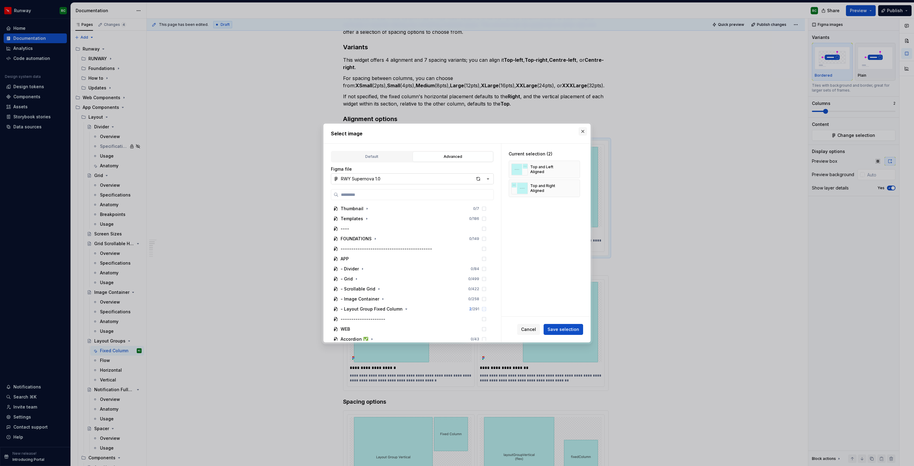
click at [581, 131] on button "button" at bounding box center [583, 131] width 9 height 9
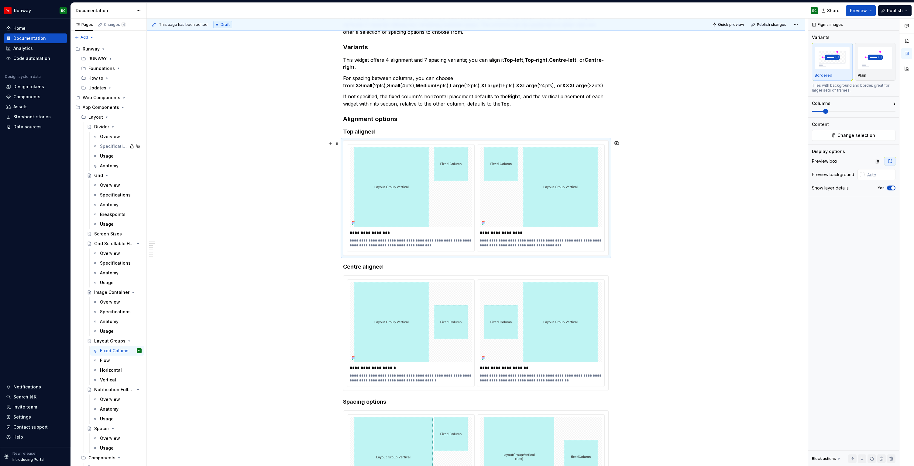
scroll to position [143, 0]
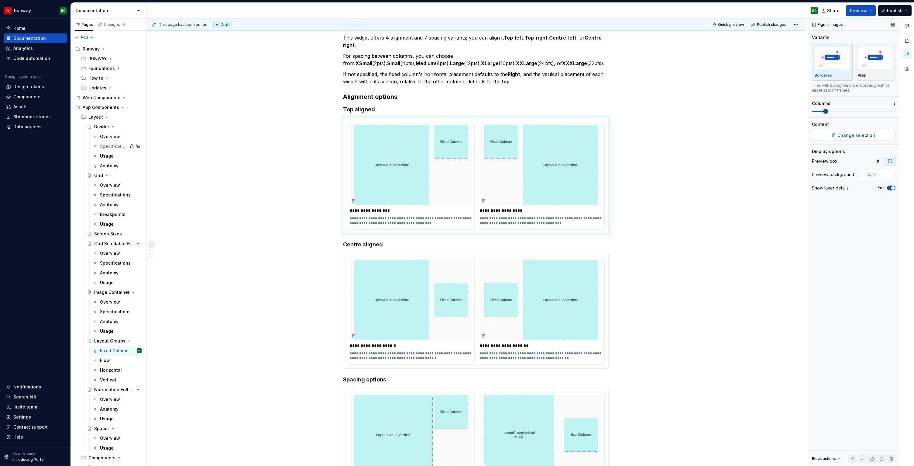
click at [876, 139] on button "Change selection" at bounding box center [854, 135] width 84 height 11
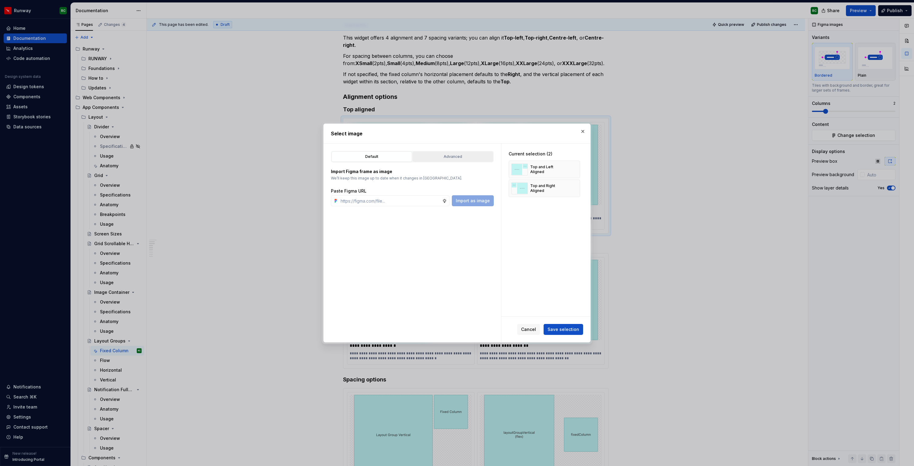
click at [441, 160] on button "Advanced" at bounding box center [453, 156] width 81 height 10
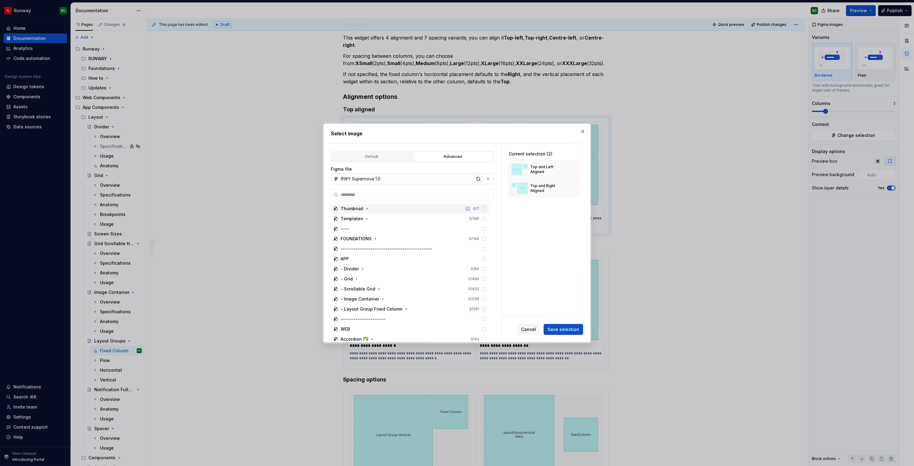
click at [480, 181] on div "button" at bounding box center [478, 178] width 9 height 9
click at [584, 130] on button "button" at bounding box center [583, 131] width 9 height 9
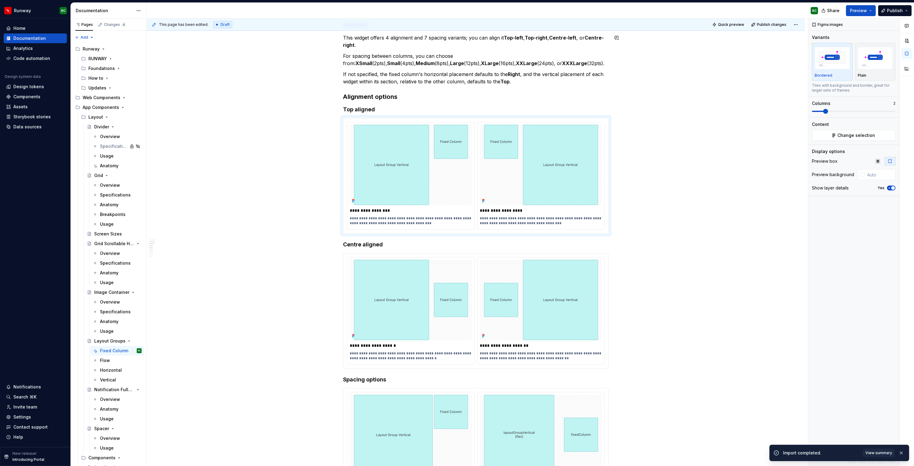
click at [773, 27] on button "Publish changes" at bounding box center [770, 24] width 40 height 9
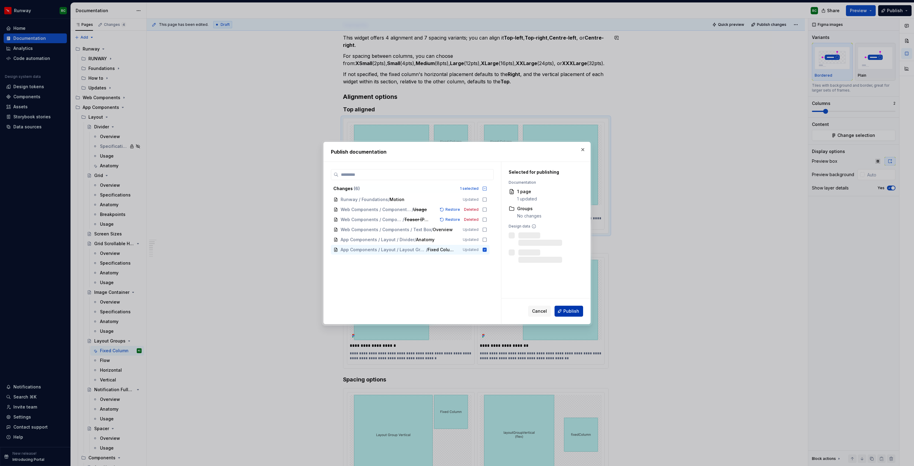
click at [567, 308] on span "Publish" at bounding box center [572, 311] width 16 height 6
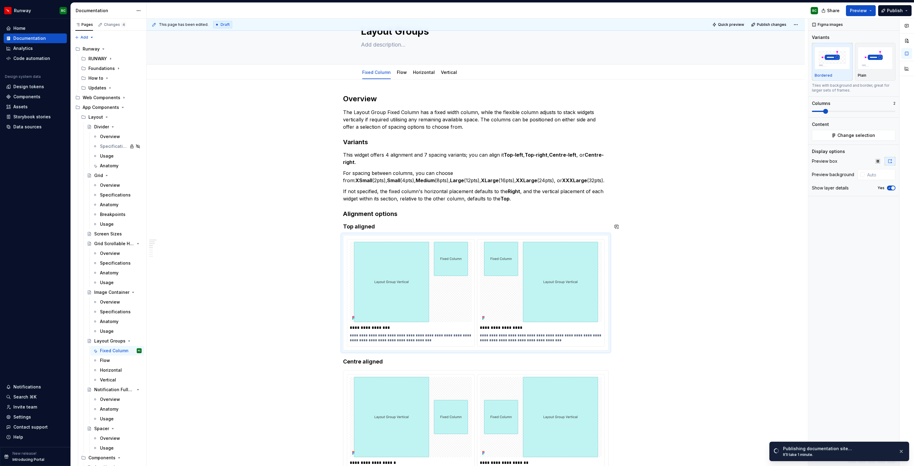
scroll to position [22, 0]
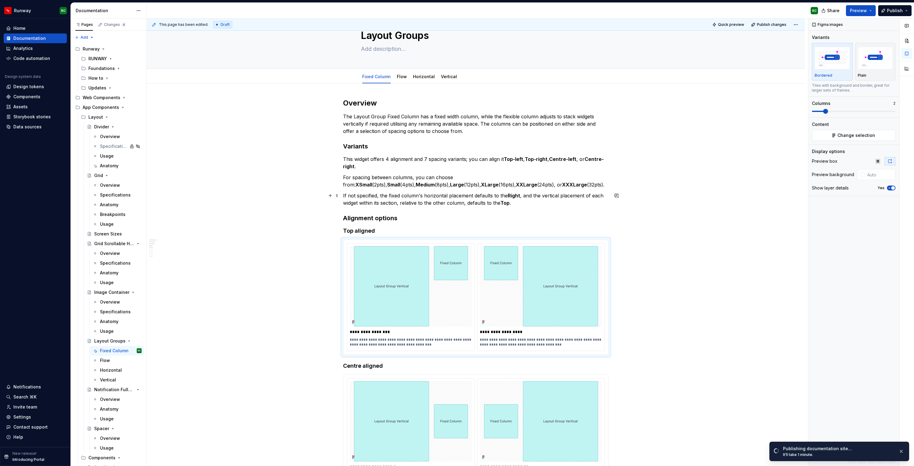
click at [541, 203] on p "If not specified, the fixed column's horizontal placement defaults to the Right…" at bounding box center [476, 199] width 266 height 15
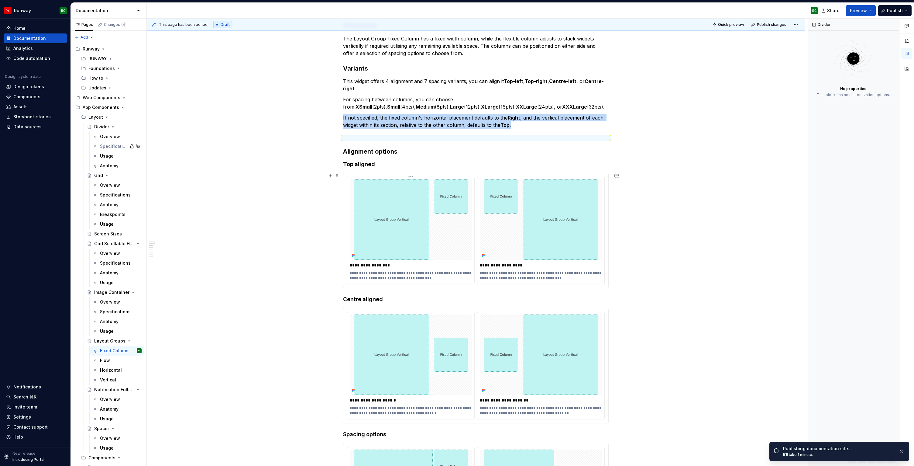
scroll to position [175, 0]
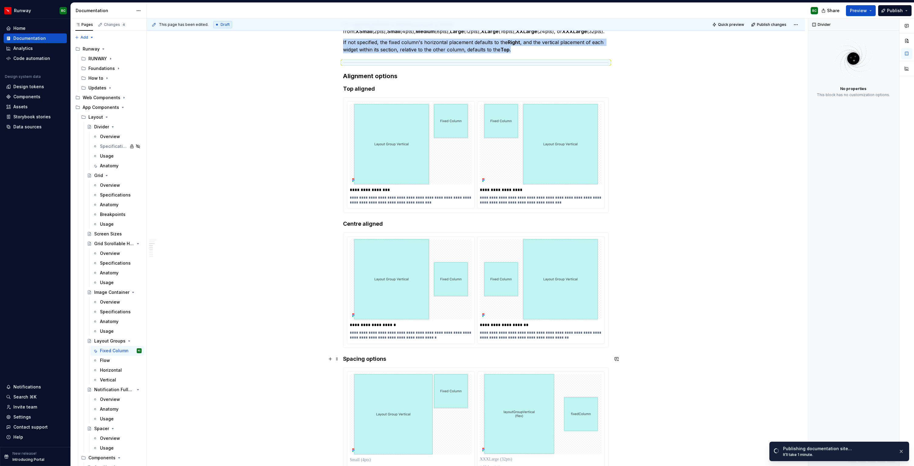
click at [368, 360] on h4 "Spacing options" at bounding box center [476, 358] width 266 height 7
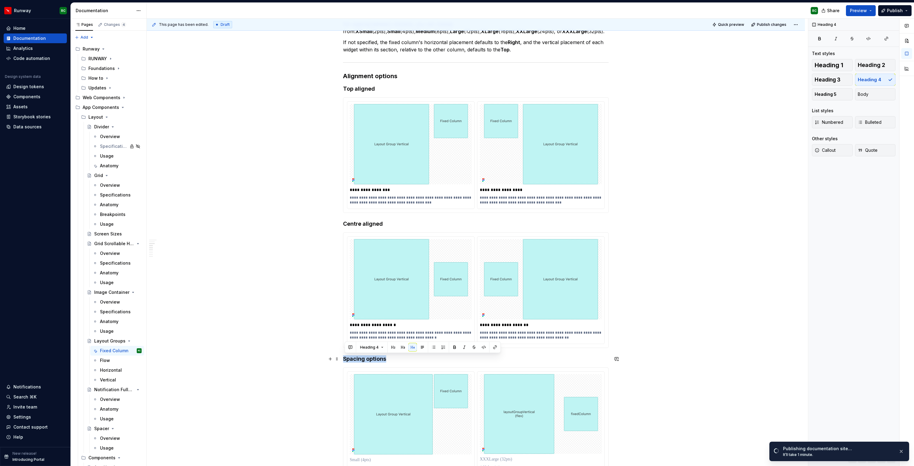
drag, startPoint x: 387, startPoint y: 359, endPoint x: 318, endPoint y: 355, distance: 69.1
click at [823, 80] on span "Heading 3" at bounding box center [828, 80] width 26 height 6
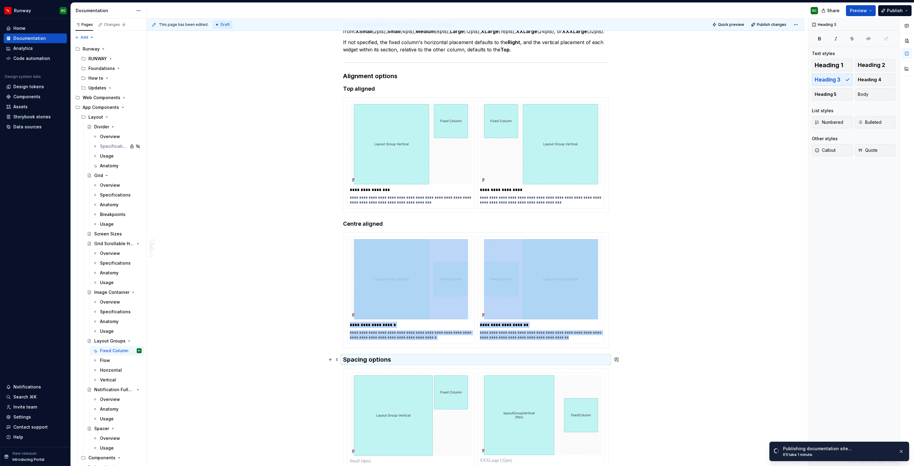
click at [344, 359] on h3 "Spacing options" at bounding box center [476, 359] width 266 height 9
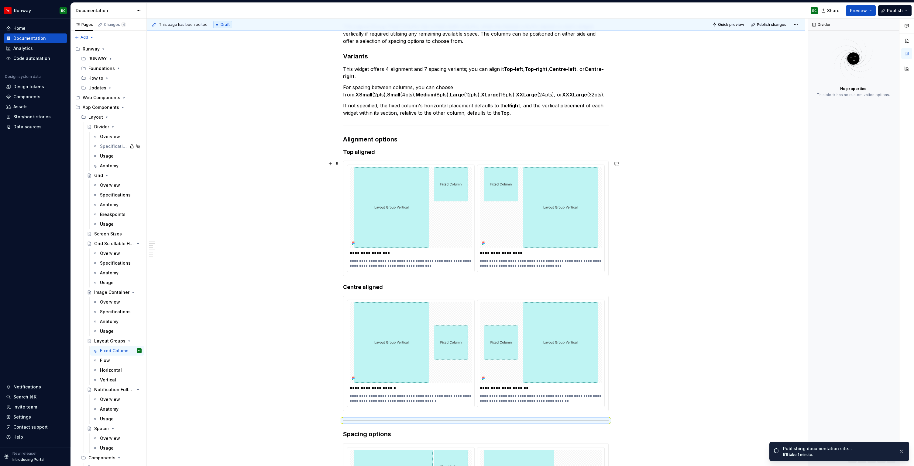
scroll to position [27, 0]
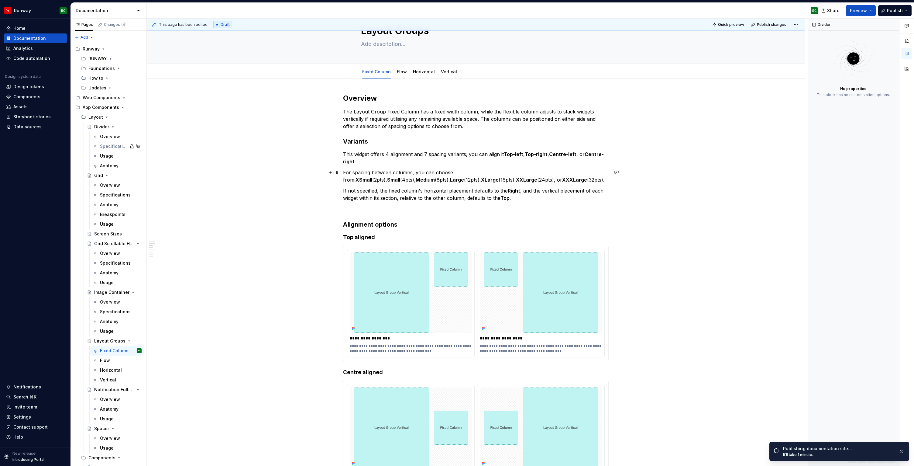
click at [372, 177] on strong "XSmall" at bounding box center [364, 180] width 17 height 6
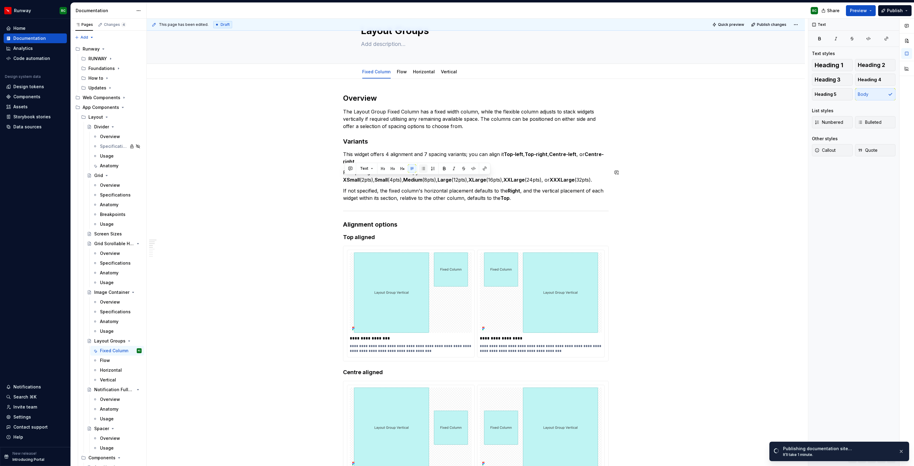
click at [421, 167] on button "button" at bounding box center [423, 168] width 9 height 9
click at [344, 178] on strong "XSmall" at bounding box center [351, 180] width 17 height 6
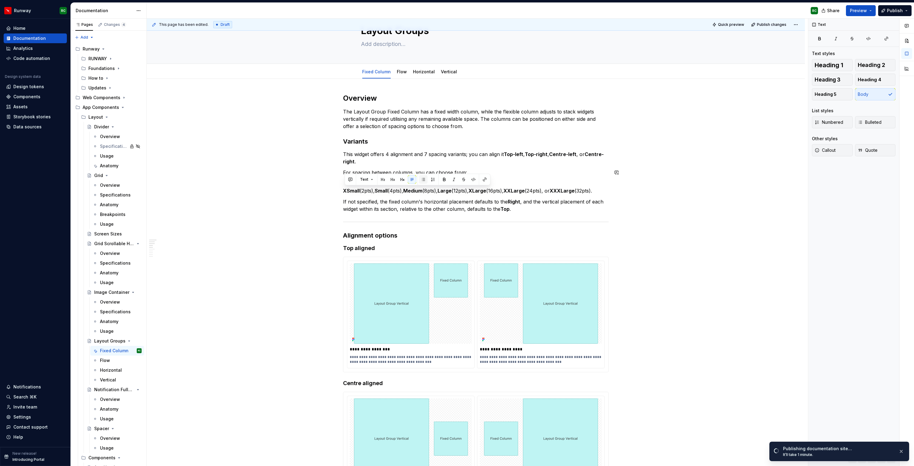
click at [422, 181] on button "button" at bounding box center [423, 179] width 9 height 9
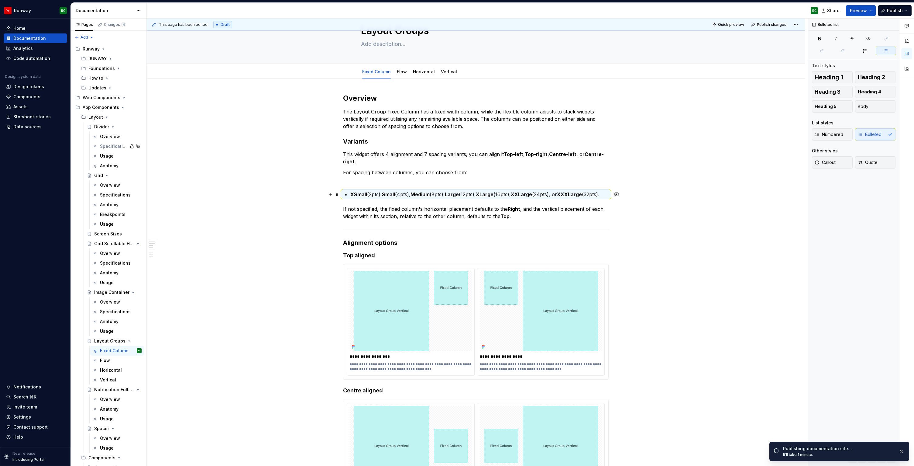
click at [387, 194] on strong "Small" at bounding box center [388, 194] width 13 height 6
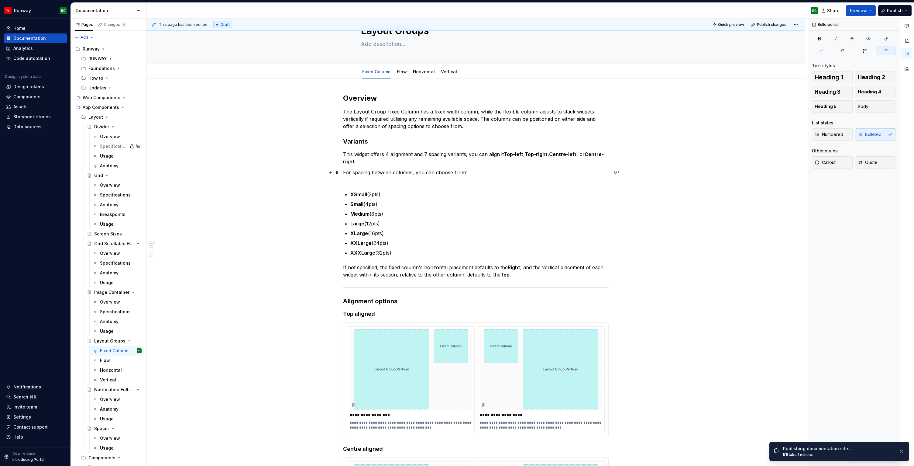
click at [369, 181] on p "For spacing between columns, you can choose from:" at bounding box center [476, 176] width 266 height 15
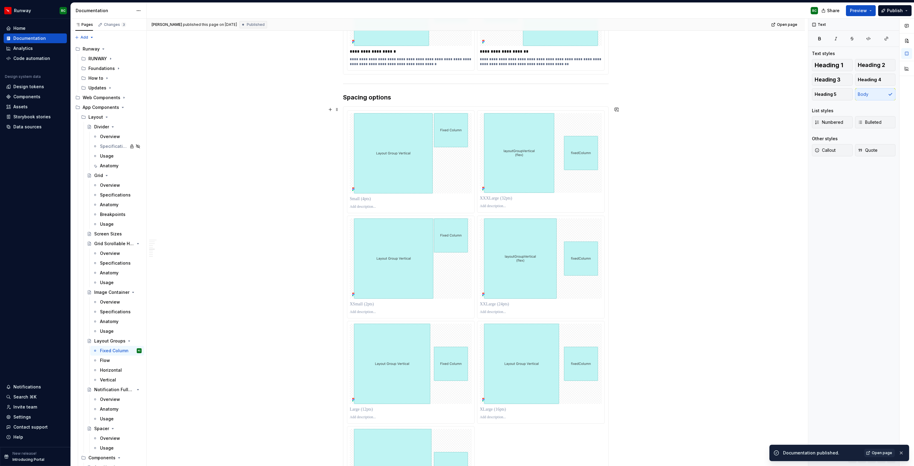
scroll to position [529, 0]
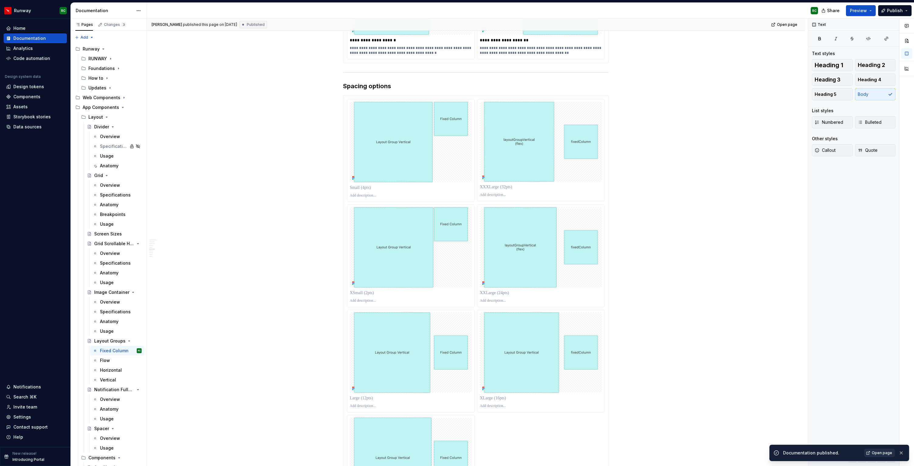
click at [879, 453] on span "Open page" at bounding box center [882, 452] width 20 height 5
click at [426, 133] on img at bounding box center [411, 142] width 114 height 80
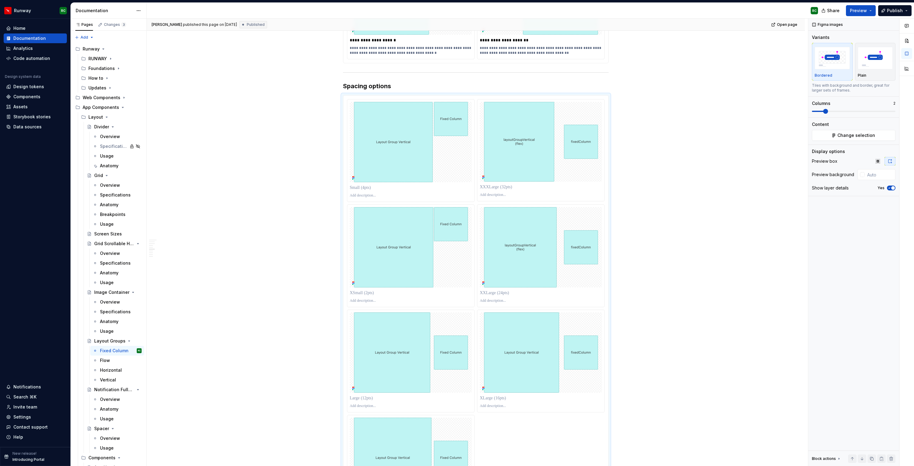
click at [467, 47] on p "**********" at bounding box center [411, 51] width 122 height 10
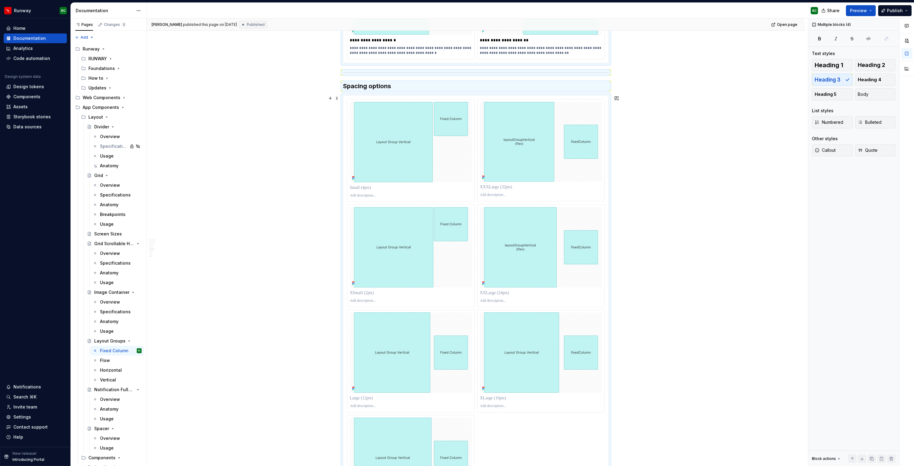
scroll to position [383, 0]
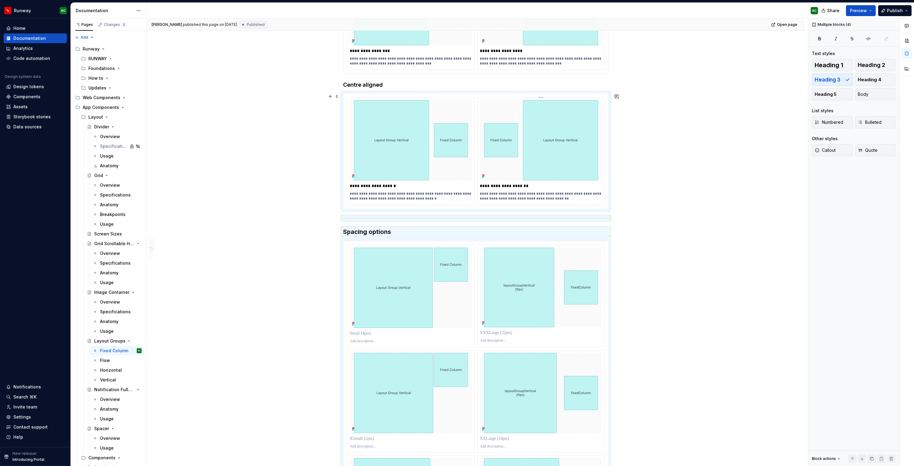
click at [468, 143] on img at bounding box center [411, 140] width 114 height 80
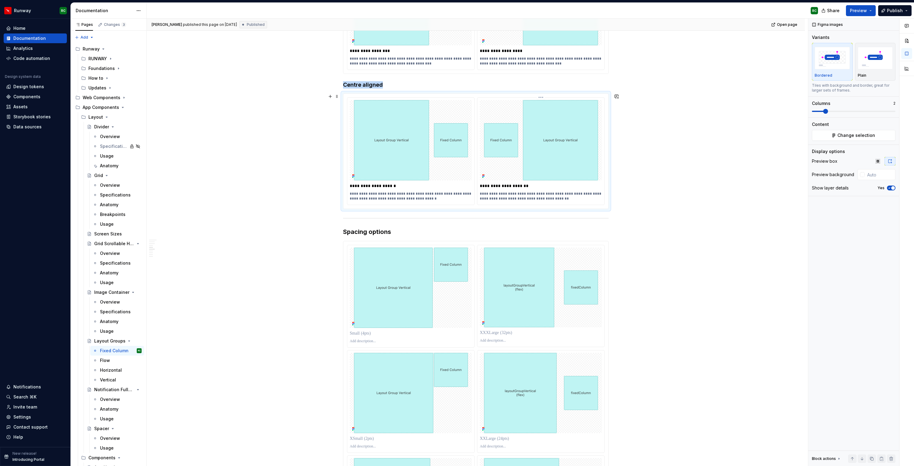
scroll to position [327, 0]
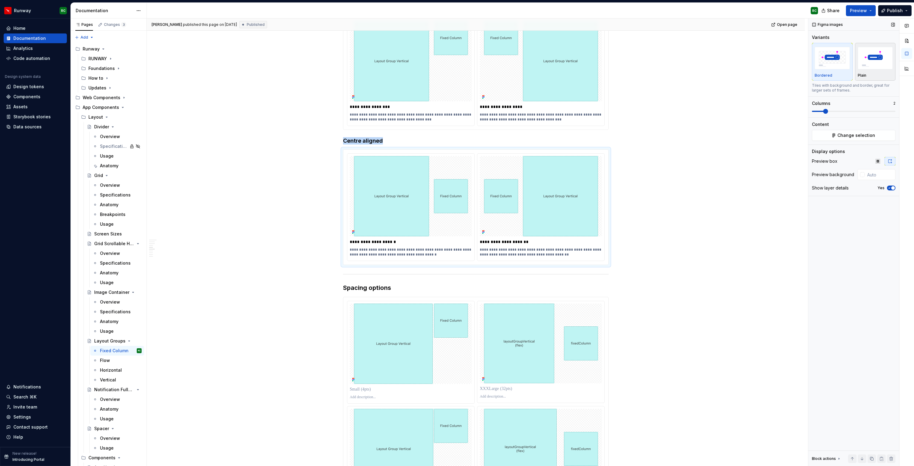
click at [864, 68] on img "button" at bounding box center [875, 58] width 35 height 22
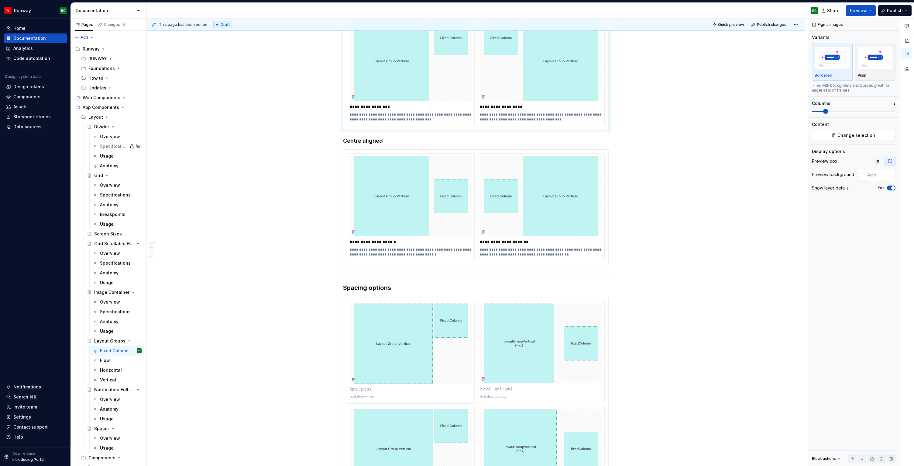
click at [540, 53] on img at bounding box center [541, 61] width 114 height 80
click at [885, 67] on img "button" at bounding box center [875, 58] width 35 height 22
type textarea "*"
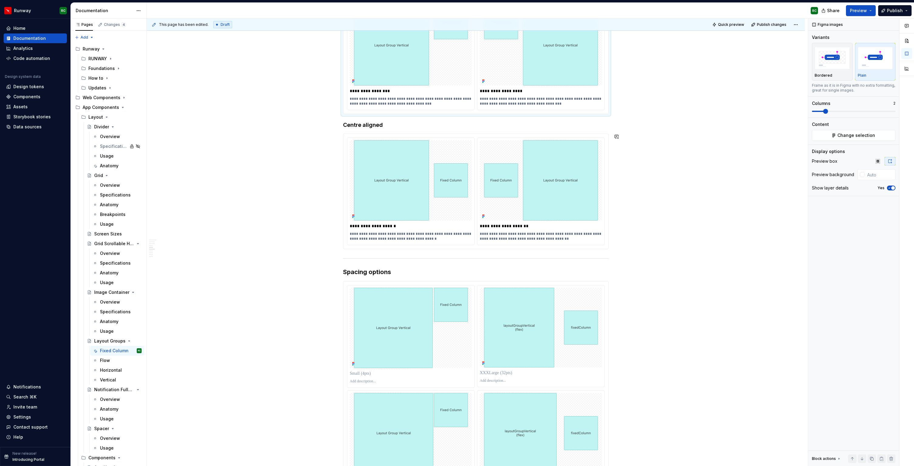
scroll to position [412, 0]
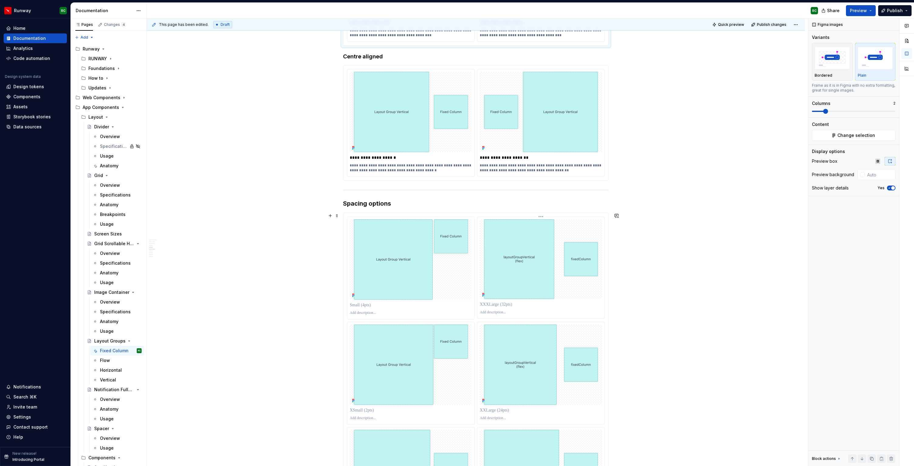
click at [571, 284] on img at bounding box center [541, 259] width 114 height 80
click at [882, 58] on img "button" at bounding box center [875, 58] width 35 height 22
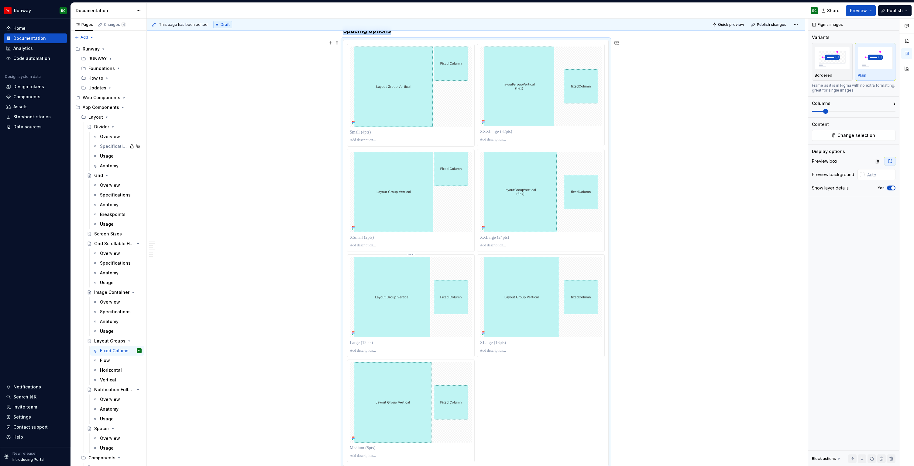
scroll to position [538, 0]
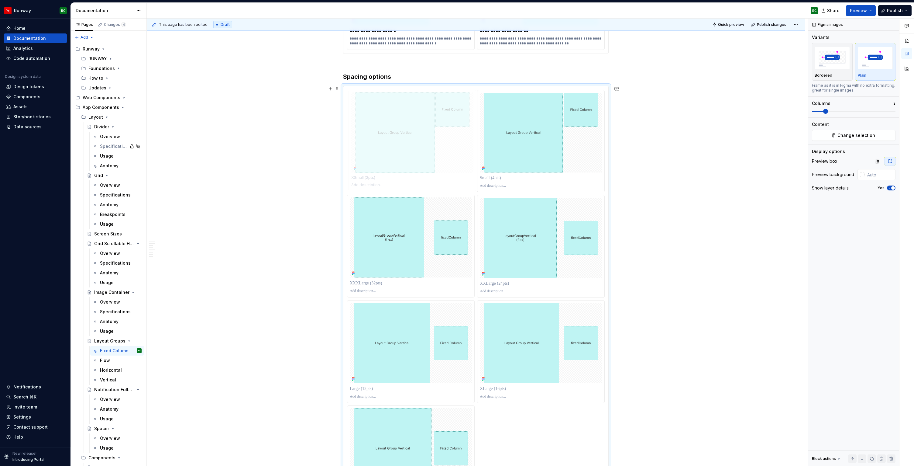
drag, startPoint x: 399, startPoint y: 253, endPoint x: 397, endPoint y: 238, distance: 15.0
click at [391, 146] on body "Runway RC Home Documentation Analytics Code automation Design system data Desig…" at bounding box center [457, 233] width 914 height 466
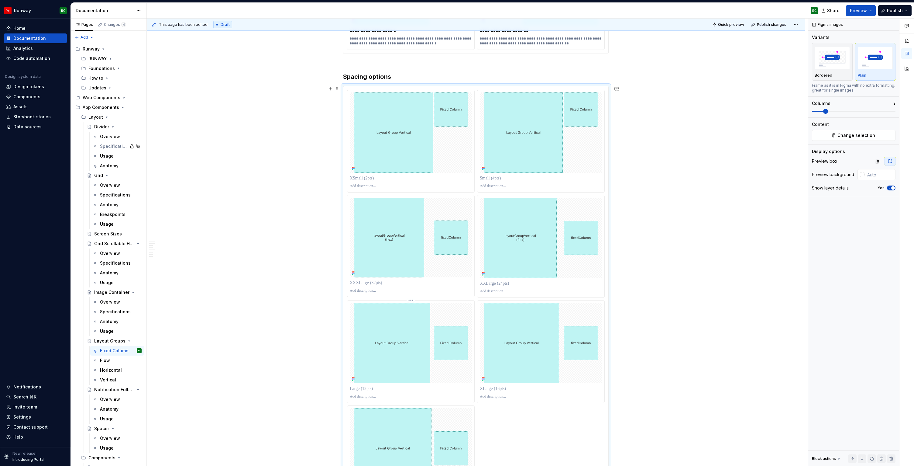
scroll to position [596, 0]
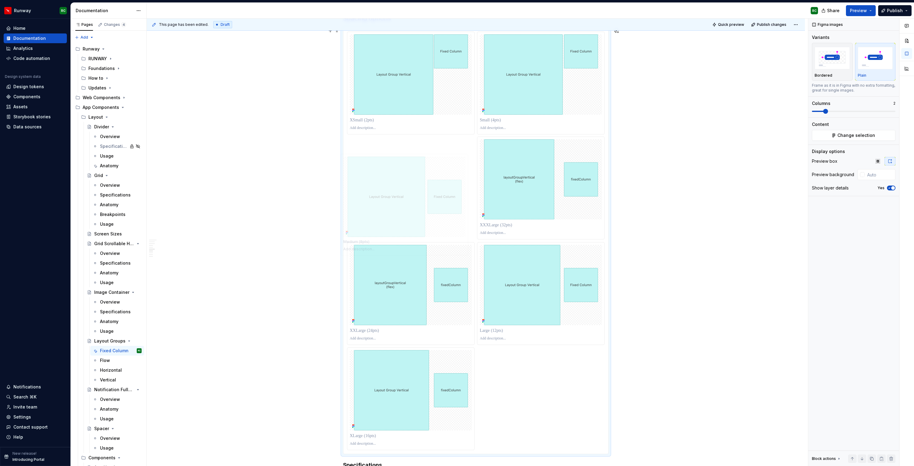
drag, startPoint x: 429, startPoint y: 397, endPoint x: 421, endPoint y: 203, distance: 193.5
click at [421, 203] on body "Runway RC Home Documentation Analytics Code automation Design system data Desig…" at bounding box center [457, 233] width 914 height 466
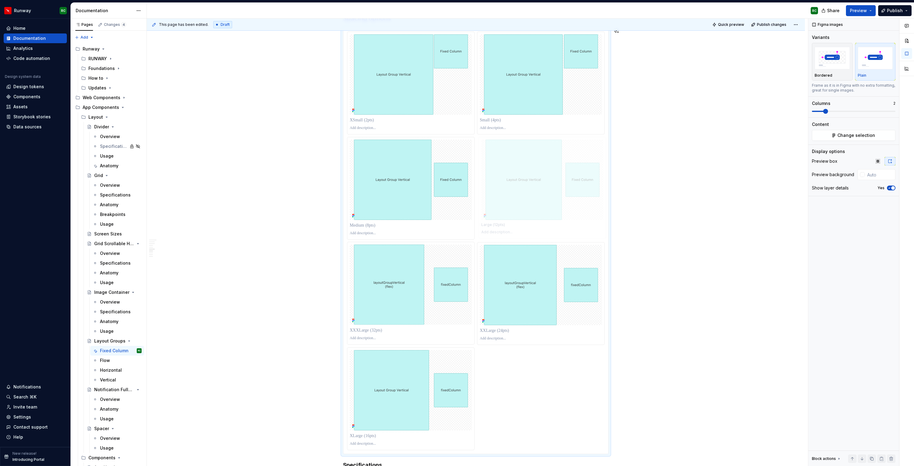
drag, startPoint x: 521, startPoint y: 294, endPoint x: 523, endPoint y: 191, distance: 102.2
click at [523, 191] on body "Runway RC Home Documentation Analytics Code automation Design system data Desig…" at bounding box center [457, 233] width 914 height 466
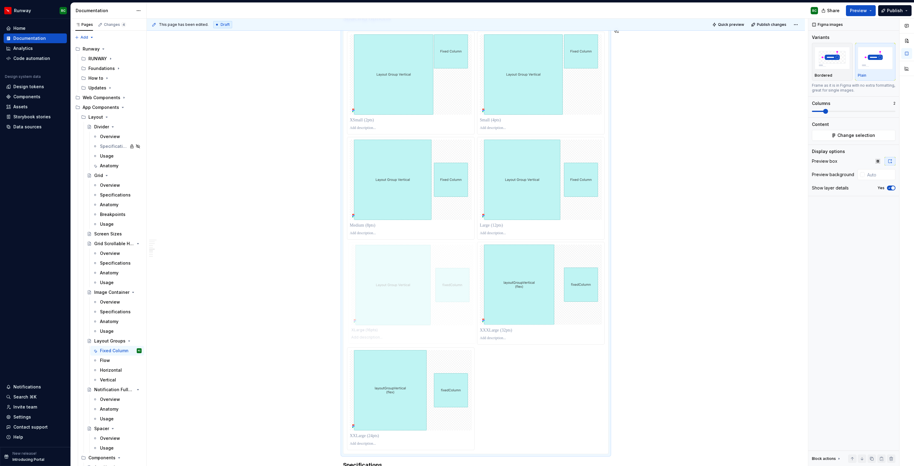
drag, startPoint x: 415, startPoint y: 399, endPoint x: 418, endPoint y: 290, distance: 109.4
click at [418, 290] on body "Runway RC Home Documentation Analytics Code automation Design system data Desig…" at bounding box center [457, 233] width 914 height 466
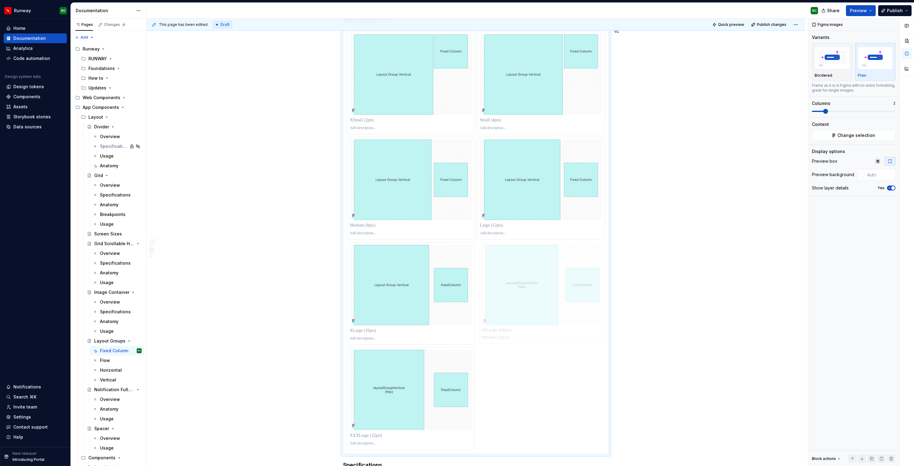
drag, startPoint x: 417, startPoint y: 395, endPoint x: 526, endPoint y: 300, distance: 144.6
click at [526, 300] on body "Runway RC Home Documentation Analytics Code automation Design system data Desig…" at bounding box center [457, 233] width 914 height 466
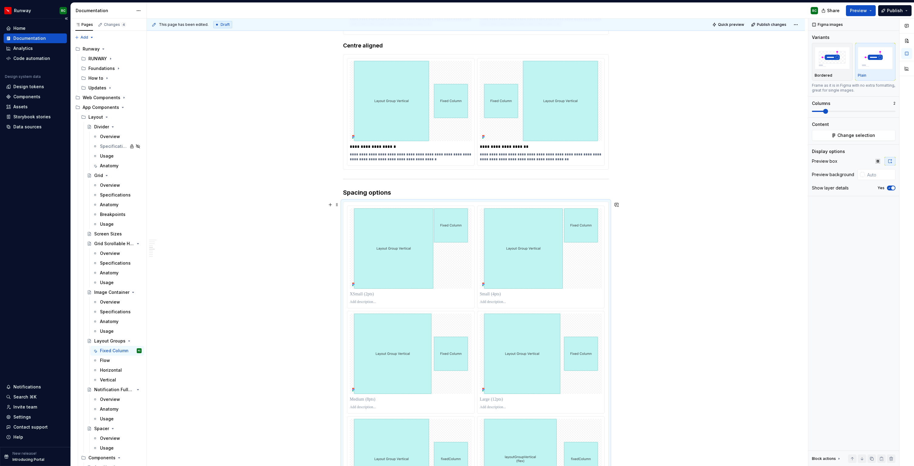
scroll to position [420, 0]
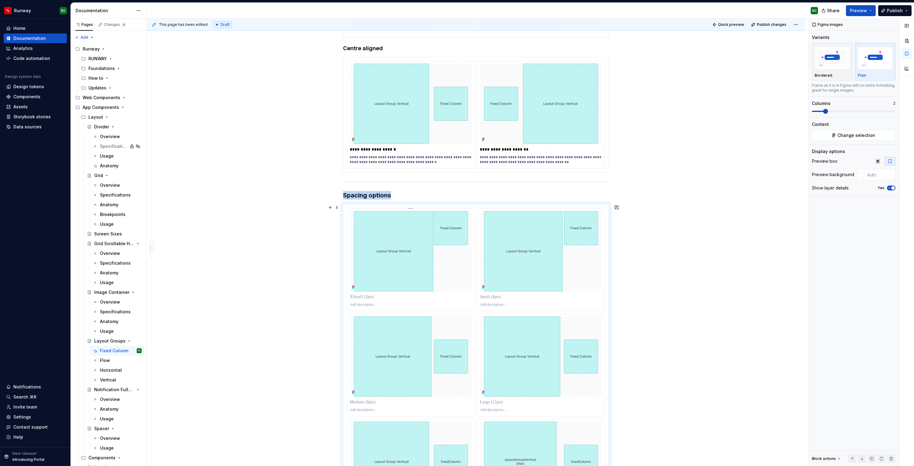
click at [357, 296] on p at bounding box center [411, 297] width 122 height 6
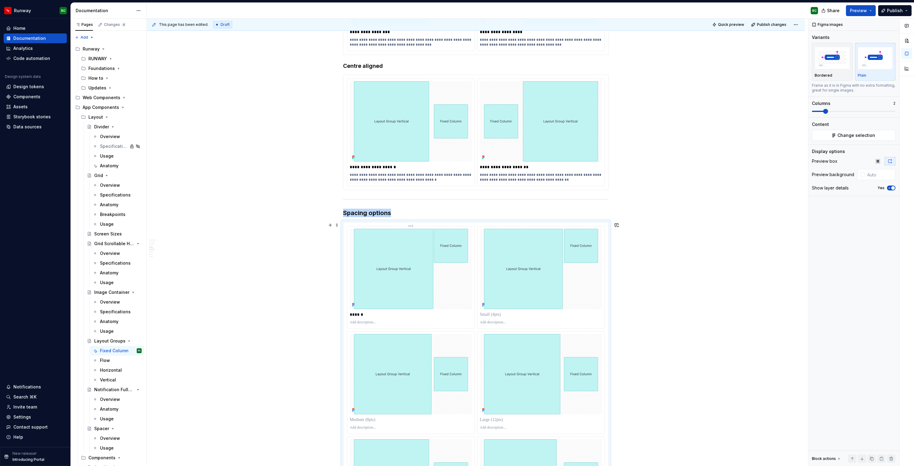
scroll to position [401, 0]
click at [365, 321] on p at bounding box center [411, 323] width 122 height 5
click at [507, 315] on p at bounding box center [541, 315] width 122 height 6
click at [501, 325] on p at bounding box center [541, 323] width 122 height 5
paste div
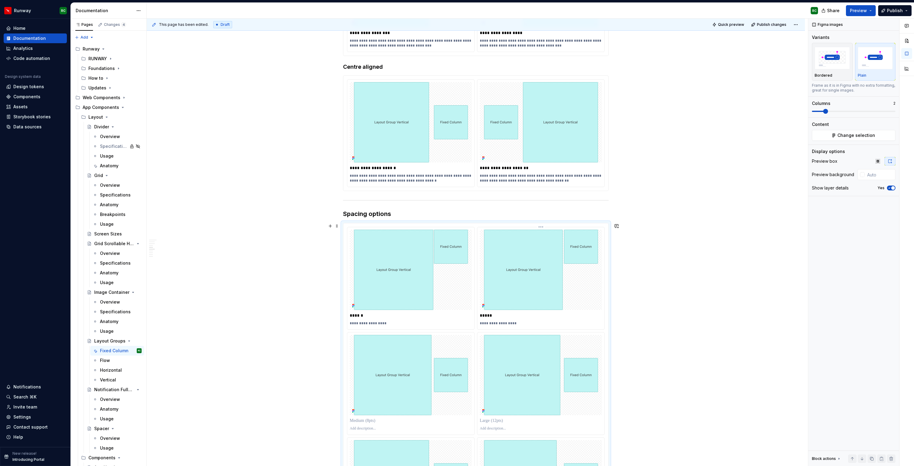
click at [483, 323] on p "**********" at bounding box center [541, 323] width 122 height 5
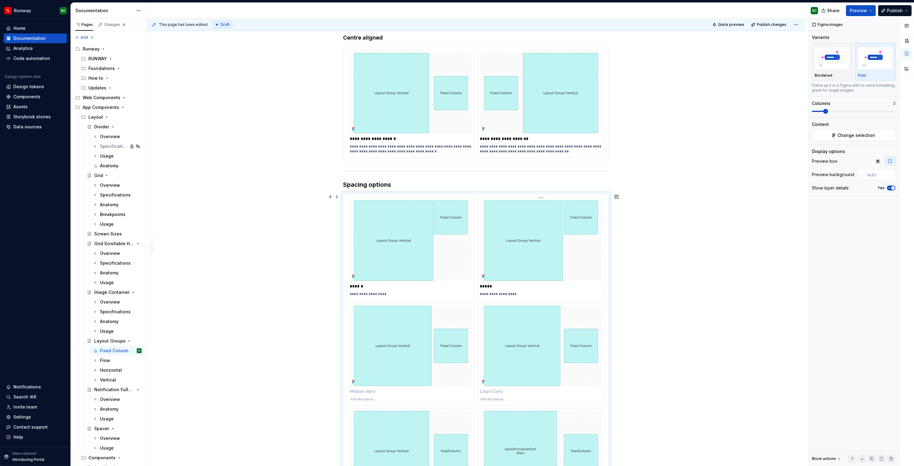
scroll to position [458, 0]
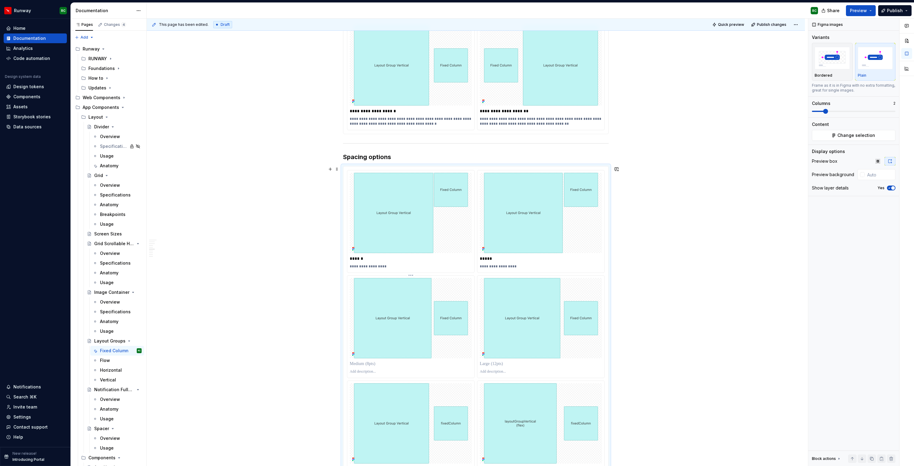
click at [371, 361] on p at bounding box center [411, 363] width 122 height 6
click at [364, 368] on div at bounding box center [411, 371] width 122 height 7
click at [364, 370] on p at bounding box center [411, 371] width 122 height 5
paste div
click at [354, 371] on p "**********" at bounding box center [411, 371] width 122 height 5
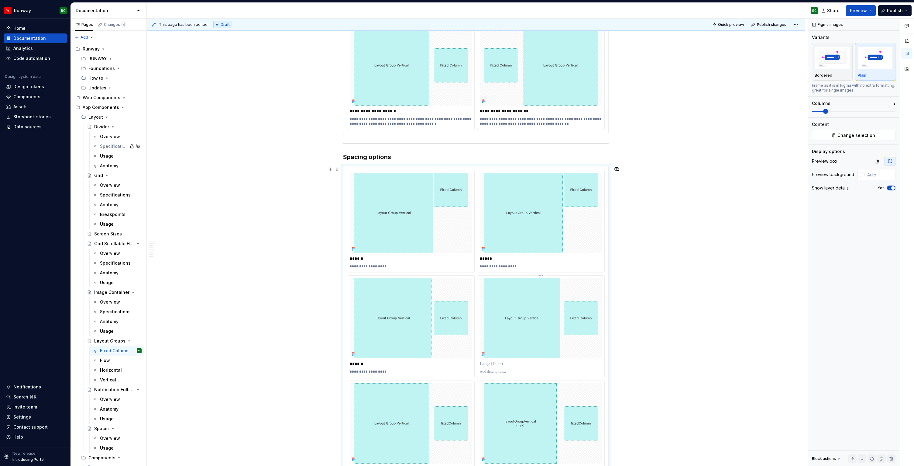
click at [515, 362] on p at bounding box center [541, 363] width 122 height 6
click at [500, 371] on p at bounding box center [541, 371] width 122 height 5
paste div
click at [483, 371] on p "**********" at bounding box center [541, 371] width 122 height 5
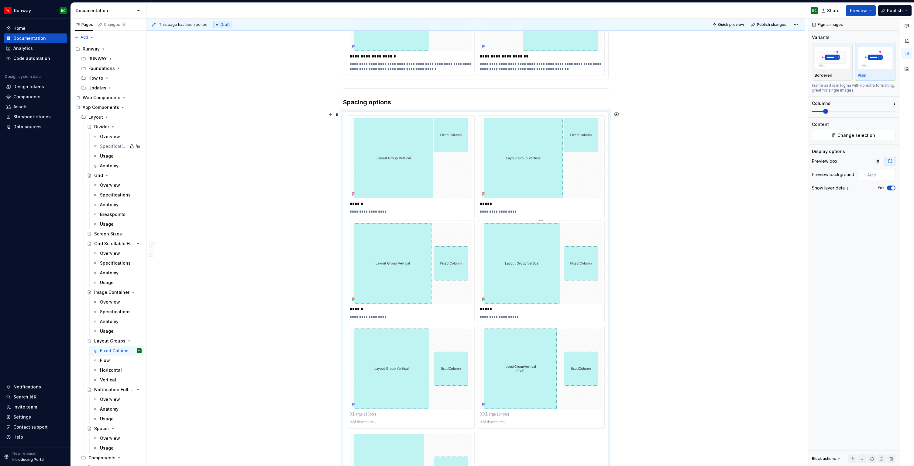
scroll to position [541, 0]
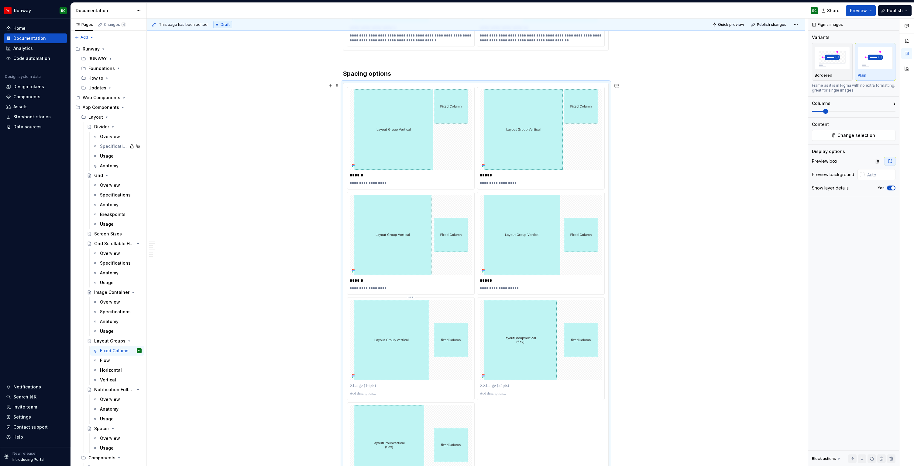
click at [392, 382] on p at bounding box center [411, 385] width 122 height 6
type textarea "*"
paste div
click at [353, 392] on p "**********" at bounding box center [411, 393] width 122 height 5
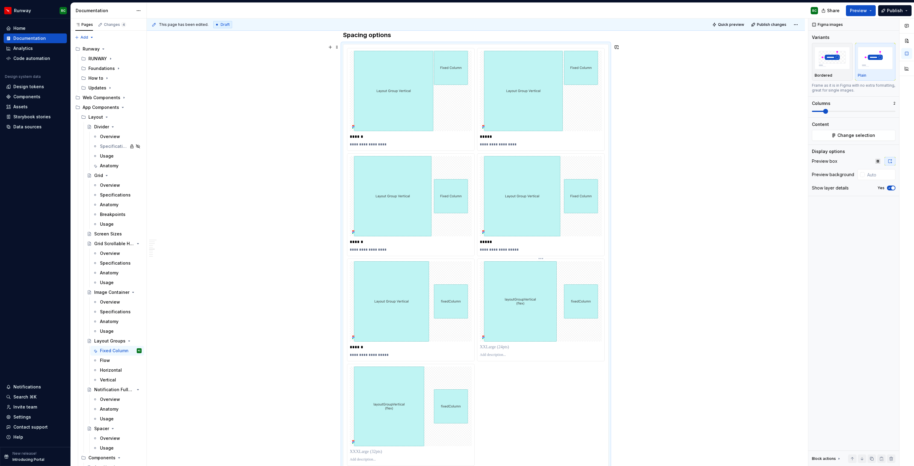
click at [511, 347] on p at bounding box center [541, 347] width 122 height 6
click at [491, 353] on p at bounding box center [541, 354] width 122 height 5
paste div
click at [484, 355] on p "**********" at bounding box center [541, 354] width 122 height 5
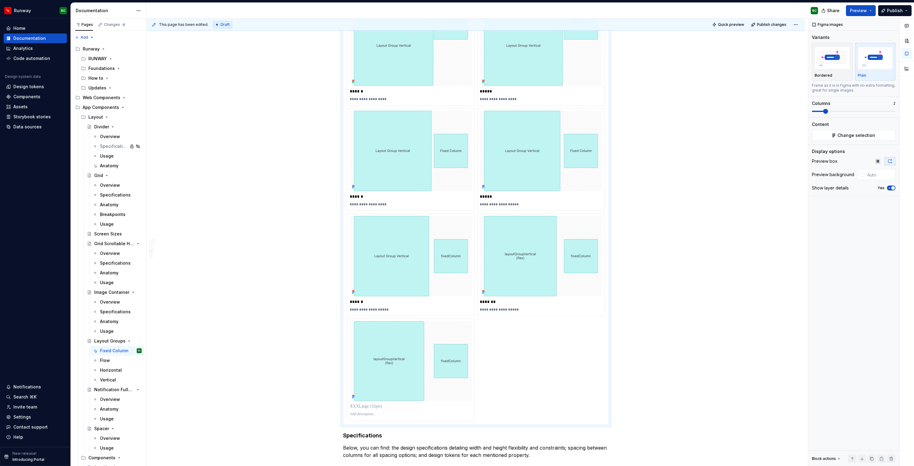
scroll to position [639, 0]
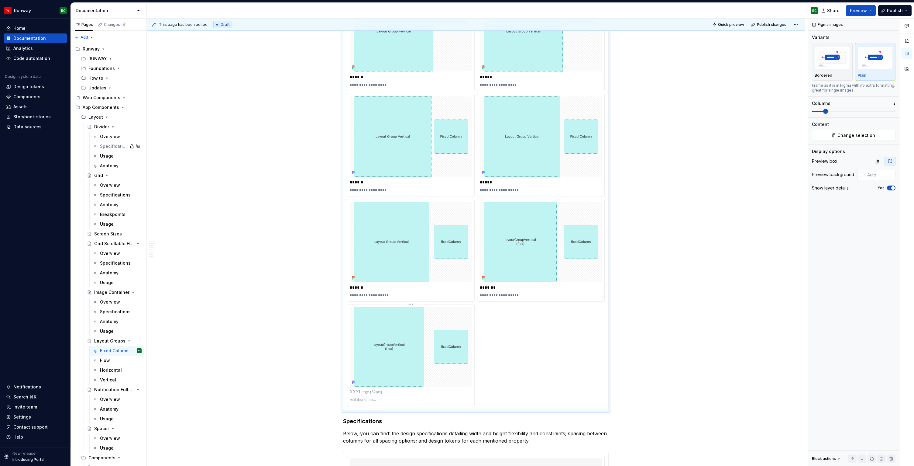
click at [384, 395] on div at bounding box center [411, 392] width 122 height 9
click at [384, 391] on p at bounding box center [411, 392] width 122 height 6
click at [375, 398] on p at bounding box center [411, 399] width 122 height 5
click at [351, 400] on div "**********" at bounding box center [410, 355] width 127 height 102
click at [397, 400] on p "**********" at bounding box center [411, 399] width 122 height 5
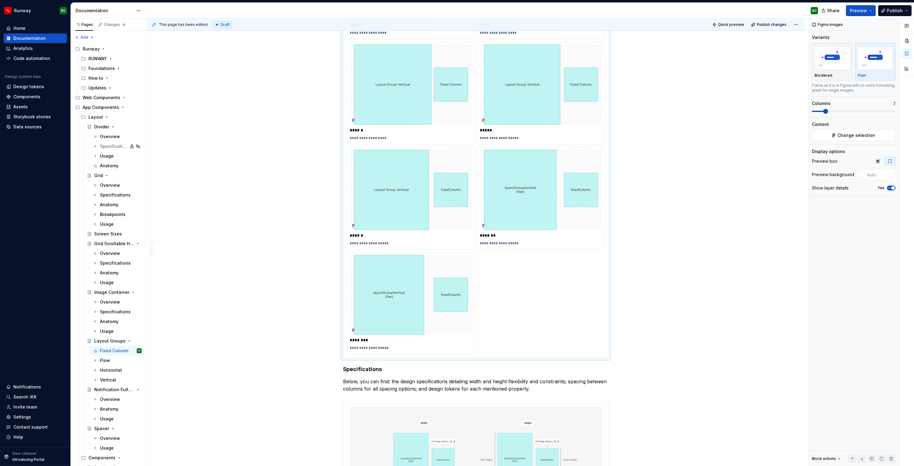
scroll to position [704, 0]
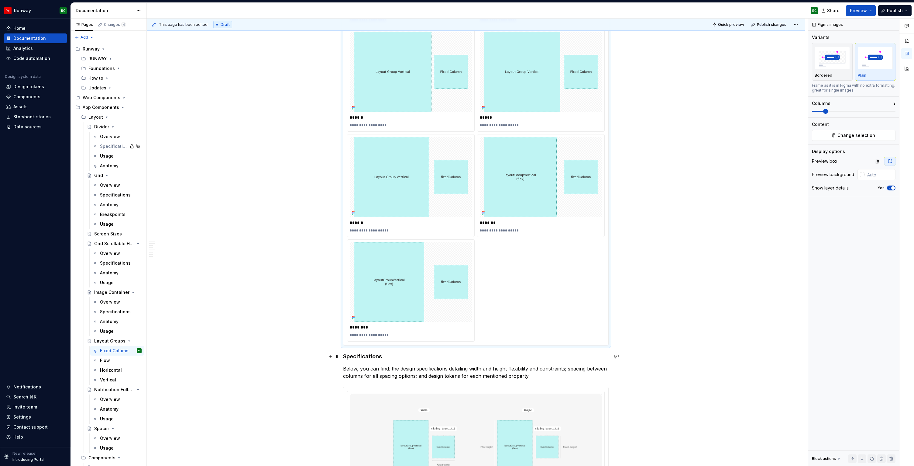
click at [366, 359] on h4 "Specifications" at bounding box center [476, 356] width 266 height 7
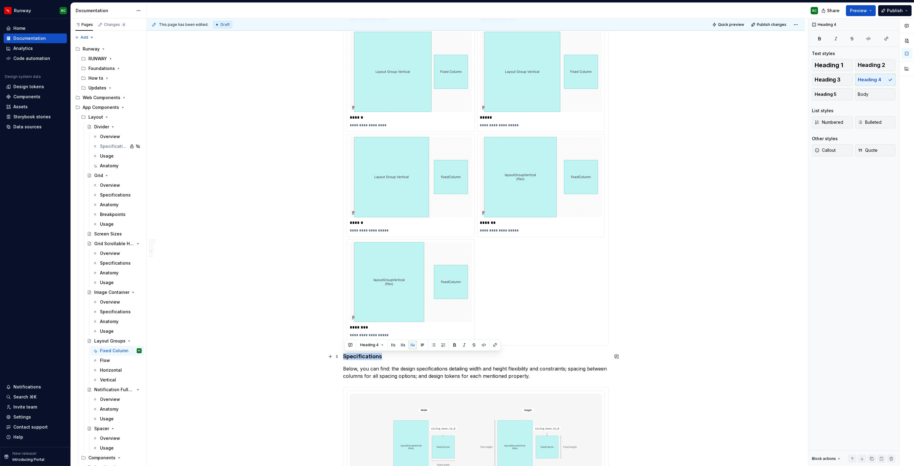
click at [481, 355] on h4 "Specifications" at bounding box center [476, 356] width 266 height 7
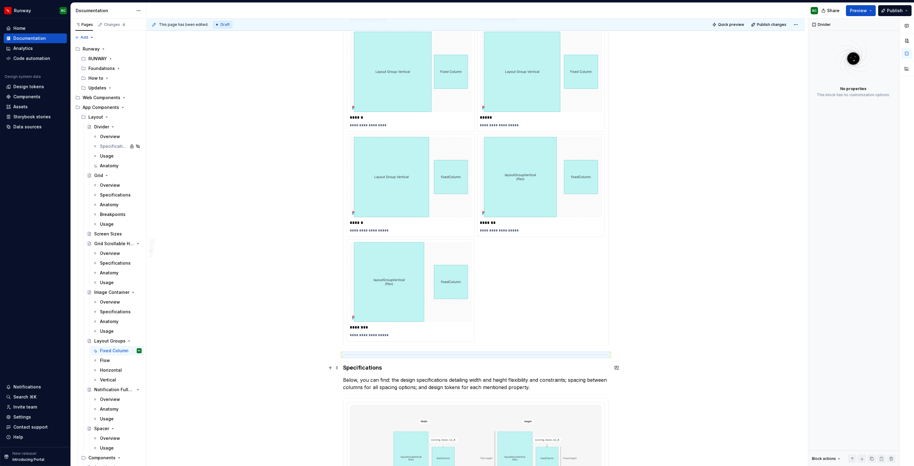
click at [360, 364] on h4 "Specifications" at bounding box center [476, 367] width 266 height 7
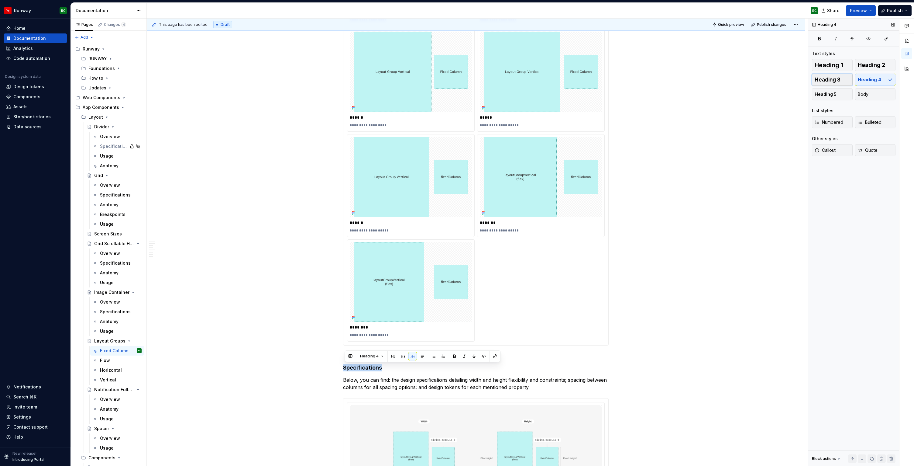
click at [829, 79] on span "Heading 3" at bounding box center [828, 80] width 26 height 6
click at [539, 392] on div "**********" at bounding box center [476, 411] width 266 height 1990
click at [391, 381] on p "Below, you can find: the design specifications detailing width and height flexi…" at bounding box center [476, 384] width 266 height 15
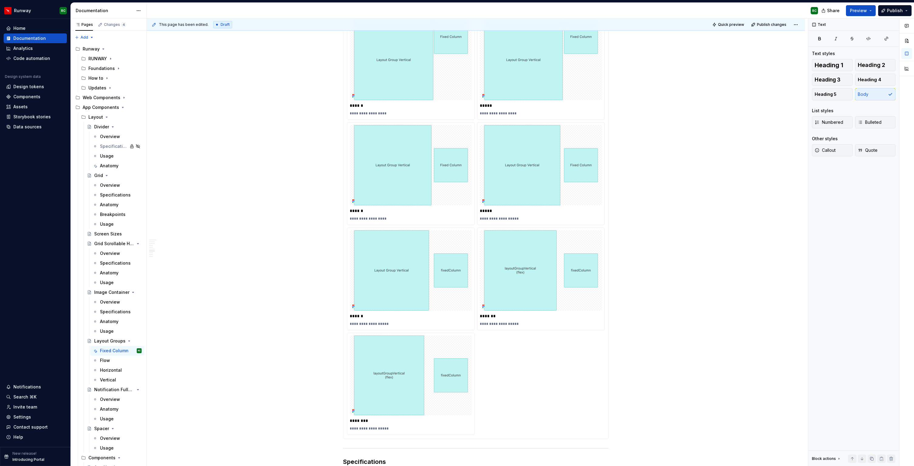
scroll to position [632, 0]
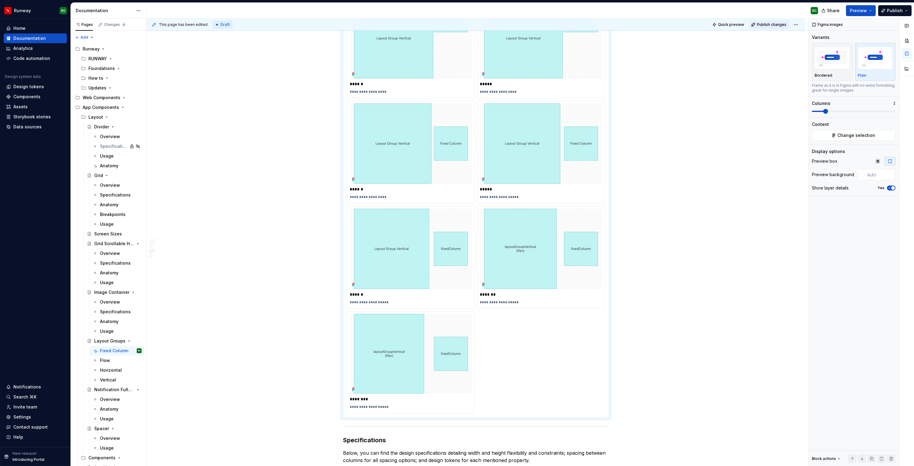
scroll to position [605, 0]
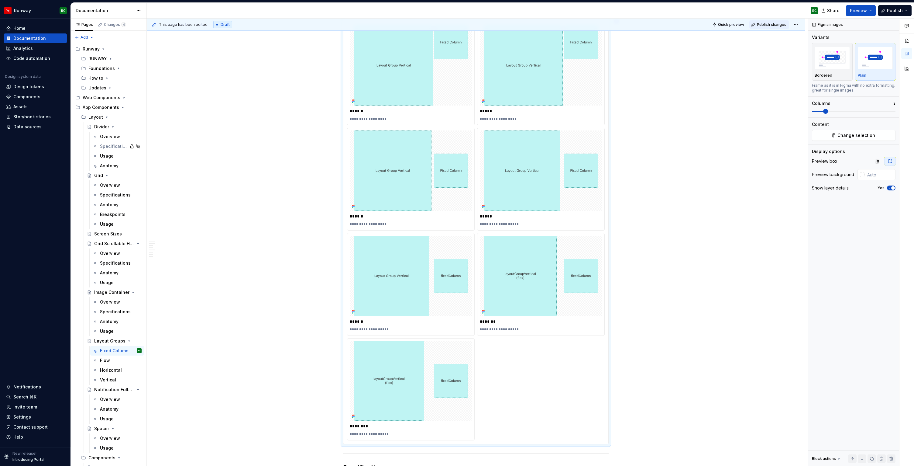
click at [767, 27] on button "Publish changes" at bounding box center [770, 24] width 40 height 9
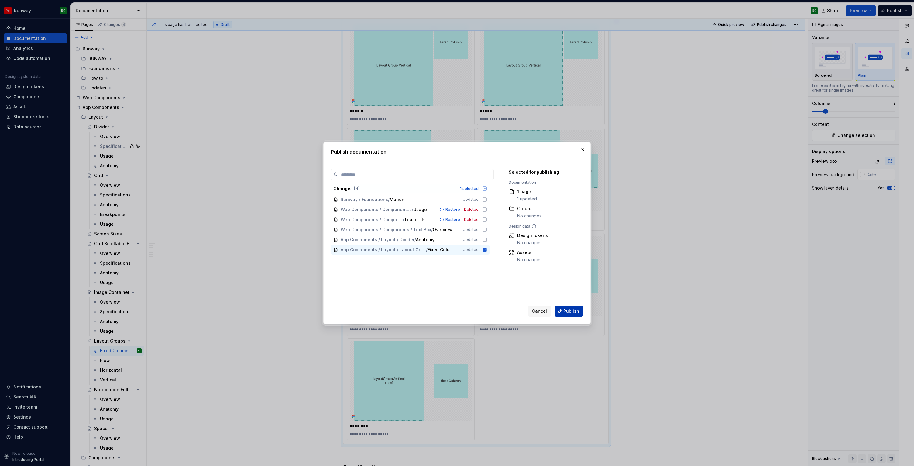
click at [570, 312] on span "Publish" at bounding box center [572, 311] width 16 height 6
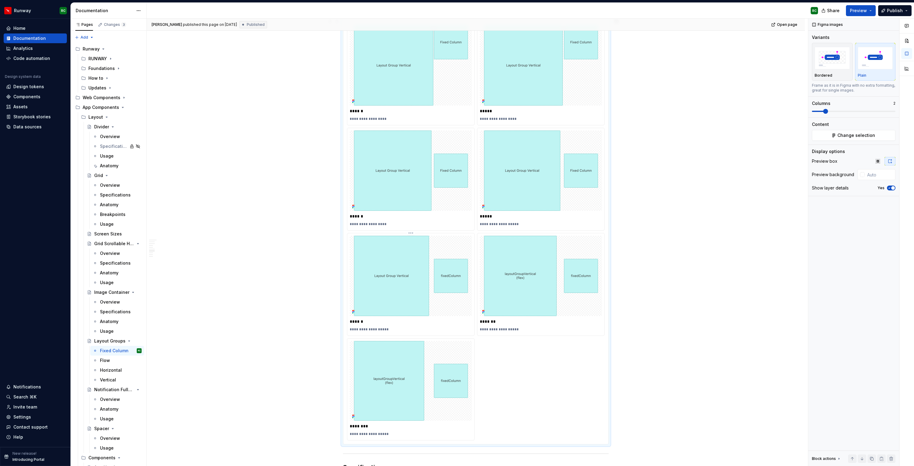
scroll to position [608, 0]
click at [453, 268] on img at bounding box center [411, 273] width 114 height 80
click at [838, 137] on button "Change selection" at bounding box center [854, 135] width 84 height 11
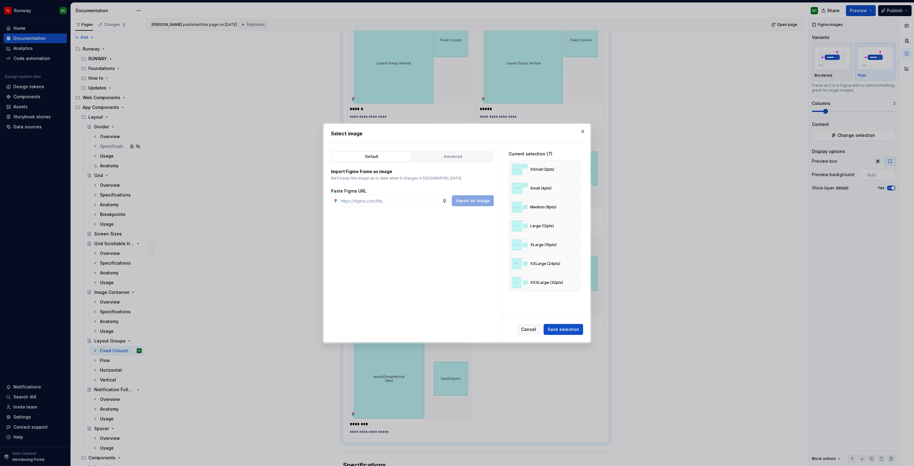
click at [449, 157] on div "Advanced" at bounding box center [453, 156] width 76 height 6
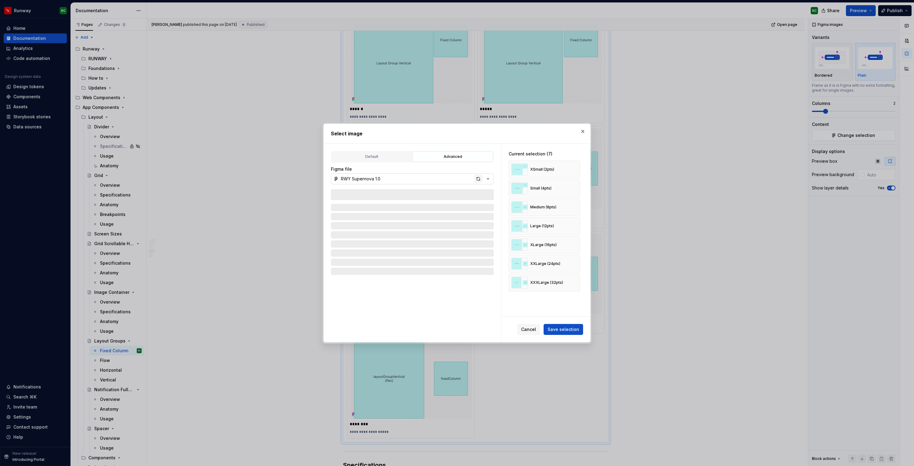
click at [478, 177] on div "button" at bounding box center [478, 178] width 9 height 9
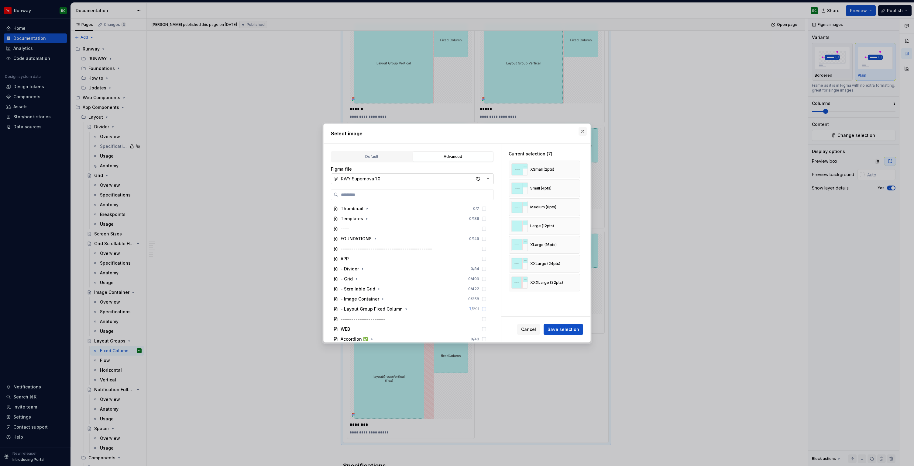
click at [582, 130] on button "button" at bounding box center [583, 131] width 9 height 9
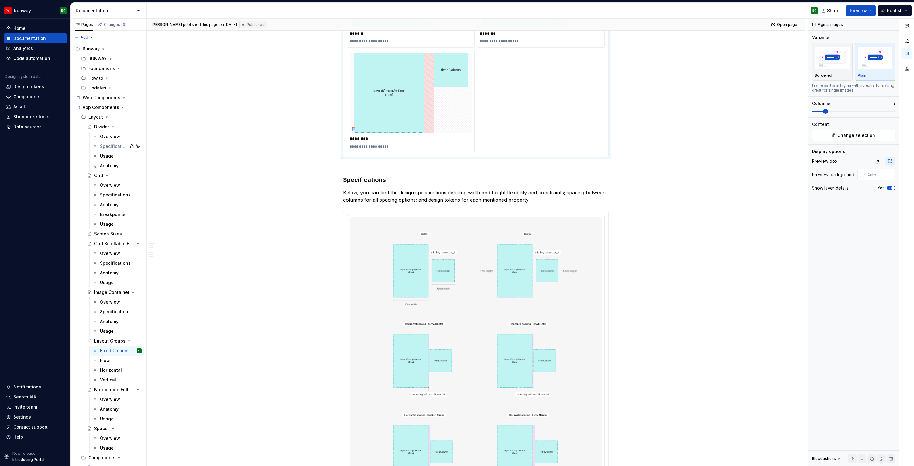
scroll to position [894, 0]
type textarea "*"
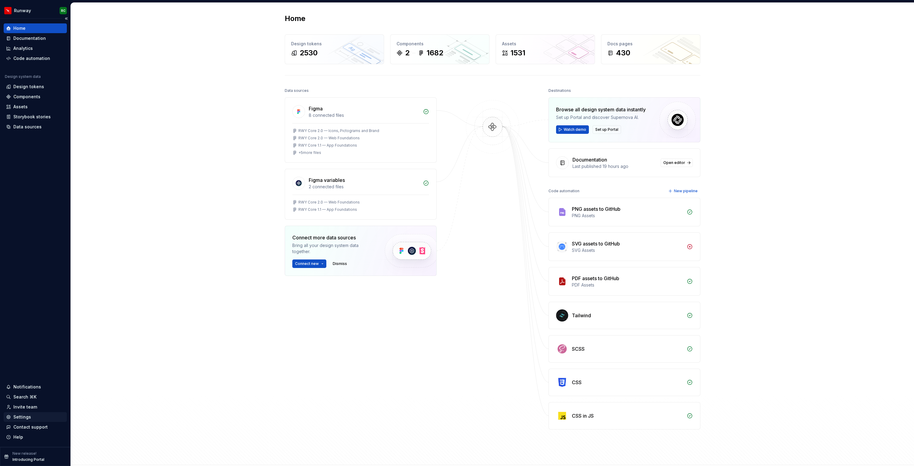
click at [27, 416] on div "Settings" at bounding box center [22, 417] width 18 height 6
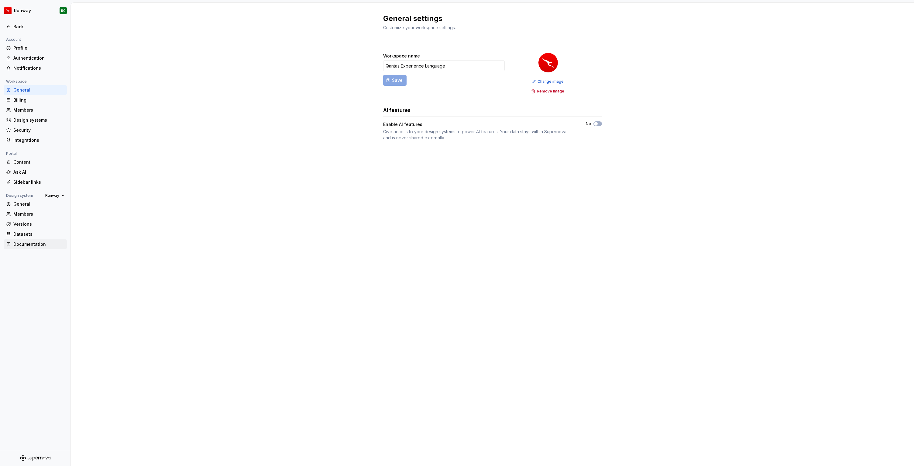
click at [32, 245] on div "Documentation" at bounding box center [38, 244] width 51 height 6
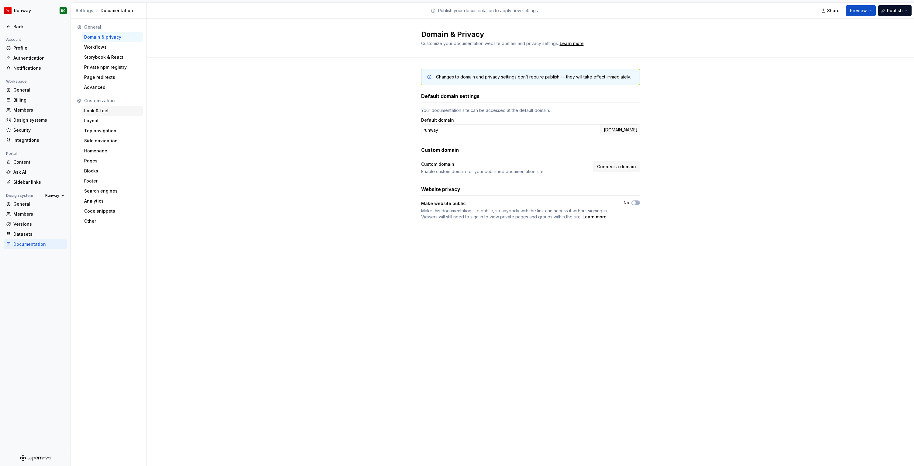
click at [99, 112] on div "Look & feel" at bounding box center [112, 111] width 56 height 6
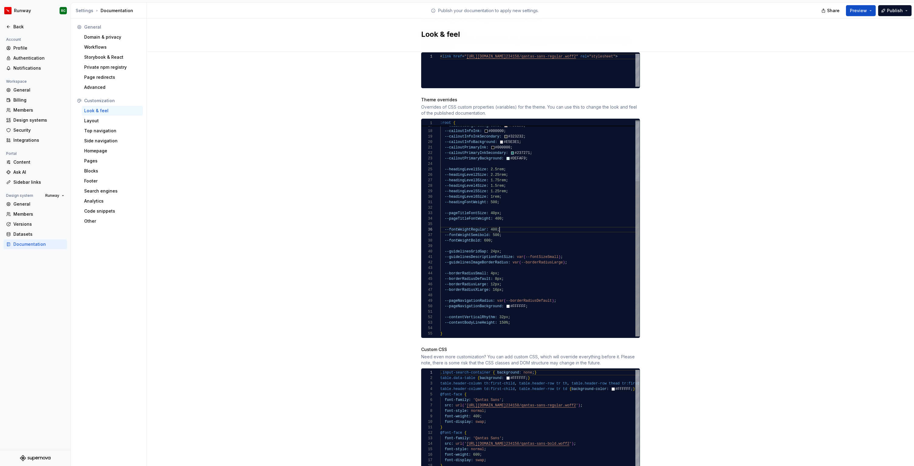
scroll to position [27, 0]
drag, startPoint x: 506, startPoint y: 223, endPoint x: 434, endPoint y: 225, distance: 72.0
click at [440, 225] on div "--calloutDangerInkSecondary: #E40000 ; --calloutDangerBackground: #FDDEDB ; --c…" at bounding box center [539, 185] width 199 height 301
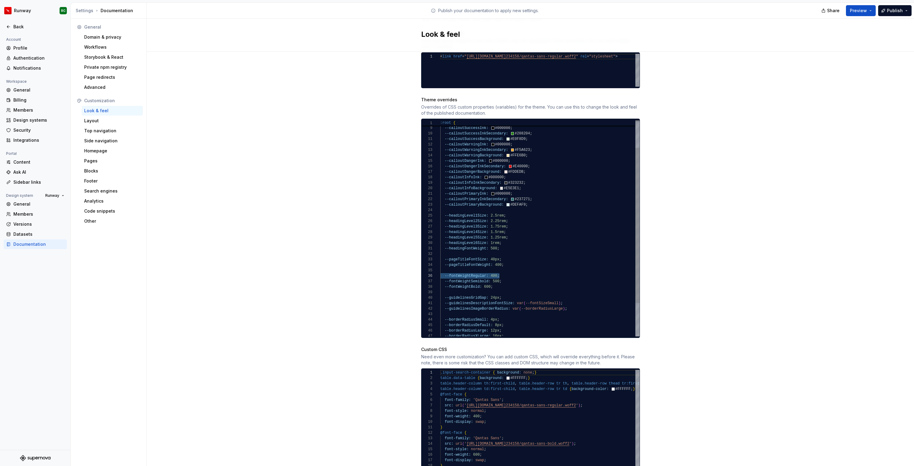
click at [494, 264] on div "--calloutDangerInkSecondary: #E40000 ; --calloutDangerBackground: #FDDEDB ; --c…" at bounding box center [539, 231] width 199 height 301
type textarea "**********"
click at [889, 9] on span "Publish" at bounding box center [895, 11] width 16 height 6
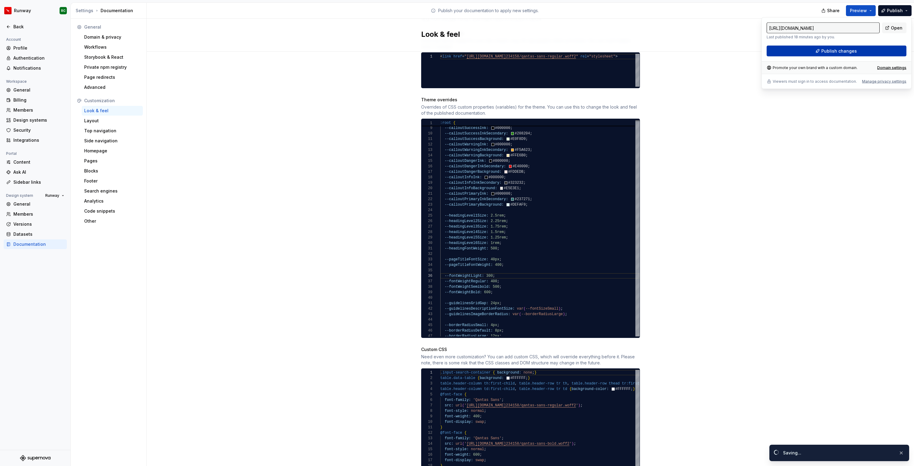
click at [825, 49] on span "Publish changes" at bounding box center [840, 51] width 36 height 6
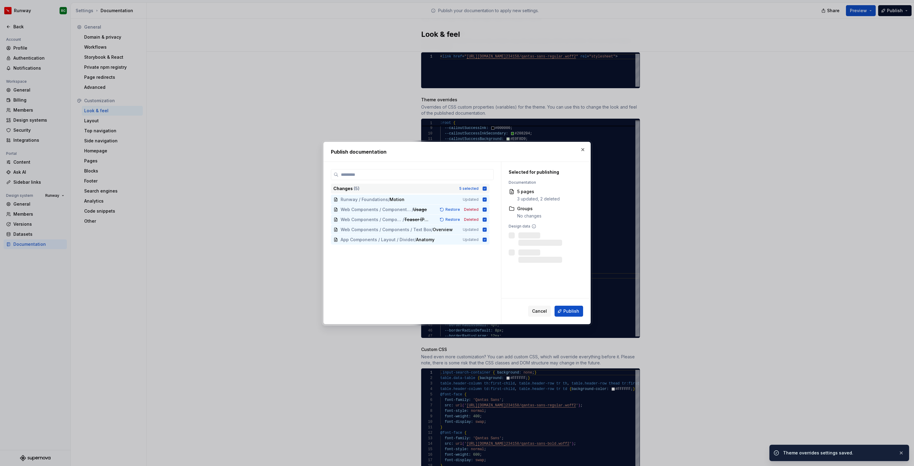
click at [453, 188] on div "Changes ( 5 )" at bounding box center [394, 188] width 122 height 6
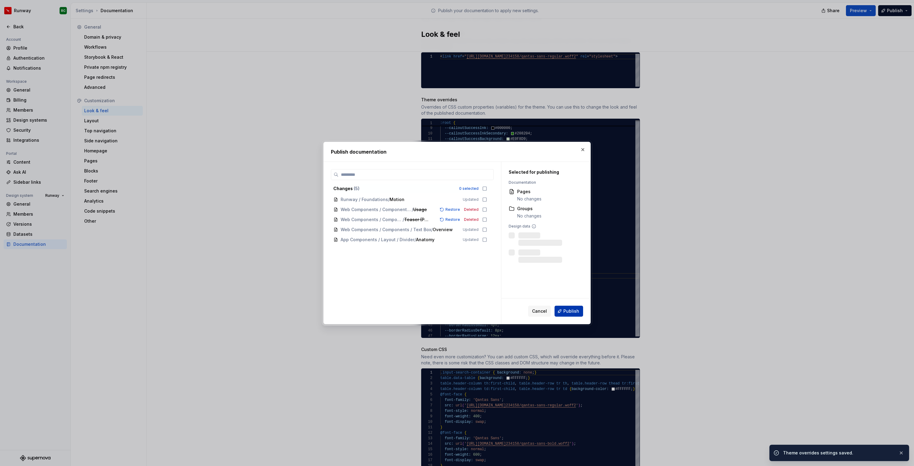
click at [577, 313] on span "Publish" at bounding box center [572, 311] width 16 height 6
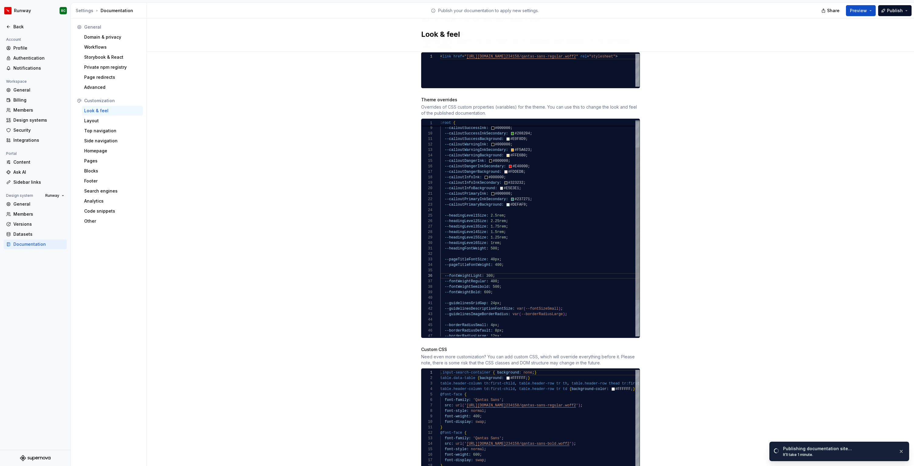
click at [523, 271] on div "--calloutDangerInkSecondary: #E40000 ; --calloutDangerBackground: #FDDEDB ; --c…" at bounding box center [539, 234] width 199 height 306
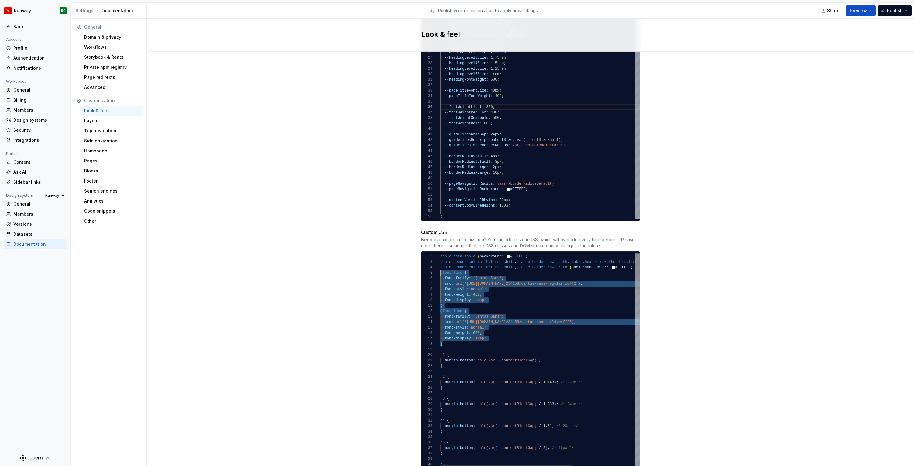
scroll to position [22, 0]
drag, startPoint x: 456, startPoint y: 338, endPoint x: 419, endPoint y: 267, distance: 80.5
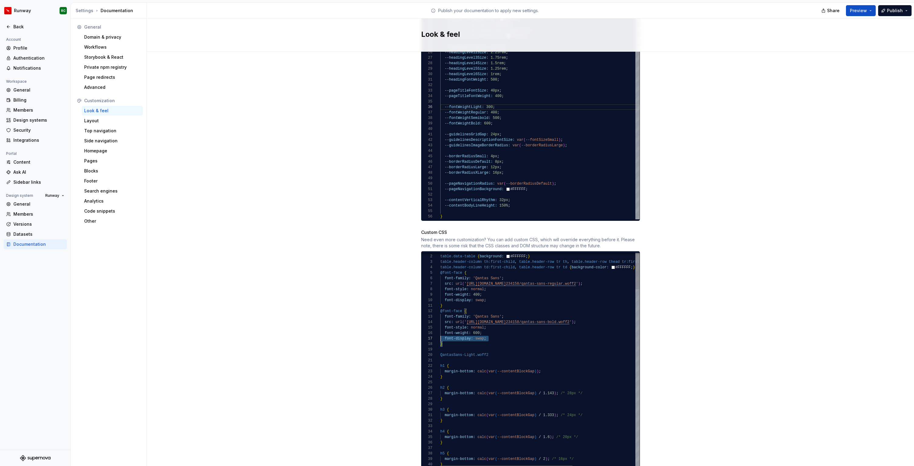
scroll to position [5, 0]
drag, startPoint x: 446, startPoint y: 339, endPoint x: 425, endPoint y: 302, distance: 42.2
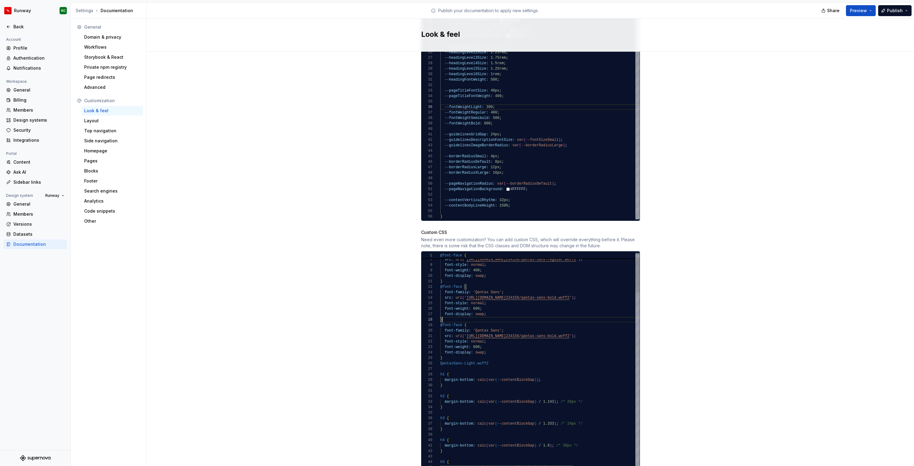
drag, startPoint x: 456, startPoint y: 357, endPoint x: 409, endPoint y: 356, distance: 46.5
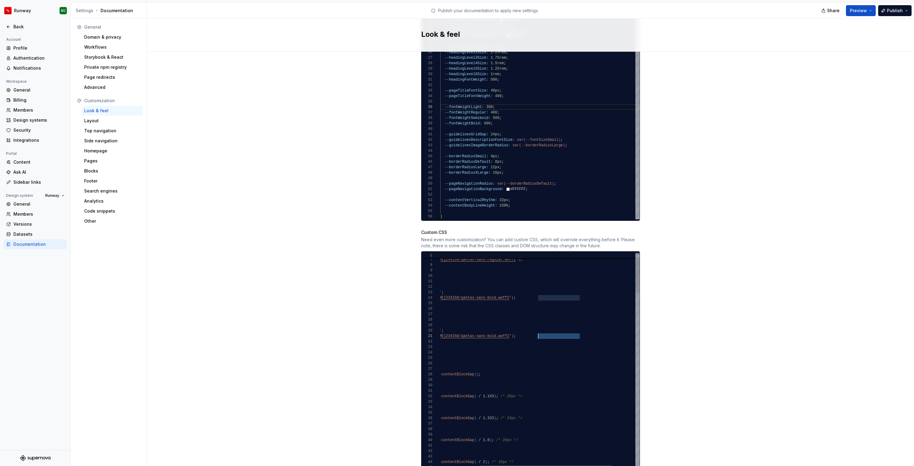
scroll to position [0, 152]
drag, startPoint x: 579, startPoint y: 328, endPoint x: 532, endPoint y: 329, distance: 47.4
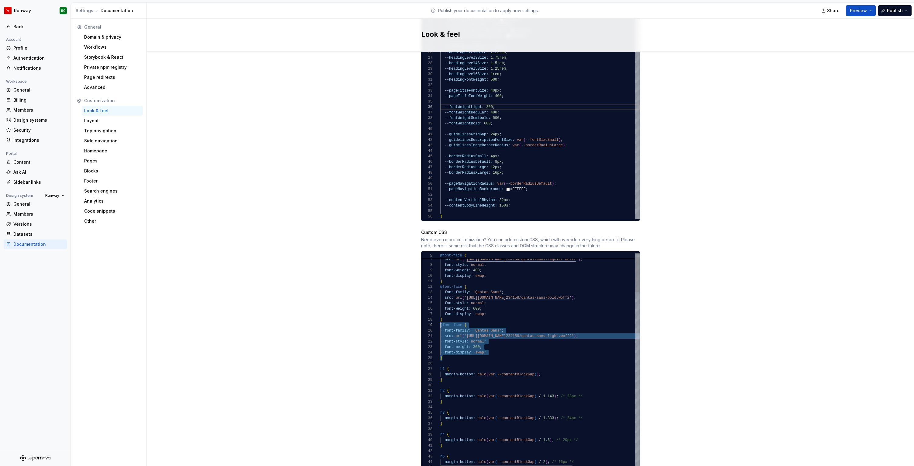
scroll to position [44, 0]
drag, startPoint x: 464, startPoint y: 353, endPoint x: 428, endPoint y: 320, distance: 48.6
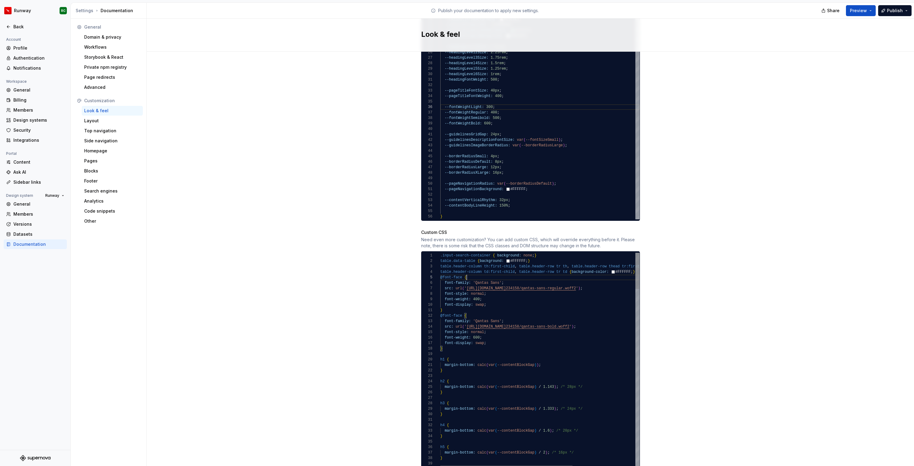
click at [891, 9] on span "Publish" at bounding box center [895, 11] width 16 height 6
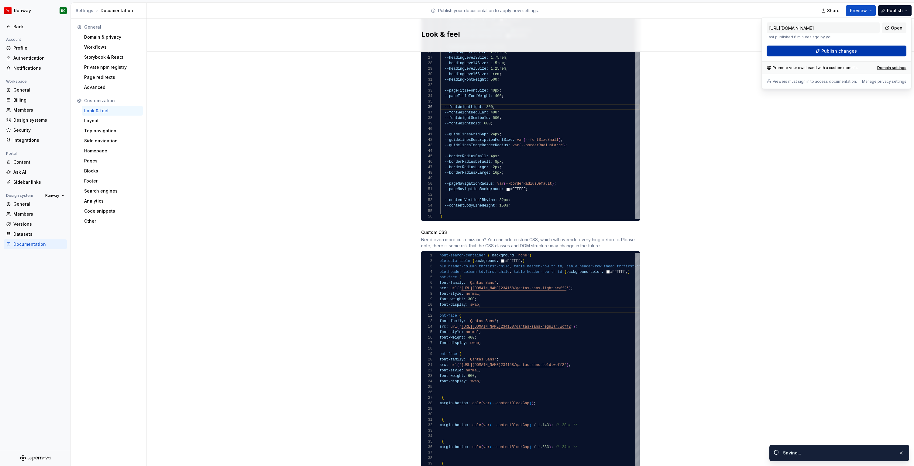
click at [841, 49] on span "Publish changes" at bounding box center [840, 51] width 36 height 6
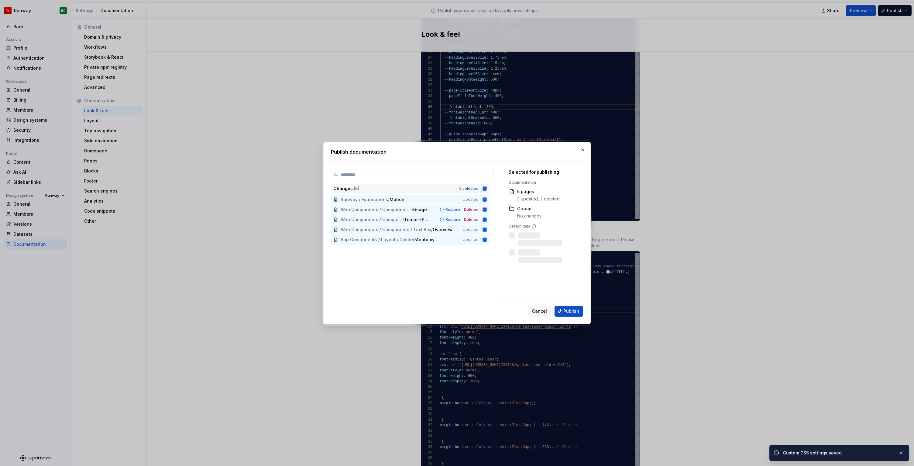
click at [458, 184] on div "Changes ( 5 ) 5 selected" at bounding box center [410, 189] width 159 height 10
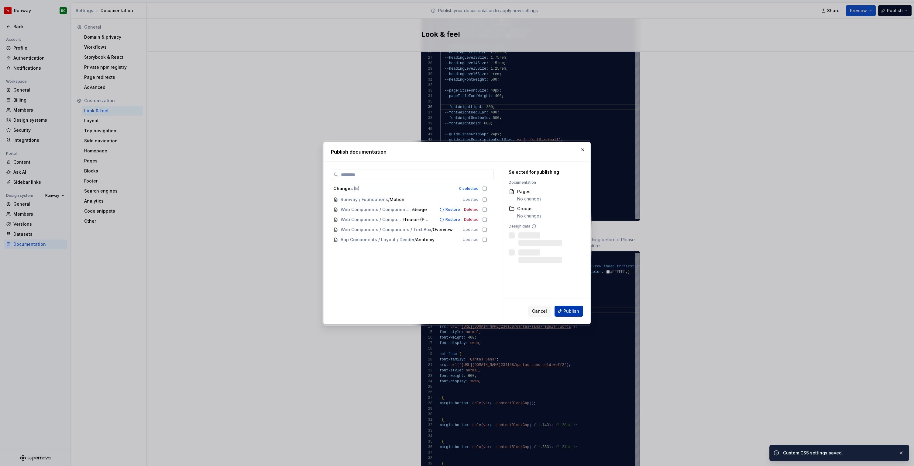
click at [564, 309] on span "Publish" at bounding box center [572, 311] width 16 height 6
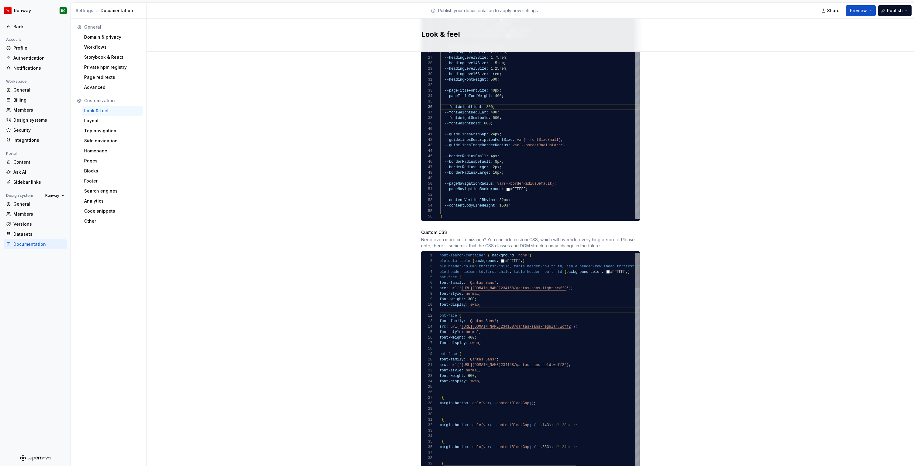
type textarea "**********"
click at [486, 116] on div "--calloutDangerBackground: #FDDEDB ; --calloutInfoInk: #000000 ; --calloutInfoI…" at bounding box center [539, 66] width 199 height 306
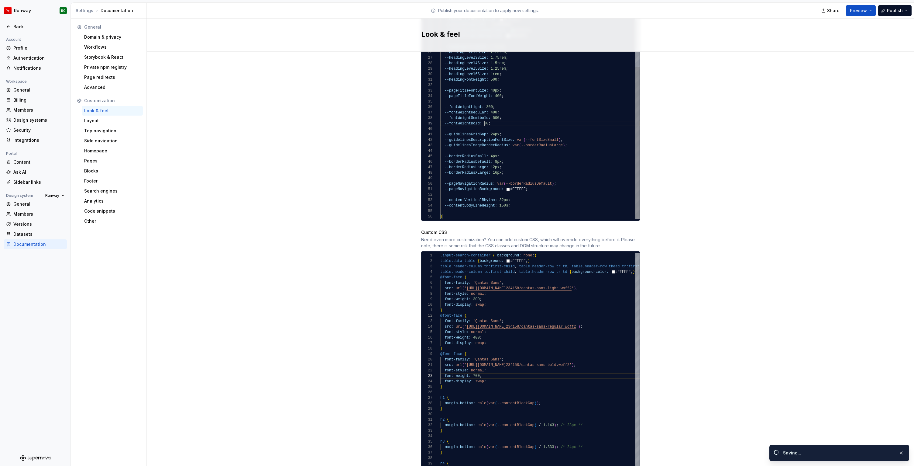
scroll to position [44, 46]
type textarea "**********"
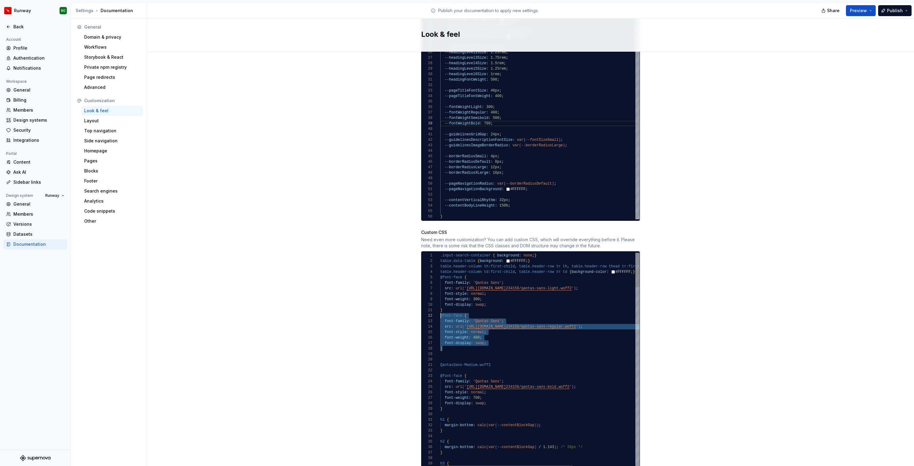
drag, startPoint x: 450, startPoint y: 343, endPoint x: 433, endPoint y: 311, distance: 36.2
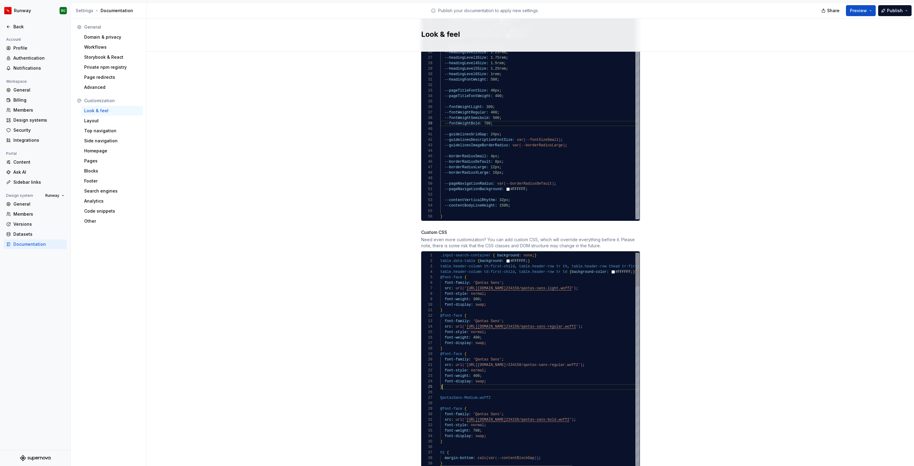
scroll to position [22, 2]
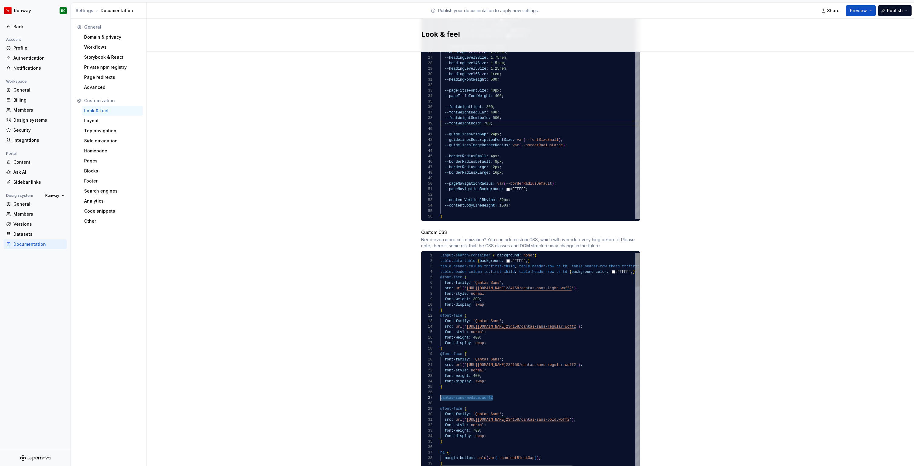
drag, startPoint x: 529, startPoint y: 391, endPoint x: 421, endPoint y: 391, distance: 108.2
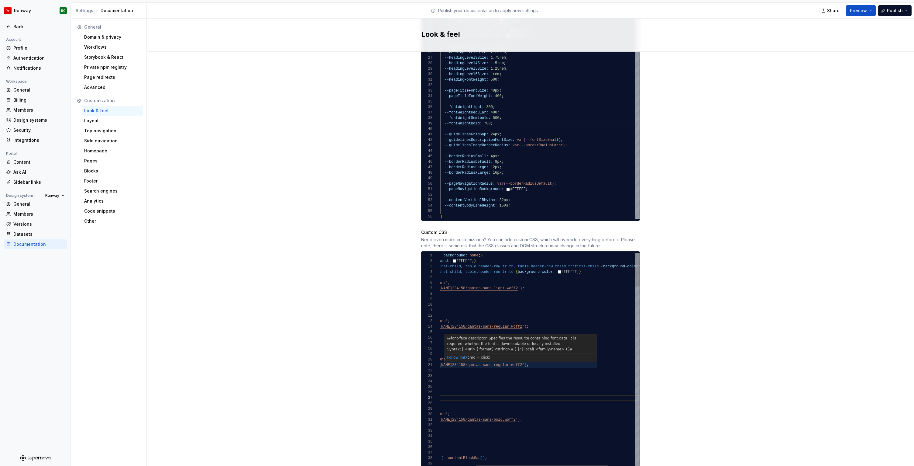
scroll to position [0, 206]
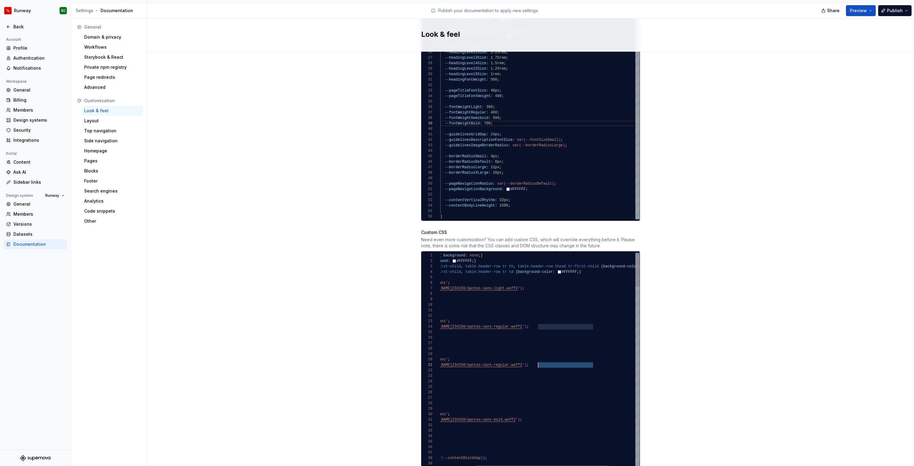
drag, startPoint x: 593, startPoint y: 359, endPoint x: 539, endPoint y: 359, distance: 54.1
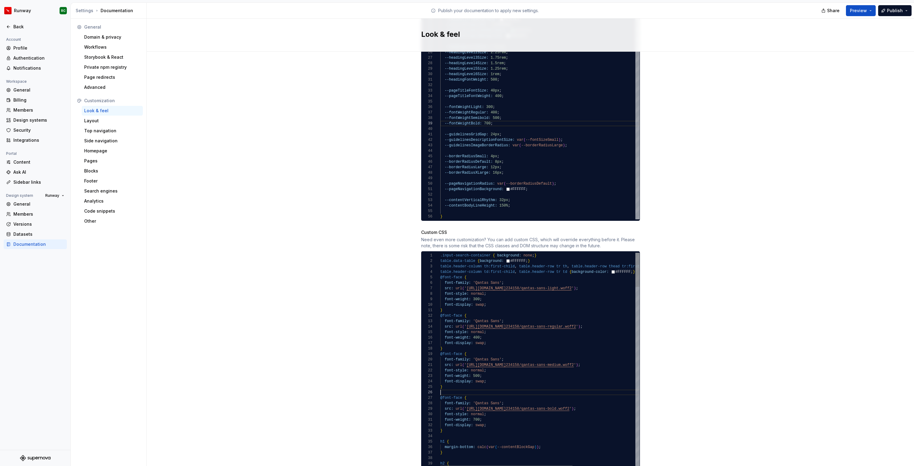
scroll to position [22, 2]
type textarea "**********"
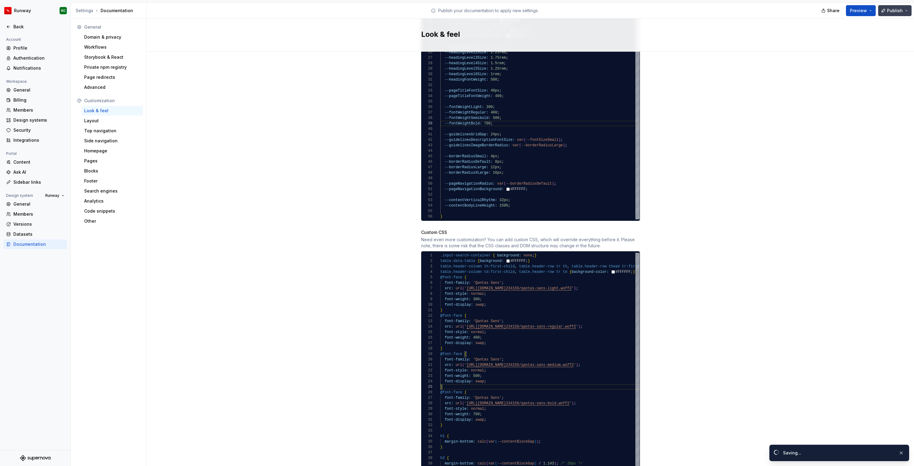
click at [895, 10] on span "Publish" at bounding box center [895, 11] width 16 height 6
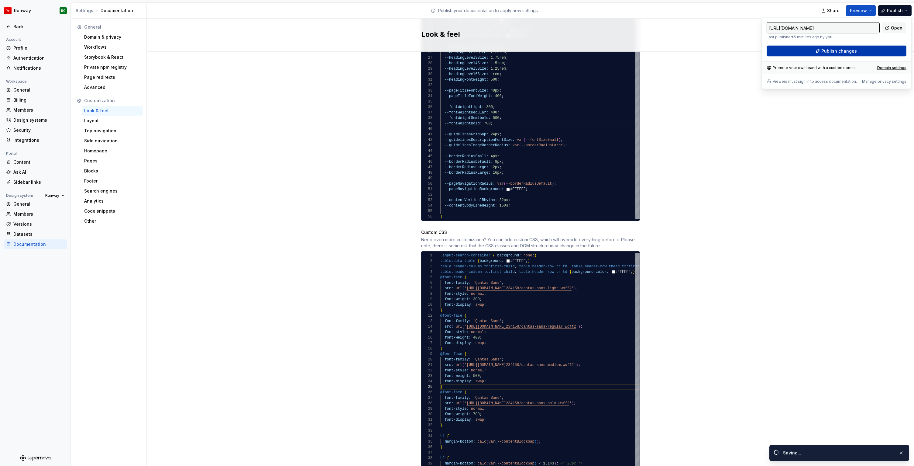
click at [841, 52] on span "Publish changes" at bounding box center [840, 51] width 36 height 6
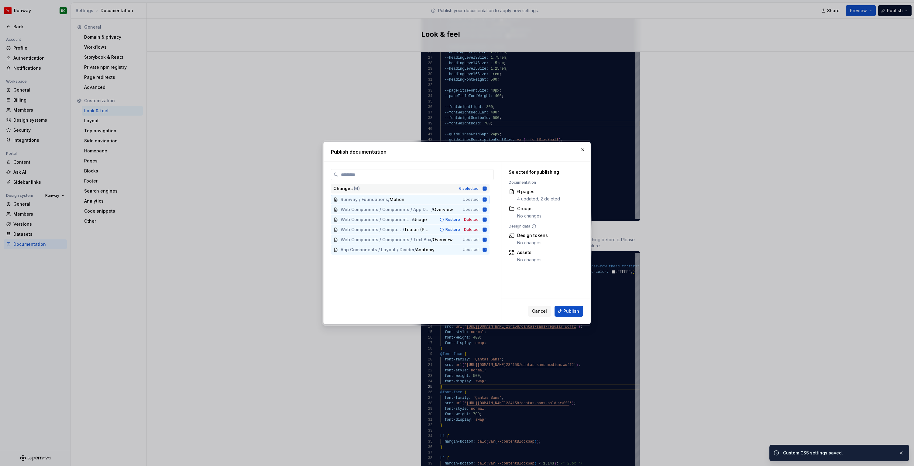
click at [461, 190] on div "Changes ( 6 ) 6 selected" at bounding box center [410, 189] width 159 height 10
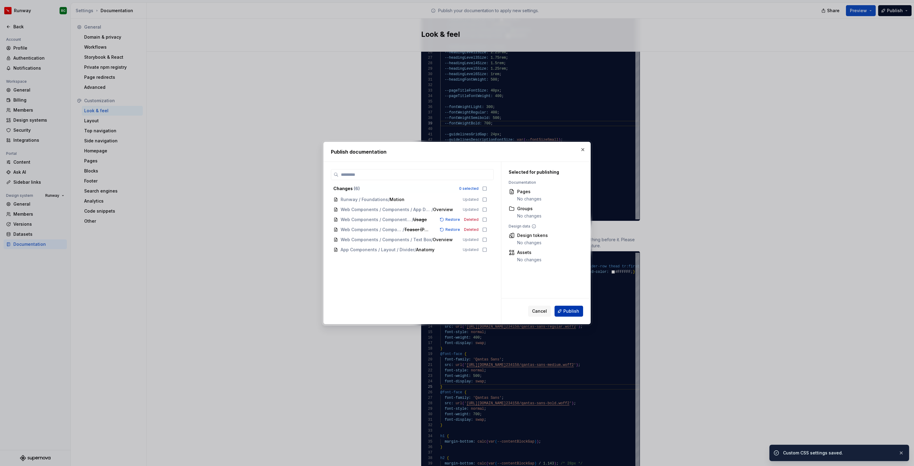
click at [570, 308] on span "Publish" at bounding box center [572, 311] width 16 height 6
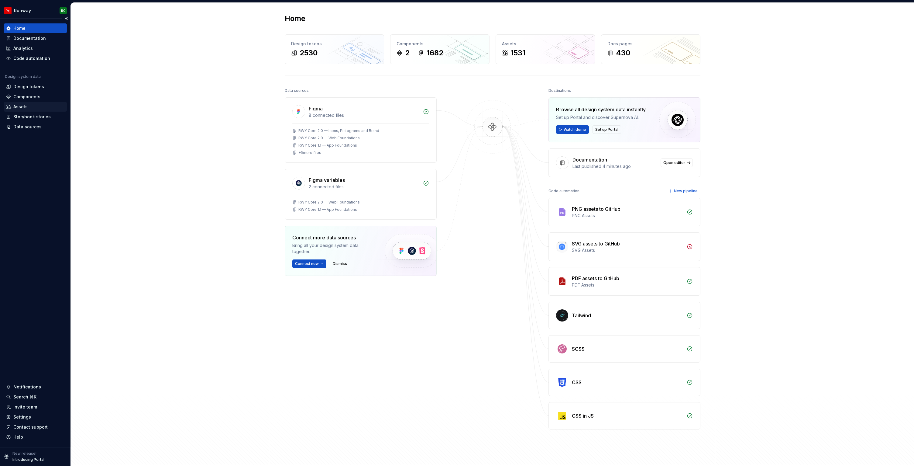
click at [40, 107] on div "Assets" at bounding box center [35, 107] width 58 height 6
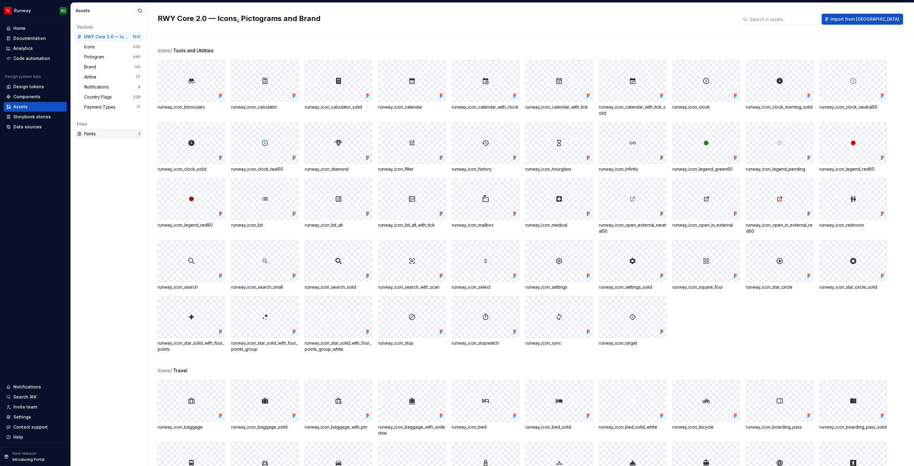
click at [95, 133] on div "Fonts" at bounding box center [111, 134] width 54 height 6
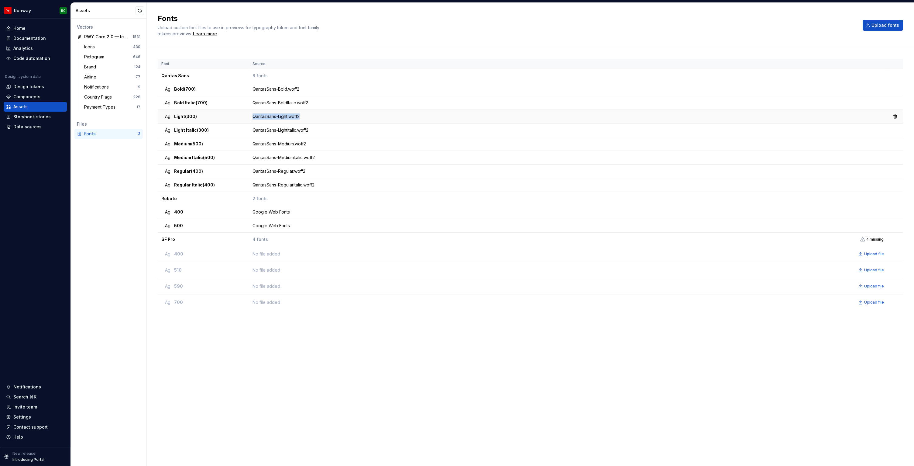
drag, startPoint x: 306, startPoint y: 115, endPoint x: 253, endPoint y: 115, distance: 52.3
click at [253, 115] on div "QantasSans-Light.woff2" at bounding box center [570, 116] width 634 height 6
copy div "QantasSans-Light.woff2"
click at [217, 116] on div "Ag Light (300)" at bounding box center [205, 116] width 80 height 6
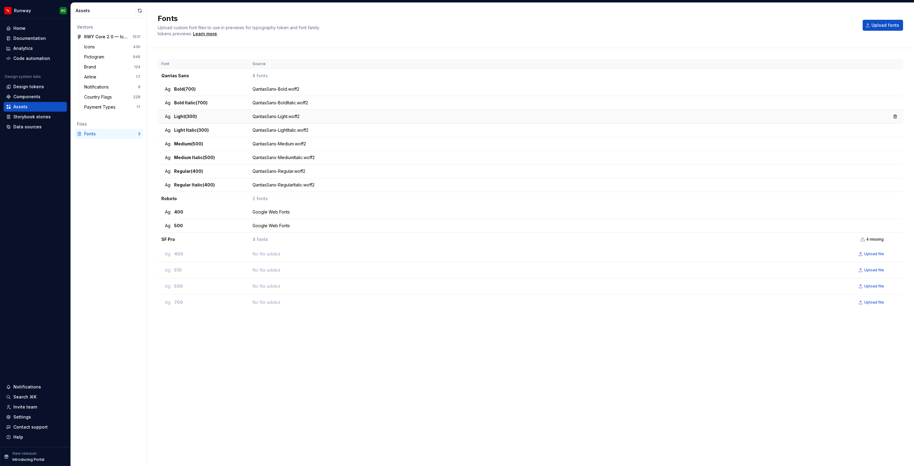
click at [443, 116] on div "QantasSans-Light.woff2" at bounding box center [570, 116] width 634 height 6
drag, startPoint x: 294, startPoint y: 142, endPoint x: 247, endPoint y: 141, distance: 46.2
click at [247, 141] on tr "Ag Medium (500) QantasSans-Medium.woff2" at bounding box center [531, 144] width 746 height 14
copy tr "QantasSans-Medium.woff2"
